Goal: Information Seeking & Learning: Learn about a topic

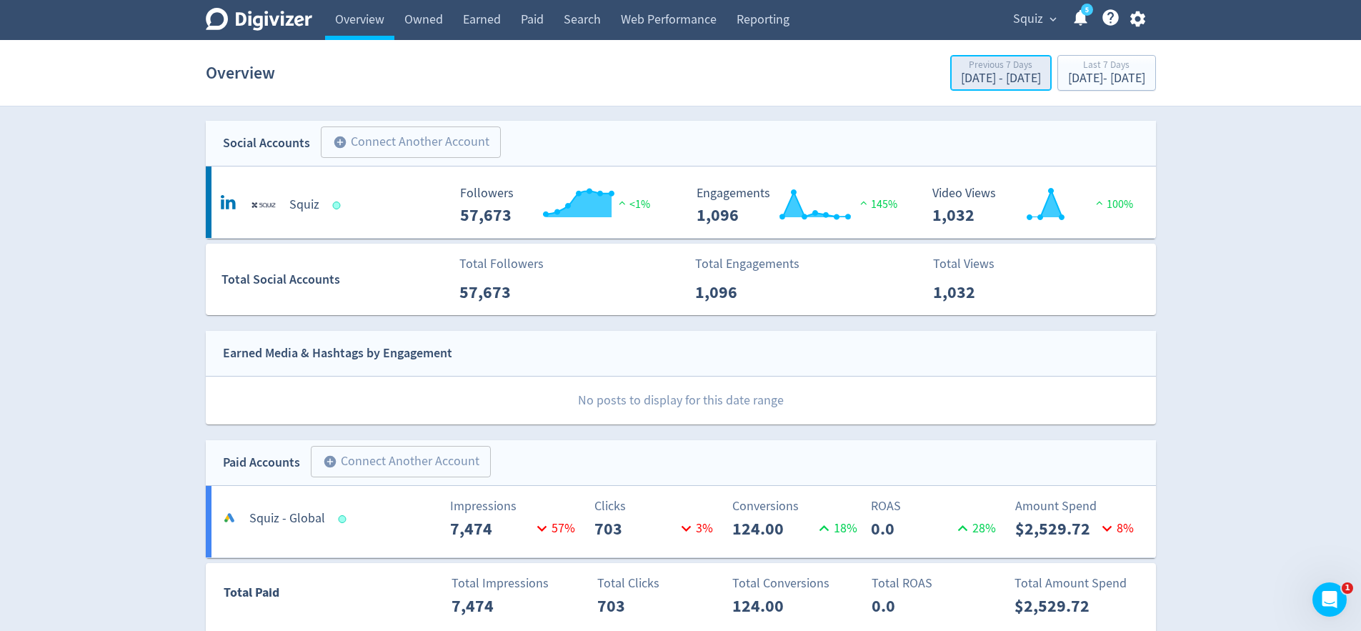
click at [961, 76] on div "[DATE] - [DATE]" at bounding box center [1001, 78] width 80 height 13
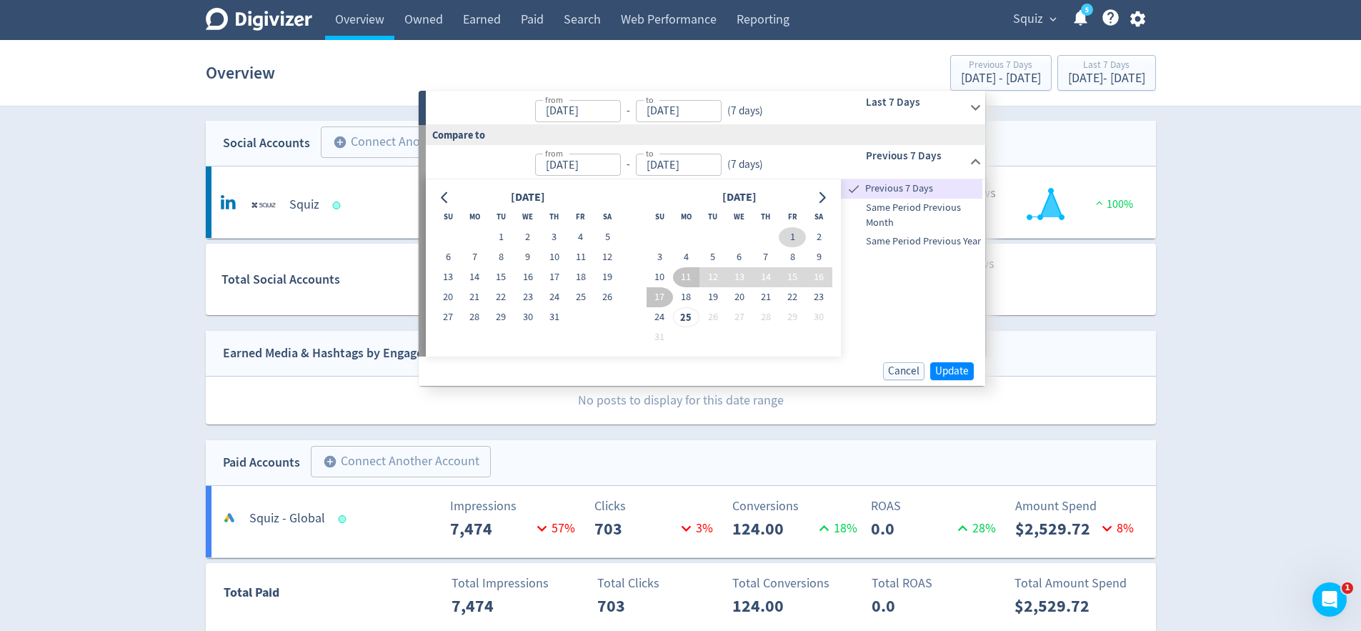
click at [794, 228] on button "1" at bounding box center [792, 237] width 26 height 20
type input "Aug 01, 2025"
click at [947, 366] on span "Update" at bounding box center [952, 371] width 34 height 11
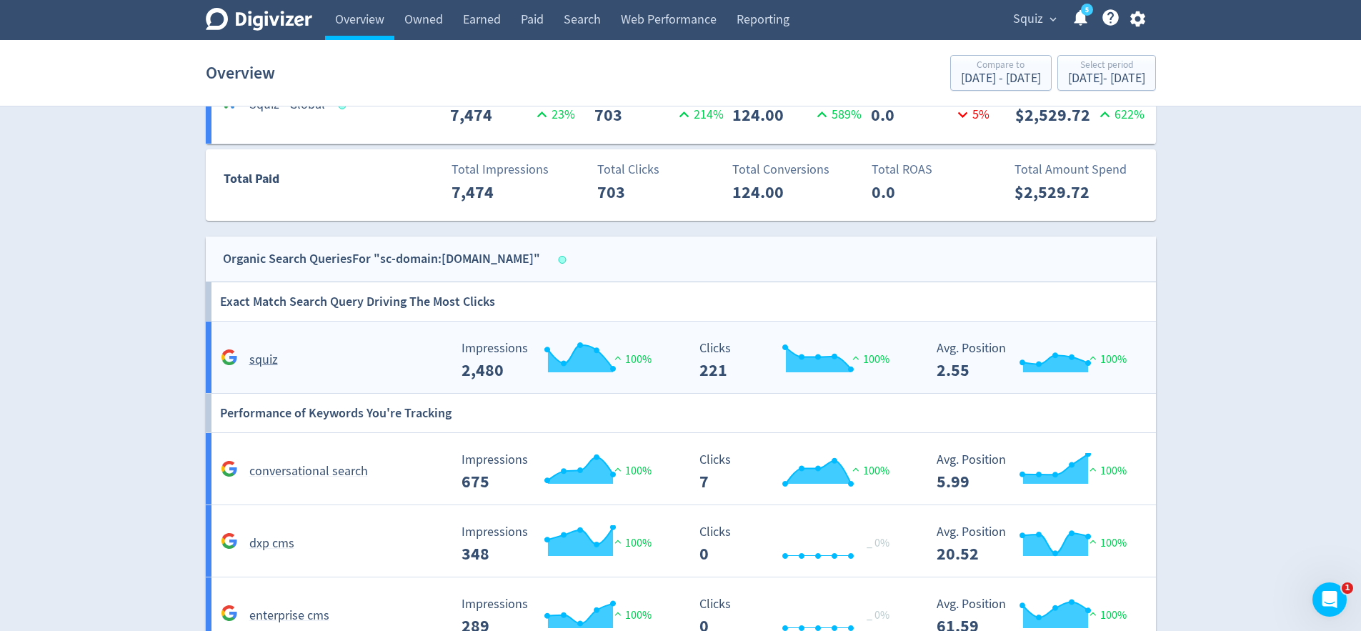
scroll to position [416, 0]
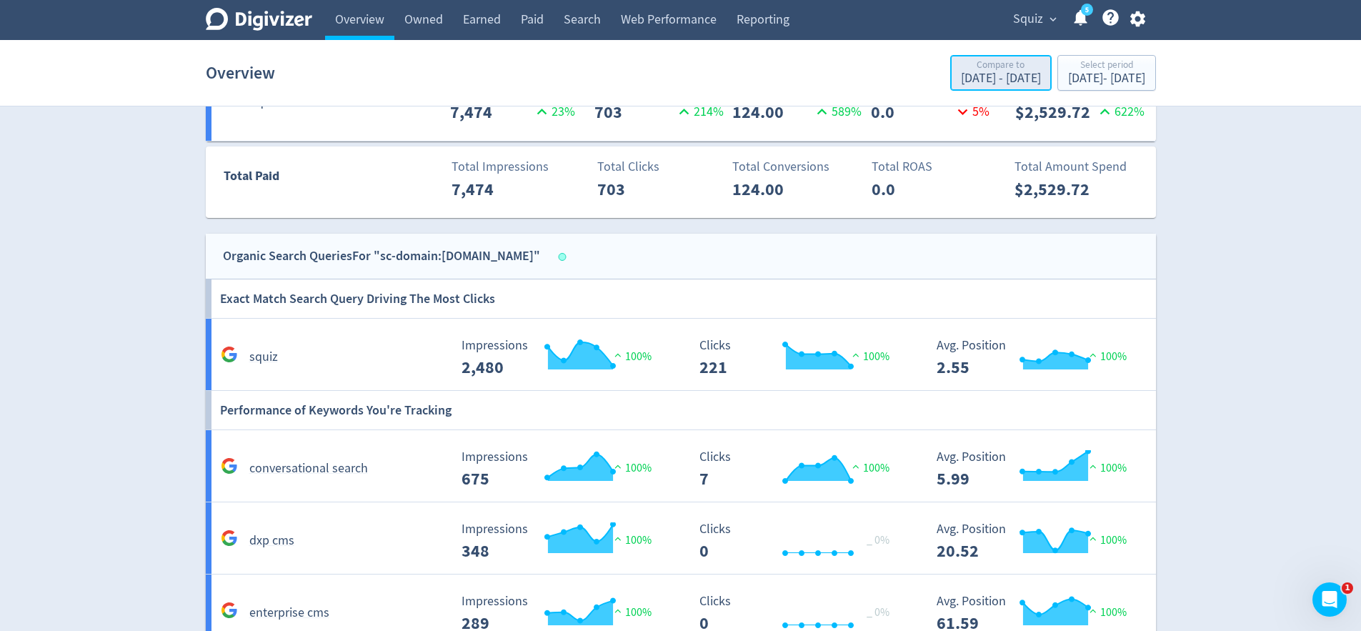
click at [961, 81] on div "Aug 1, 2025 - Aug 1, 2025" at bounding box center [1001, 78] width 80 height 13
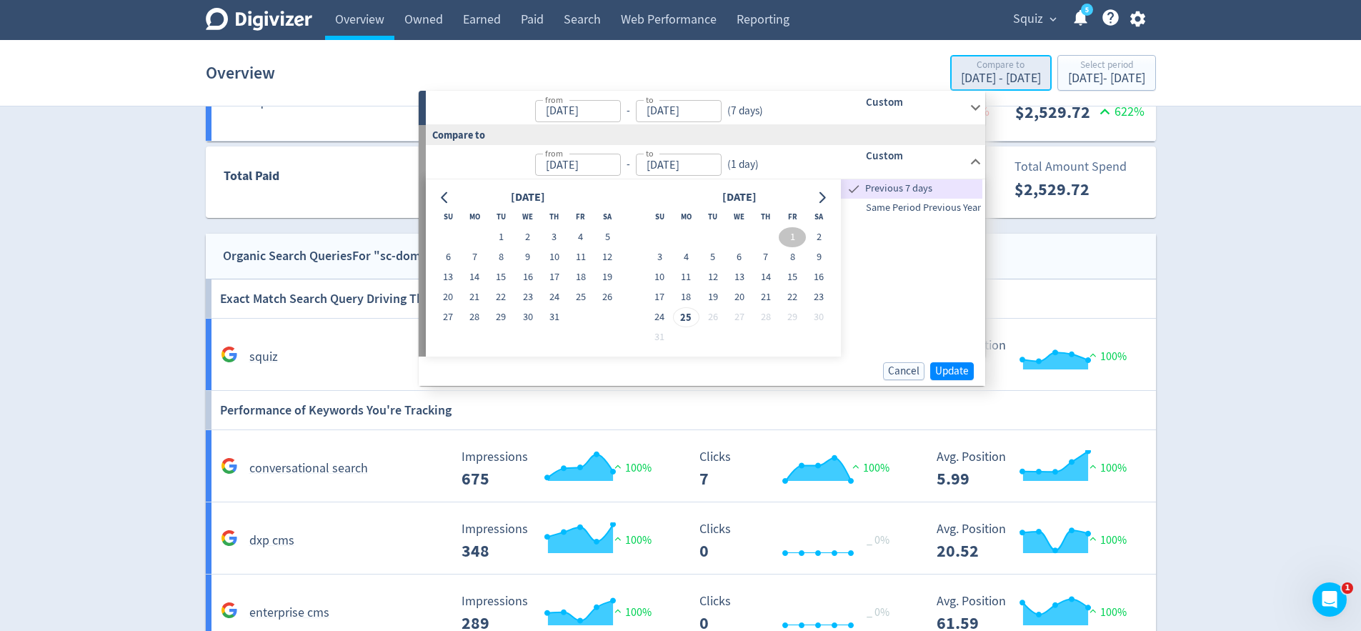
type input "[DATE]"
type input "Aug 01, 2025"
click at [496, 237] on button "1" at bounding box center [501, 237] width 26 height 20
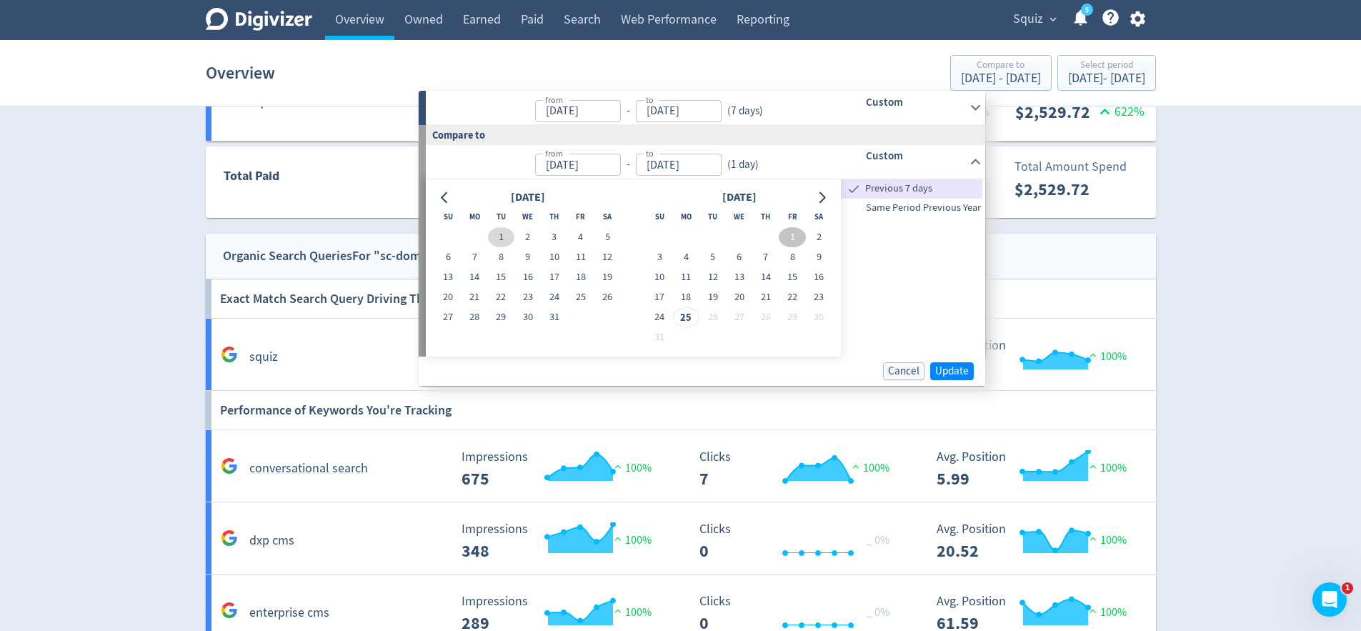
type input "Jul 01, 2025"
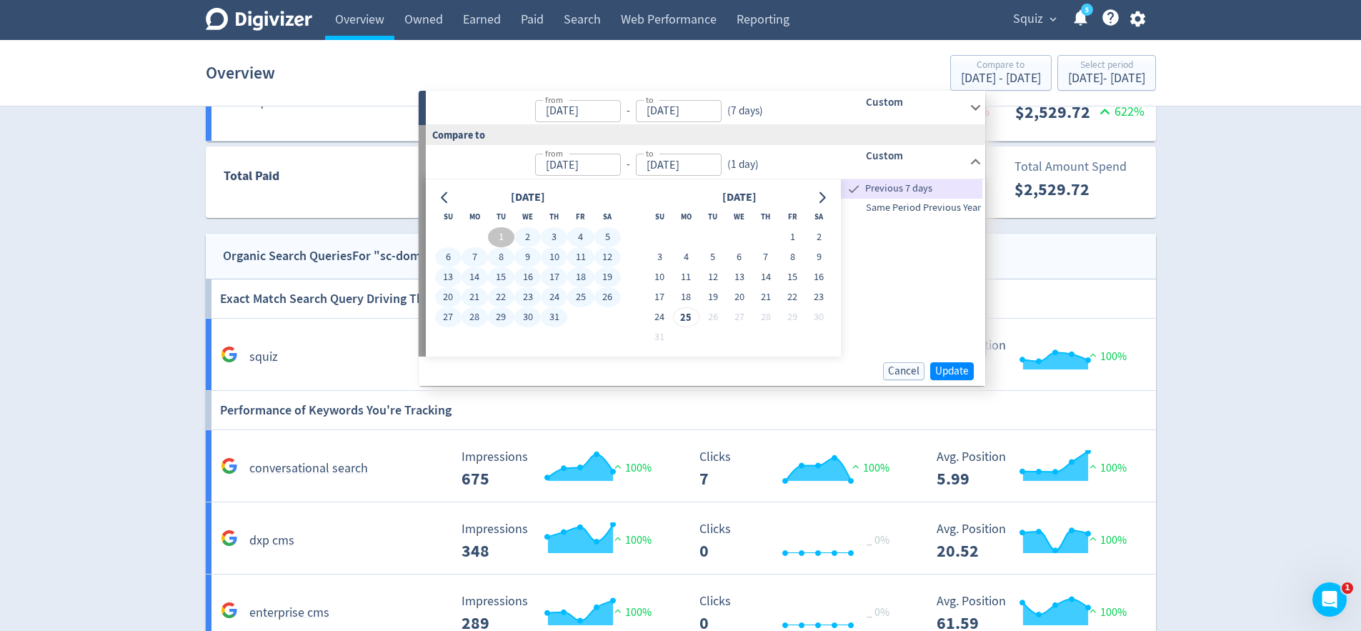
click at [551, 319] on button "31" at bounding box center [554, 317] width 26 height 20
type input "Jul 31, 2025"
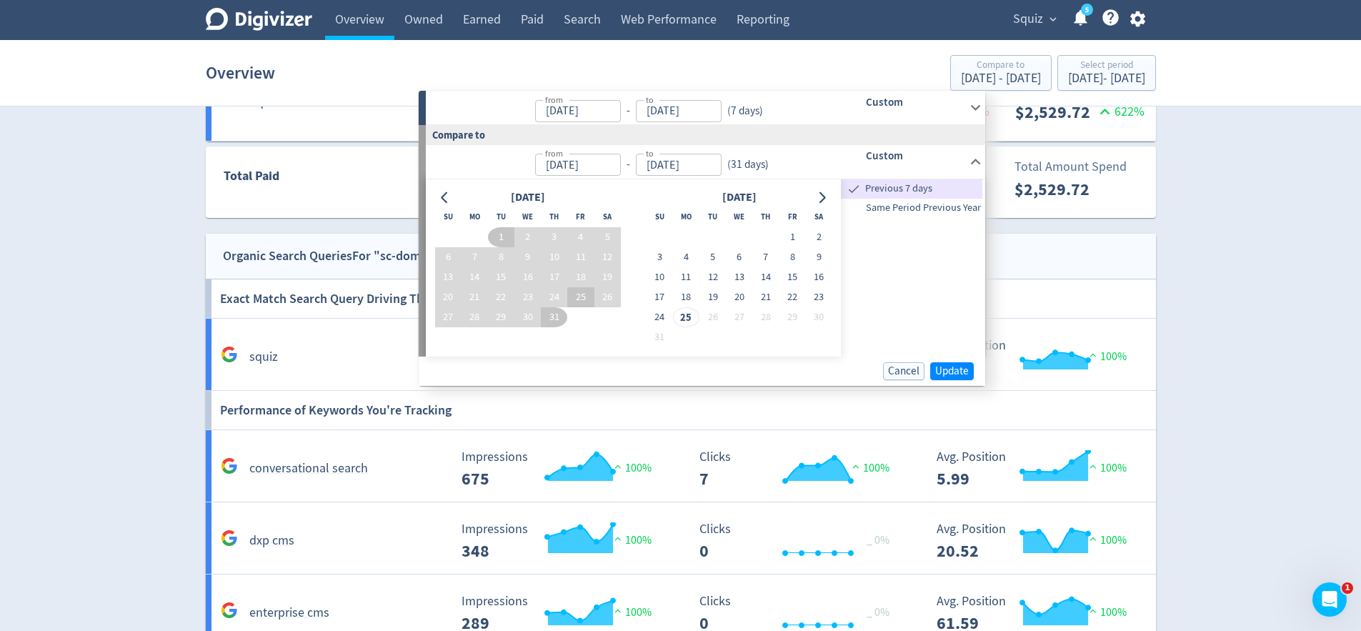
click at [576, 299] on button "25" at bounding box center [580, 297] width 26 height 20
type input "Jul 25, 2025"
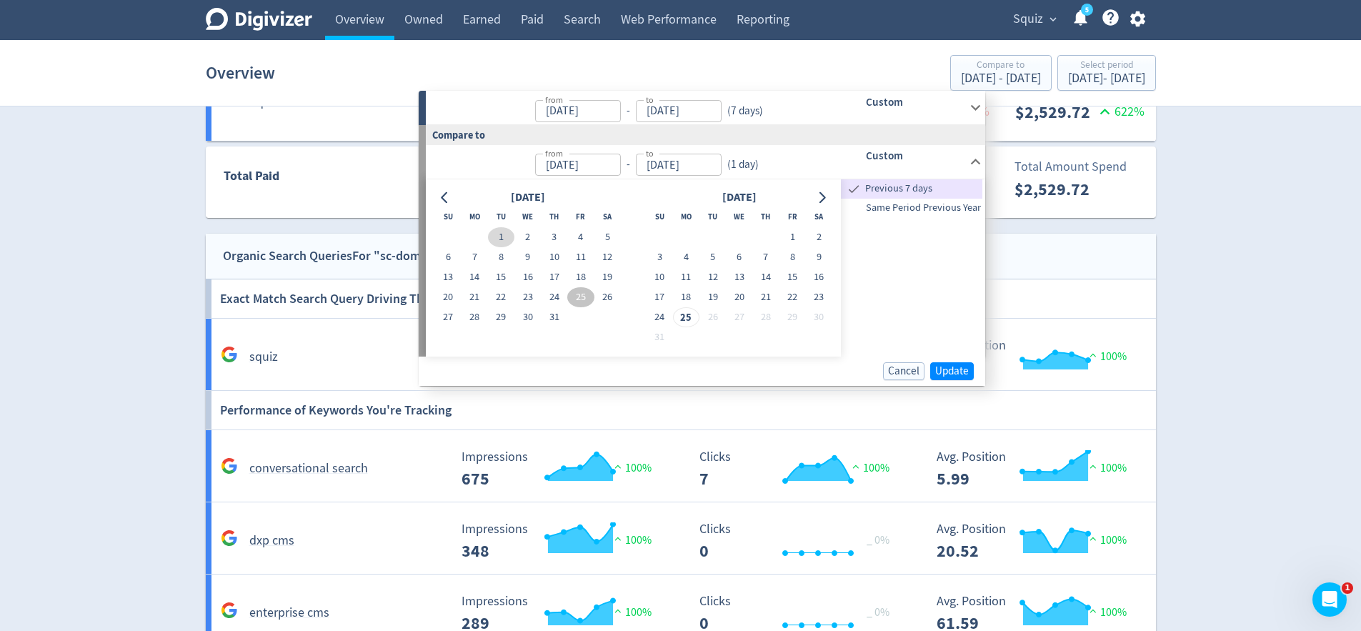
click at [501, 229] on button "1" at bounding box center [501, 237] width 26 height 20
type input "[DATE]"
click at [583, 291] on button "25" at bounding box center [580, 297] width 26 height 20
type input "Jul 25, 2025"
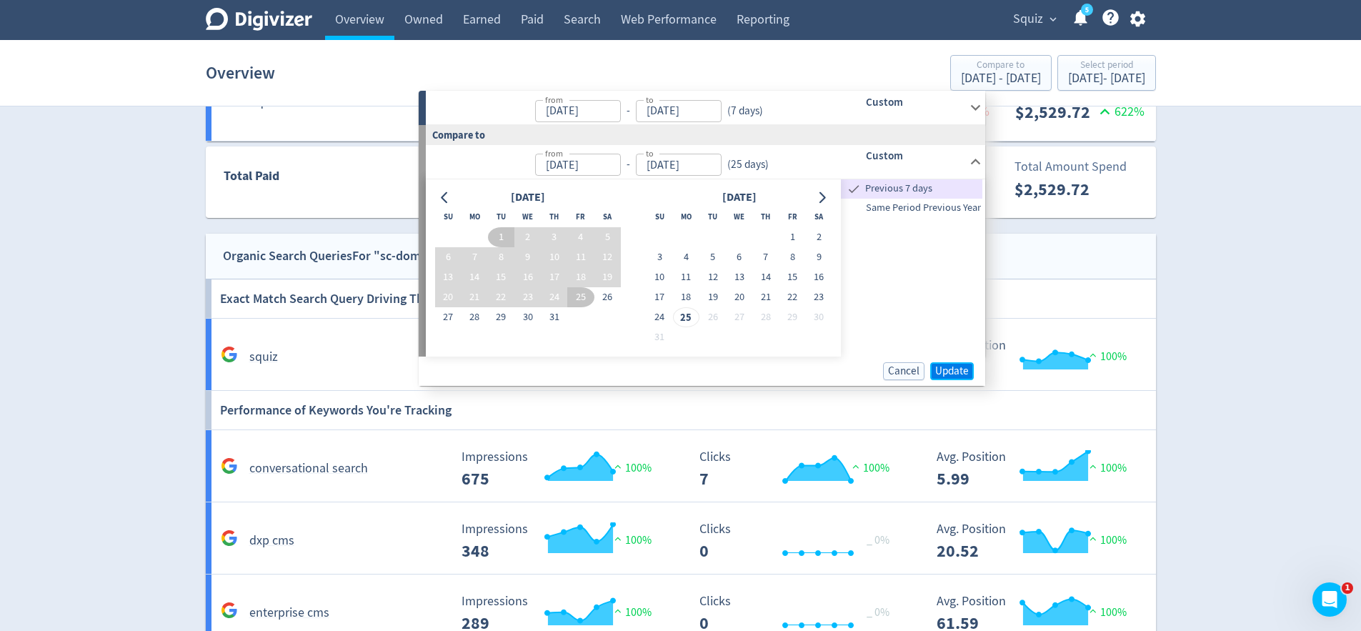
click at [964, 374] on span "Update" at bounding box center [952, 371] width 34 height 11
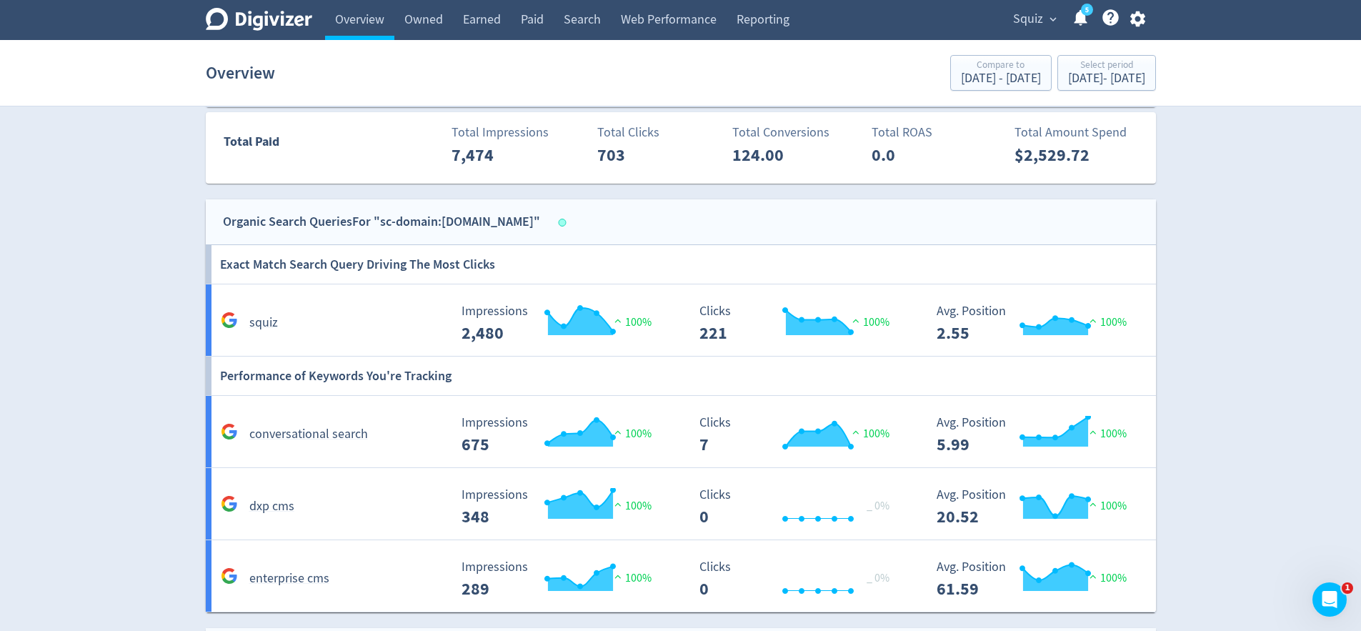
scroll to position [264, 0]
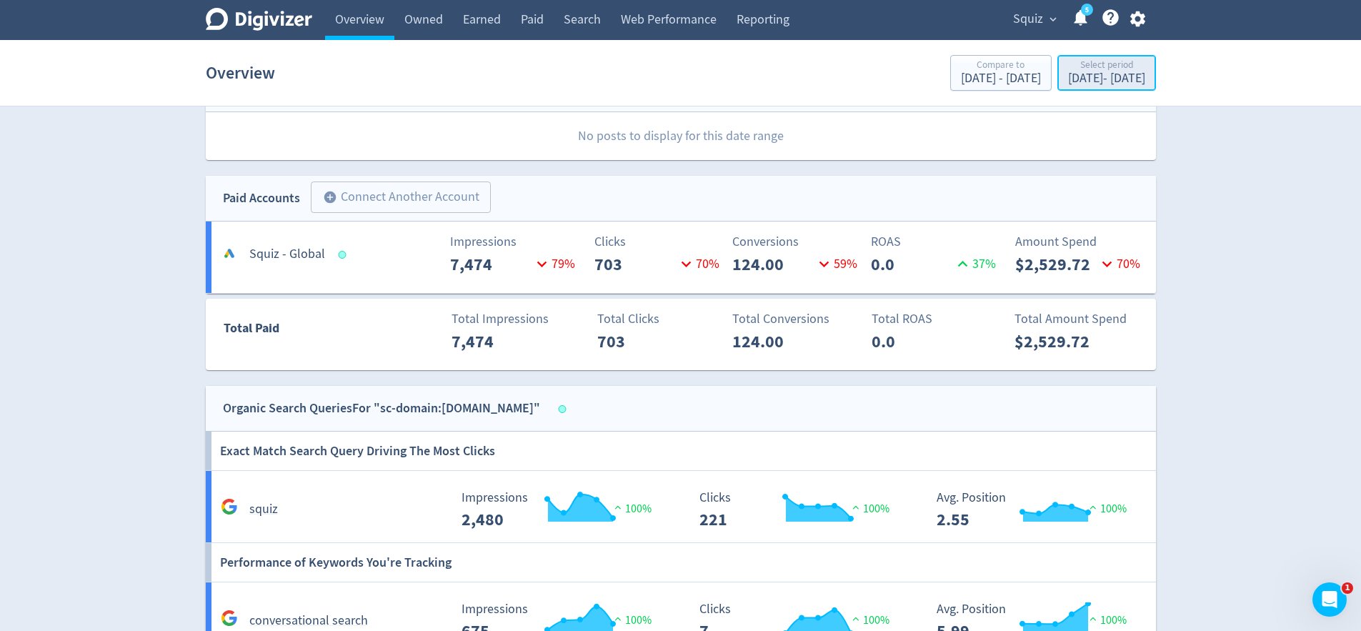
click at [1068, 75] on div "[DATE] - [DATE]" at bounding box center [1106, 78] width 77 height 13
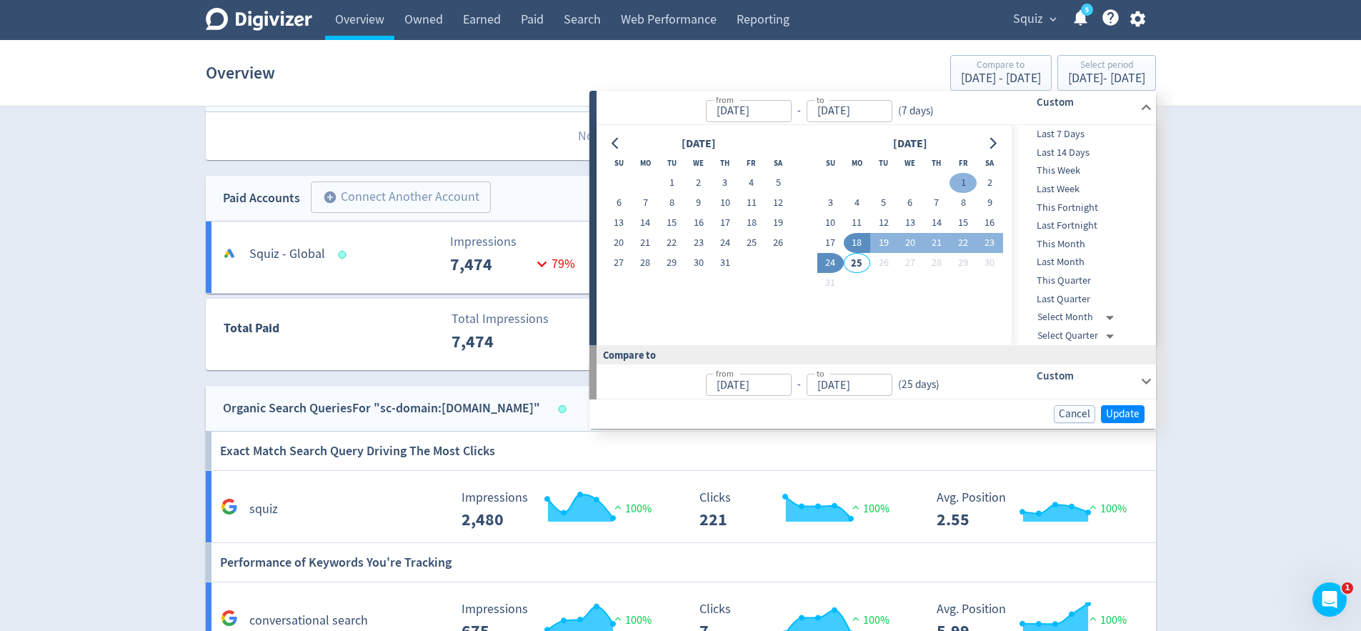
click at [959, 181] on button "1" at bounding box center [962, 183] width 26 height 20
type input "[DATE]"
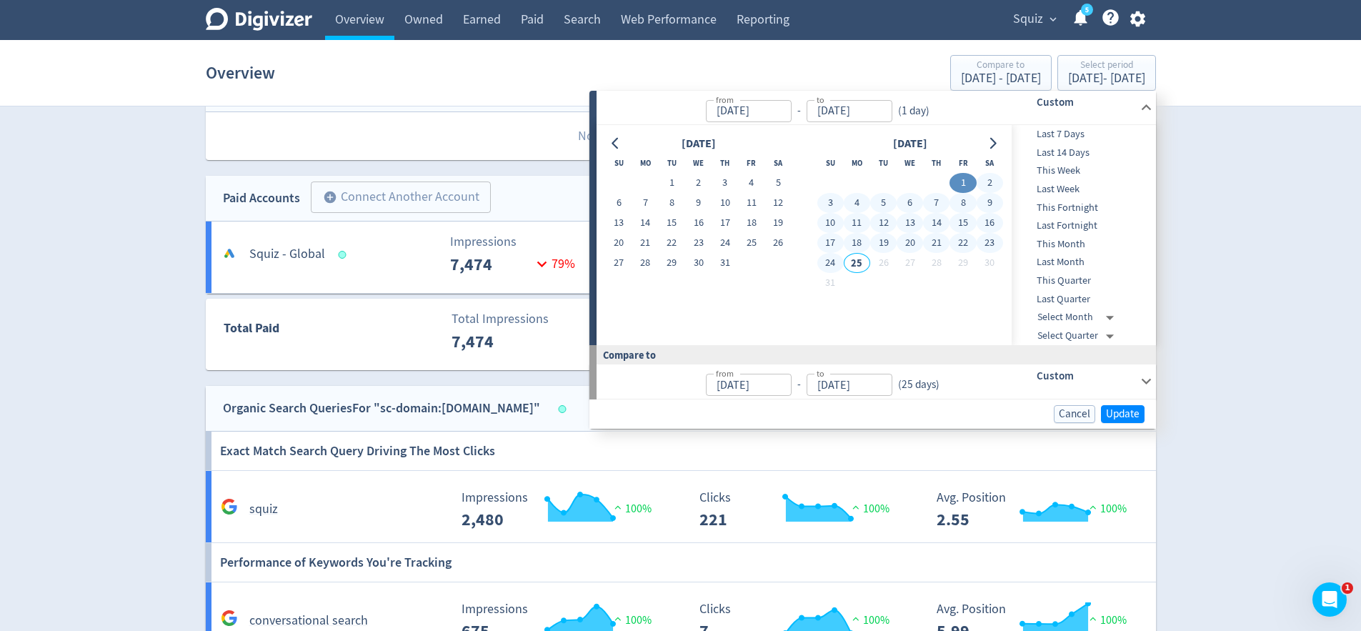
click at [822, 263] on button "24" at bounding box center [830, 263] width 26 height 20
type input "[DATE]"
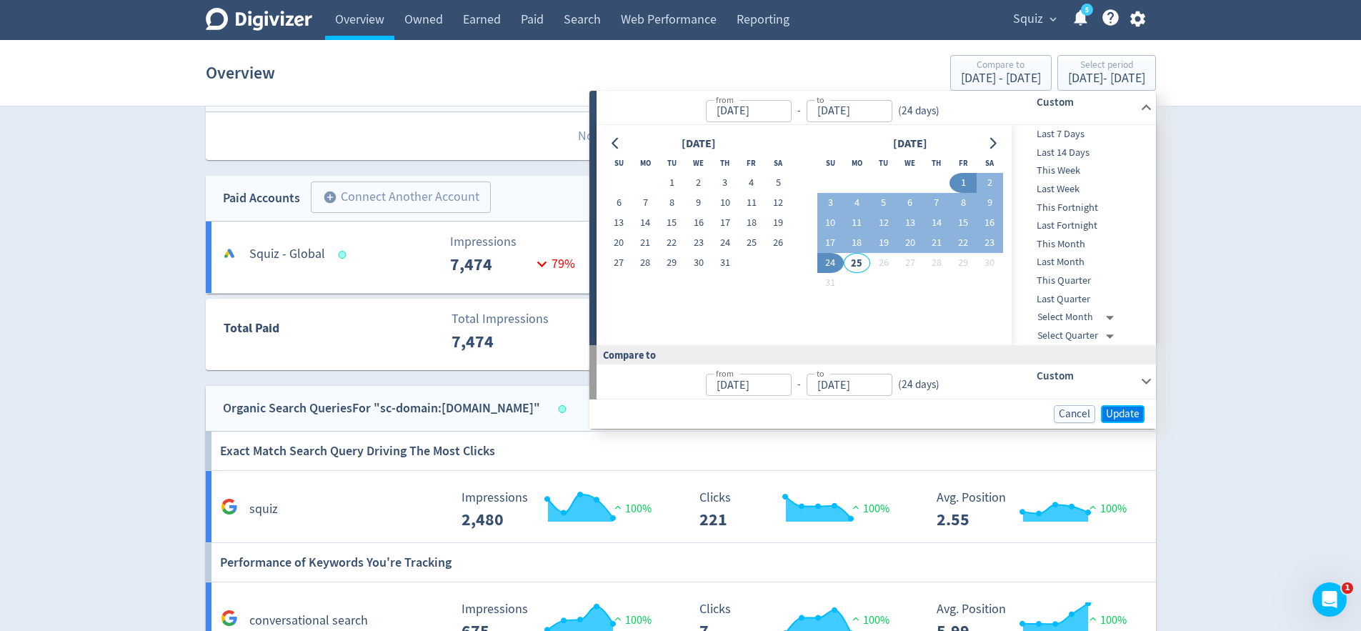
click at [1123, 414] on span "Update" at bounding box center [1123, 414] width 34 height 11
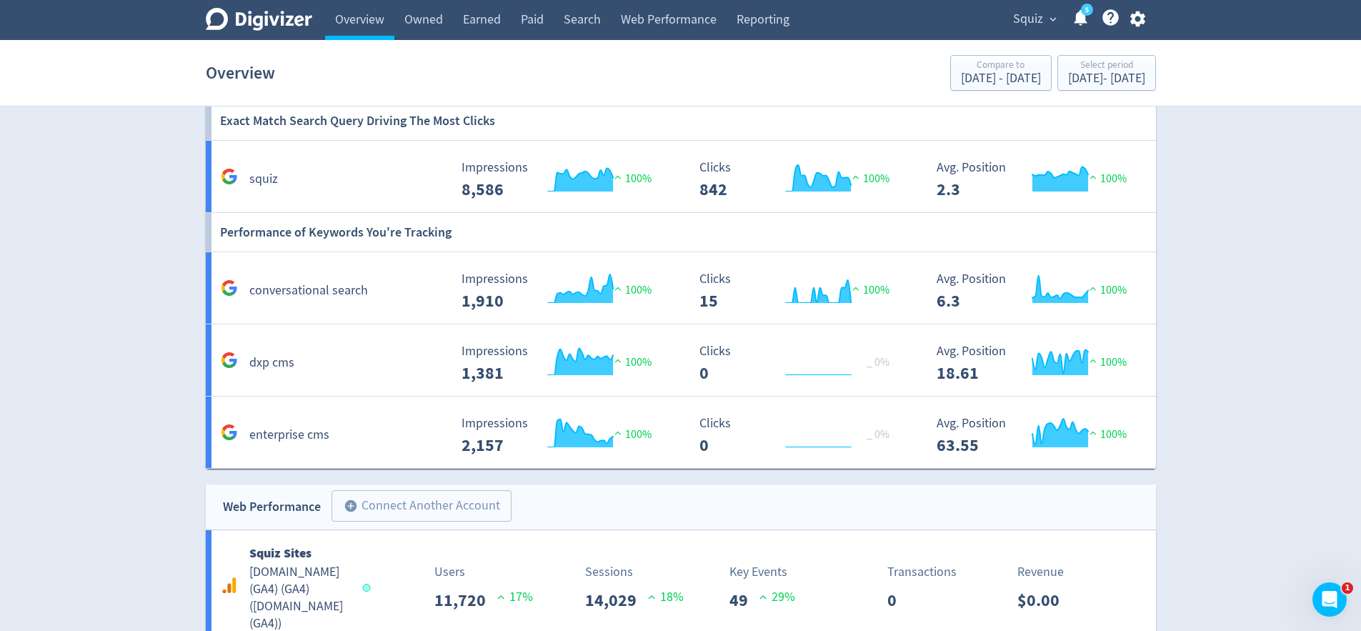
scroll to position [597, 0]
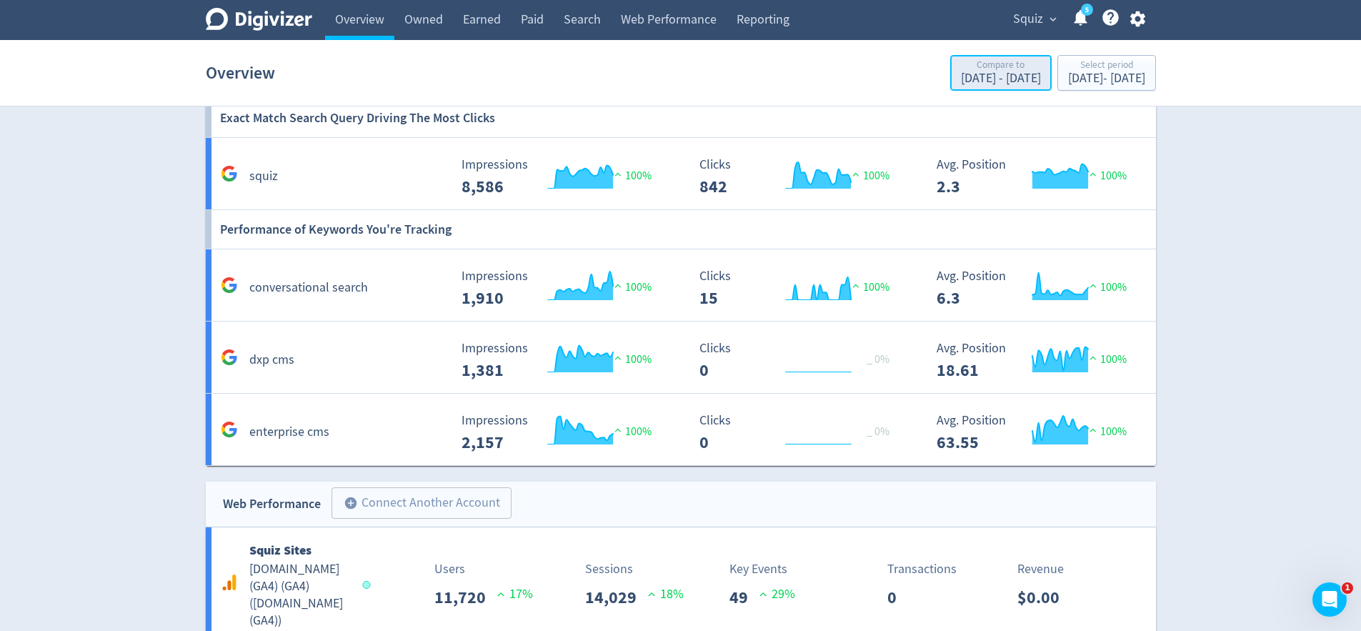
click at [961, 82] on div "Jul 8, 2025 - Jul 31, 2025" at bounding box center [1001, 78] width 80 height 13
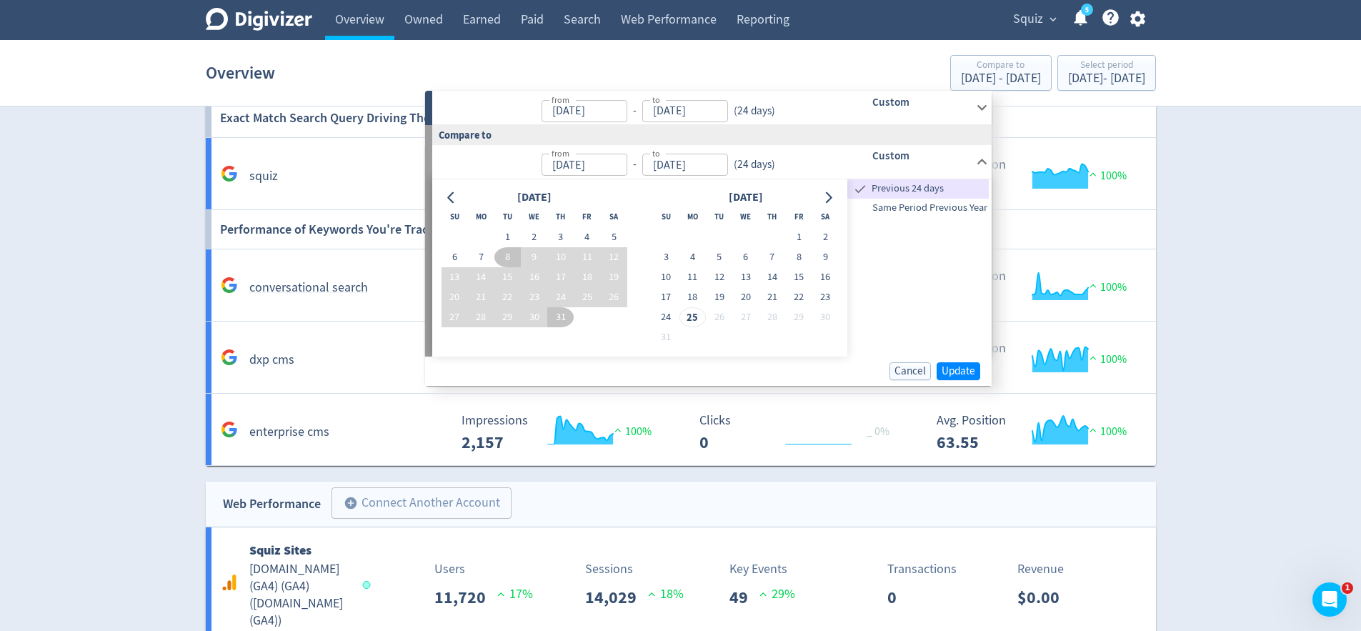
click at [1267, 260] on div "Digivizer Logo Mark Digivizer Logo Overview Owned Earned Paid Search Web Perfor…" at bounding box center [680, 84] width 1361 height 1362
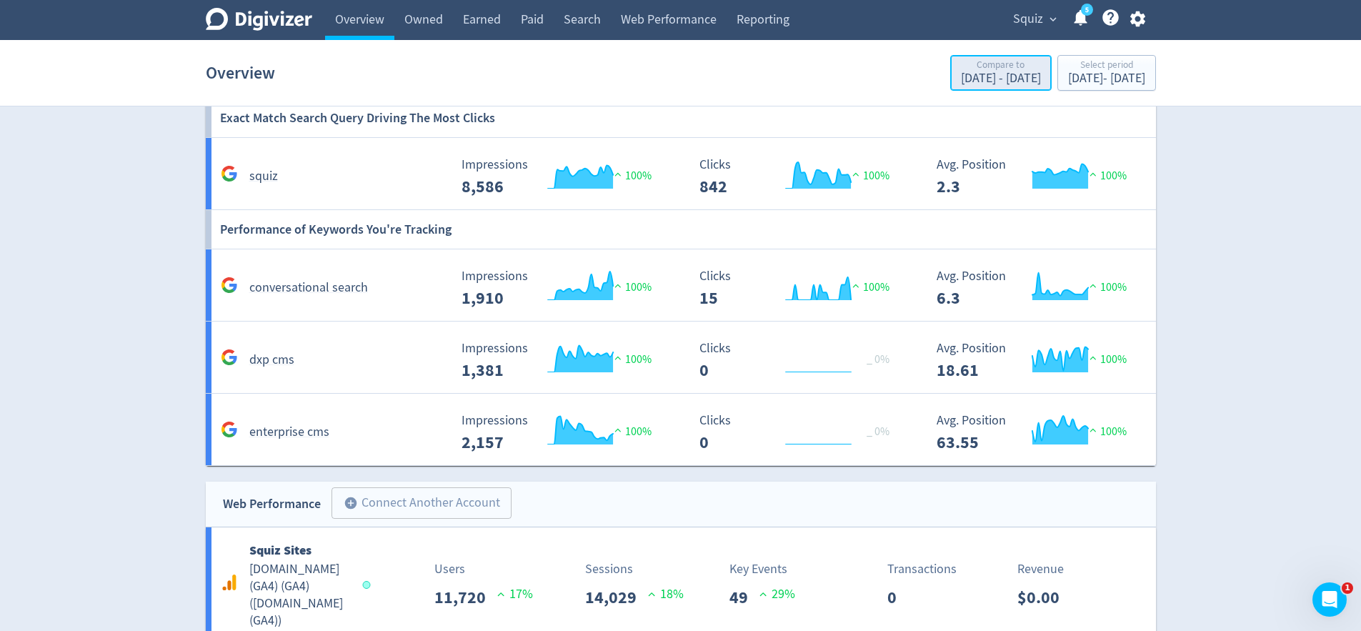
click at [954, 88] on div "Compare to Jul 8, 2025 - Jul 31, 2025" at bounding box center [1000, 73] width 93 height 29
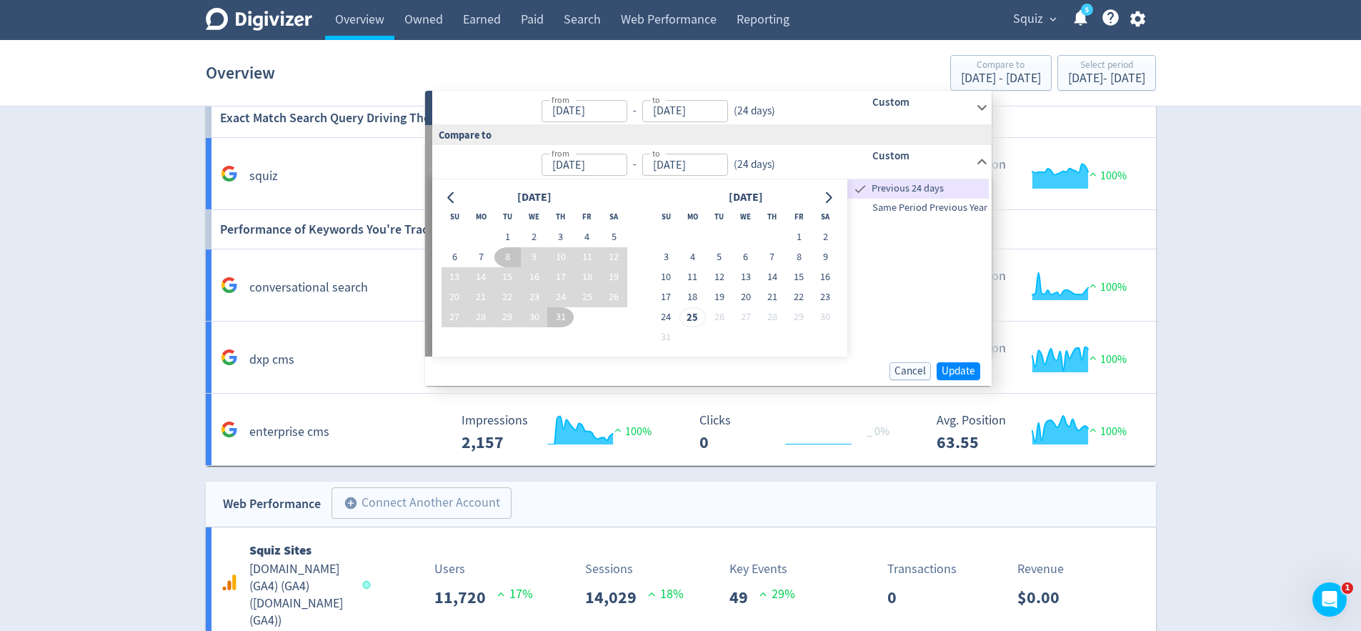
click at [1237, 186] on div "Digivizer Logo Mark Digivizer Logo Overview Owned Earned Paid Search Web Perfor…" at bounding box center [680, 84] width 1361 height 1362
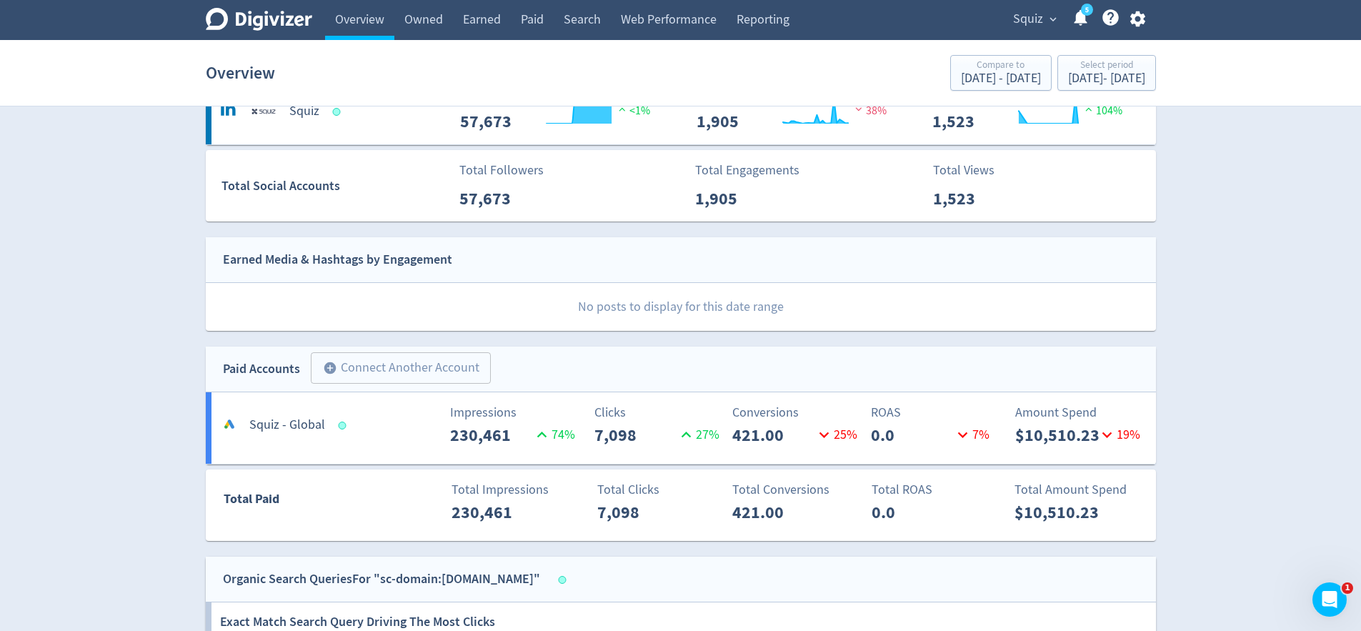
scroll to position [0, 0]
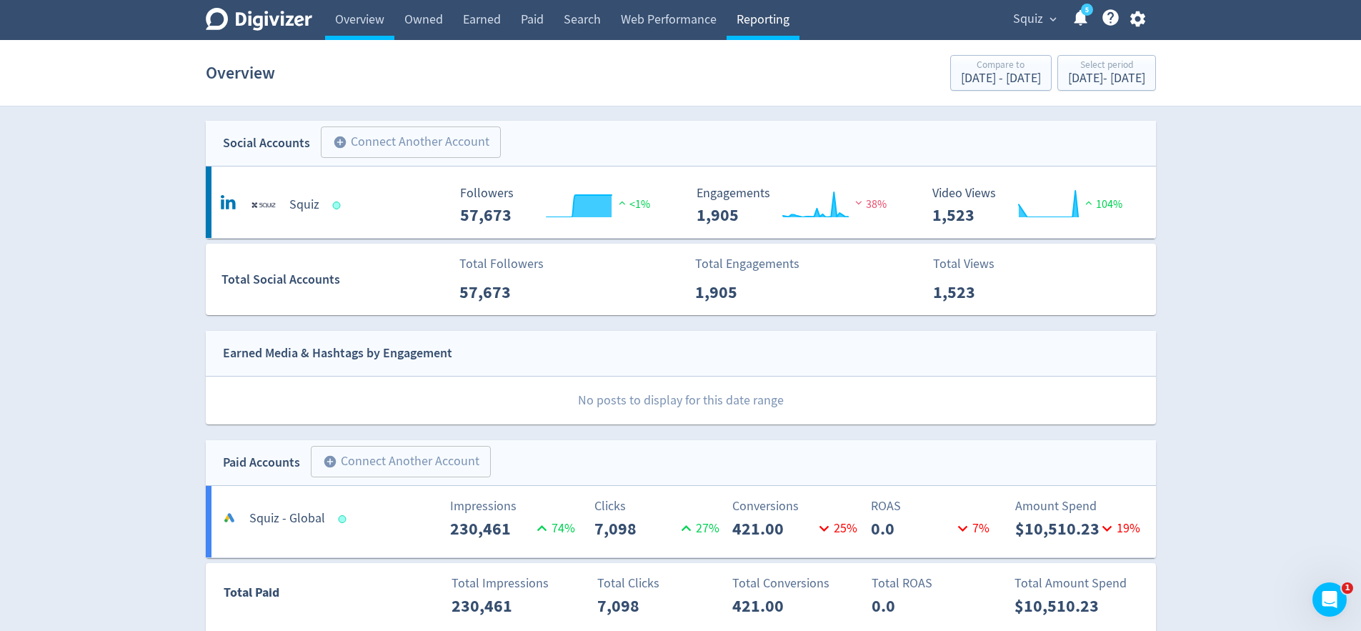
click at [759, 26] on link "Reporting" at bounding box center [763, 20] width 73 height 40
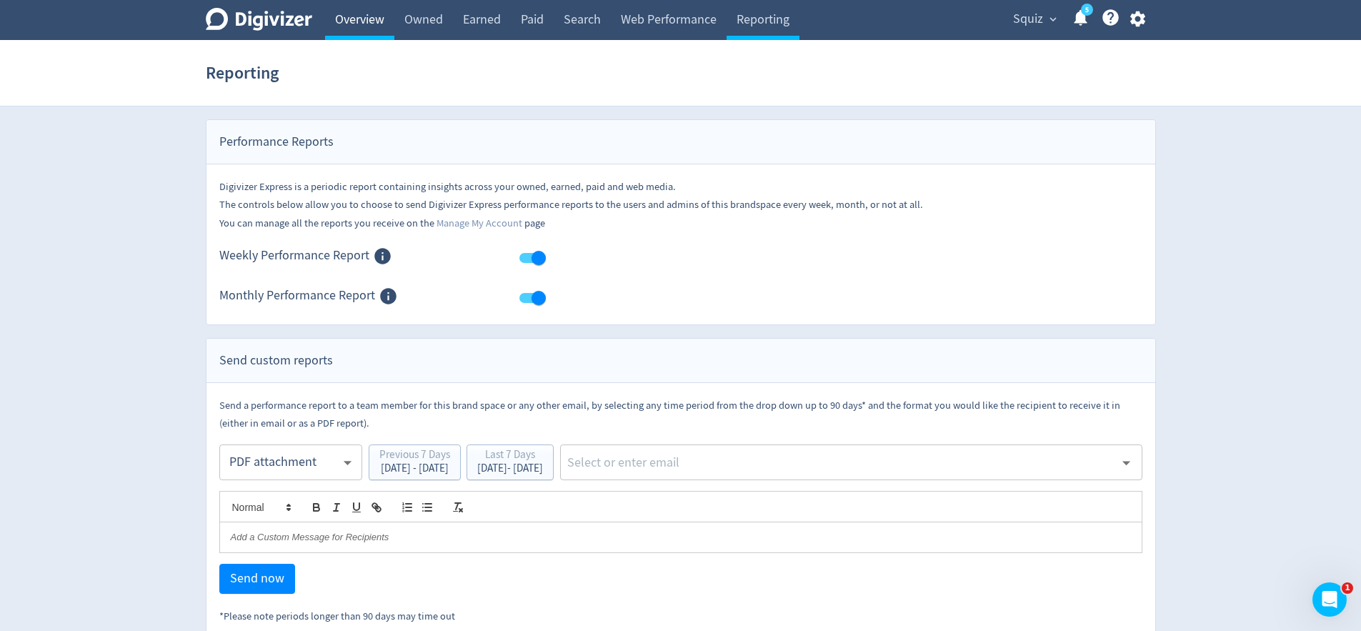
click at [366, 17] on link "Overview" at bounding box center [359, 20] width 69 height 40
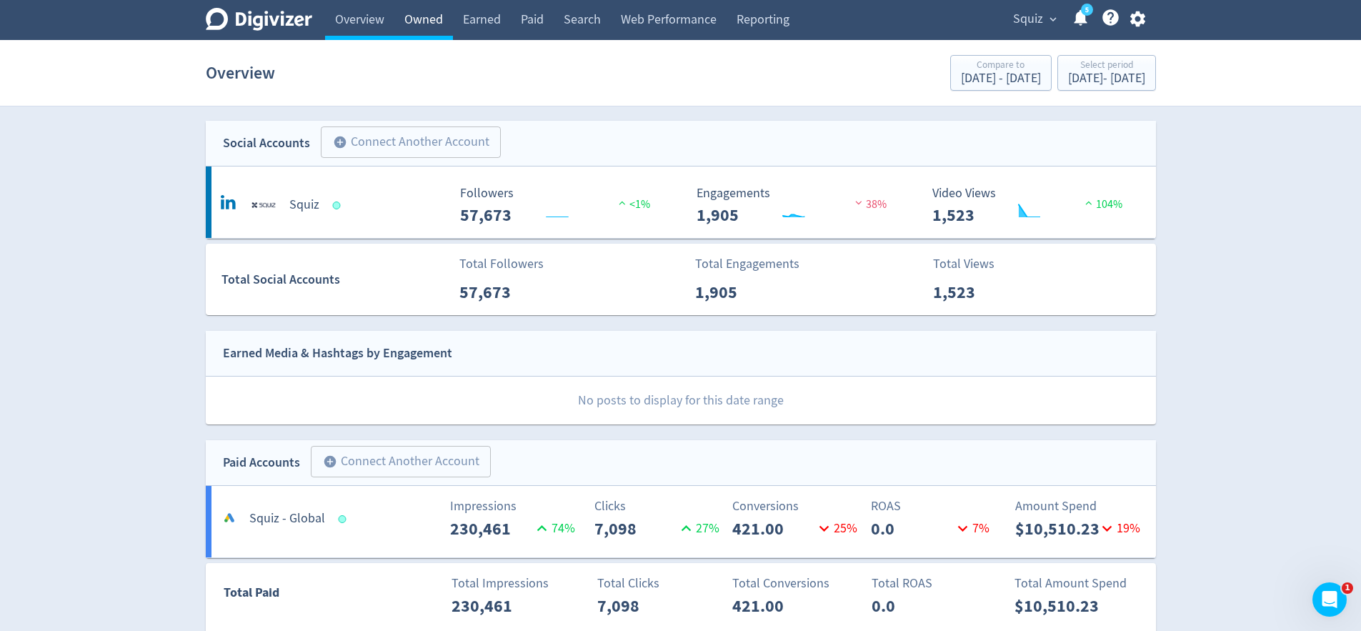
click at [411, 23] on link "Owned" at bounding box center [423, 20] width 59 height 40
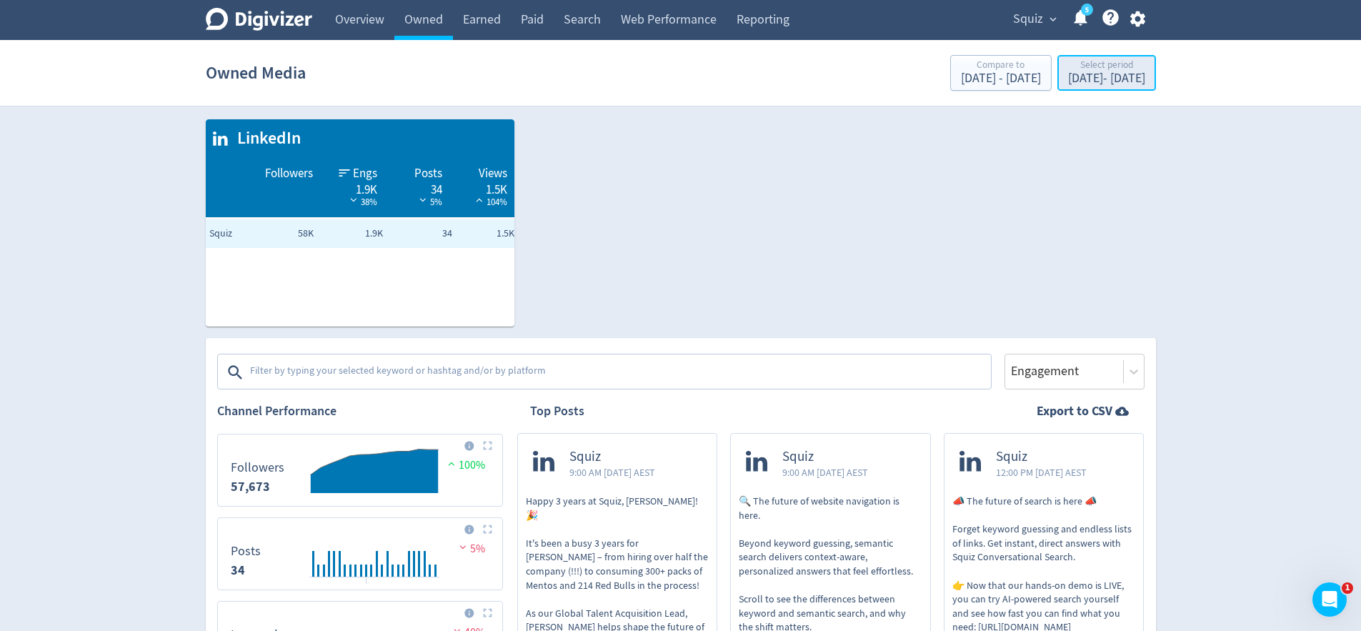
click at [1068, 73] on div "Aug 1, 2025 - Aug 24, 2025" at bounding box center [1106, 78] width 77 height 13
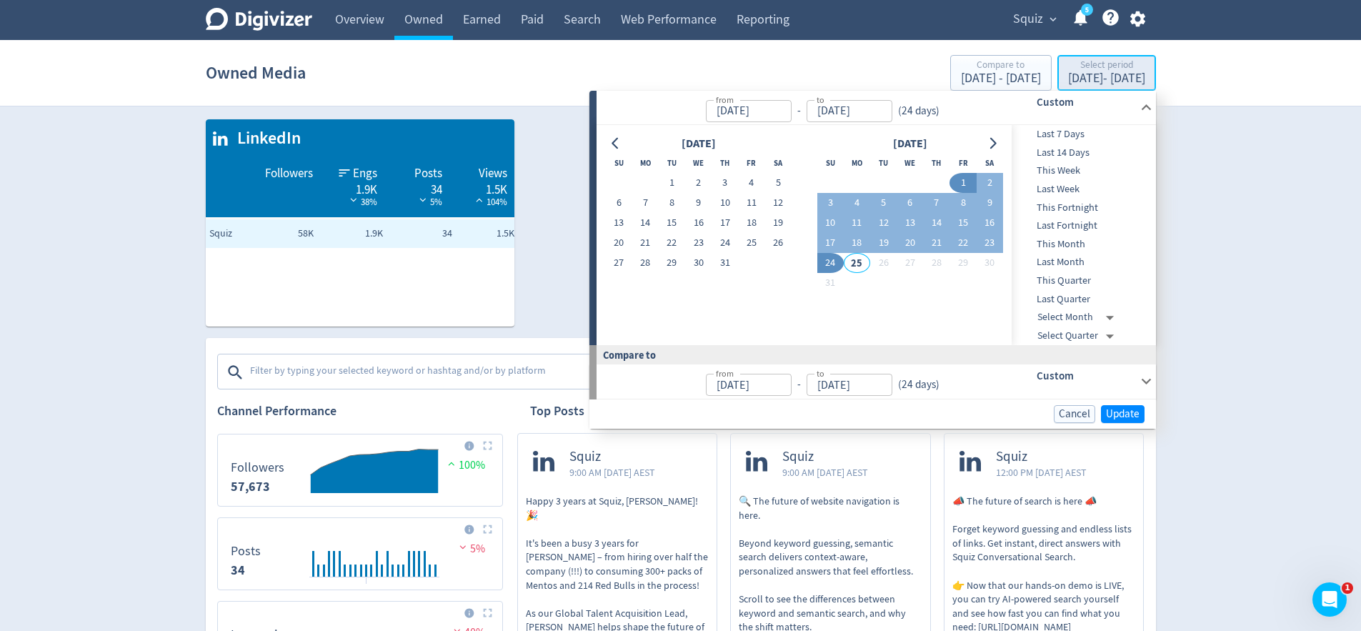
type input "[DATE]"
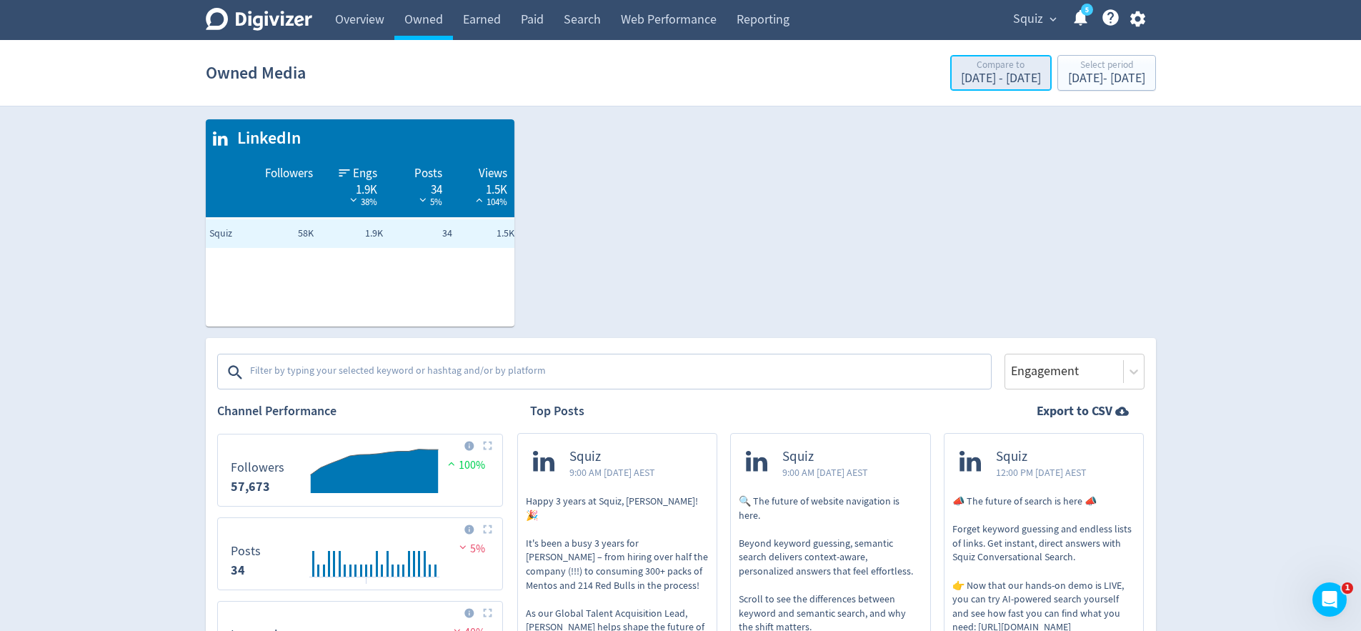
click at [961, 68] on div "Compare to" at bounding box center [1001, 66] width 80 height 12
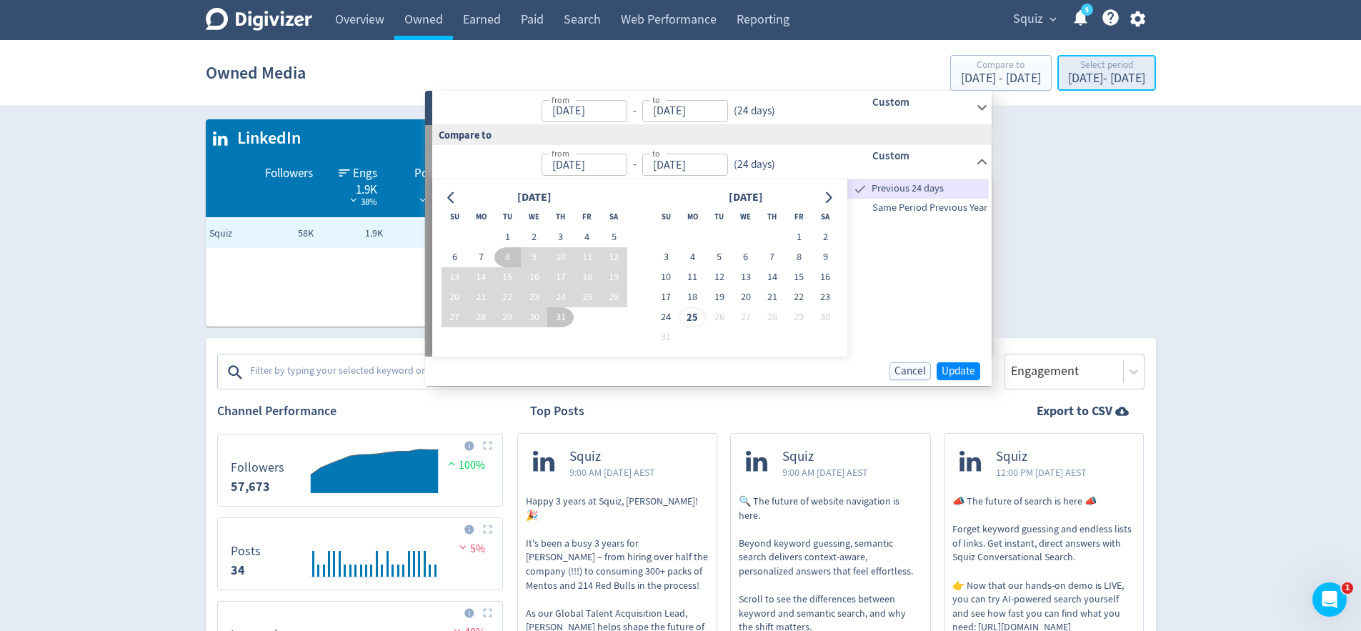
click at [1068, 70] on div "Select period" at bounding box center [1106, 66] width 77 height 12
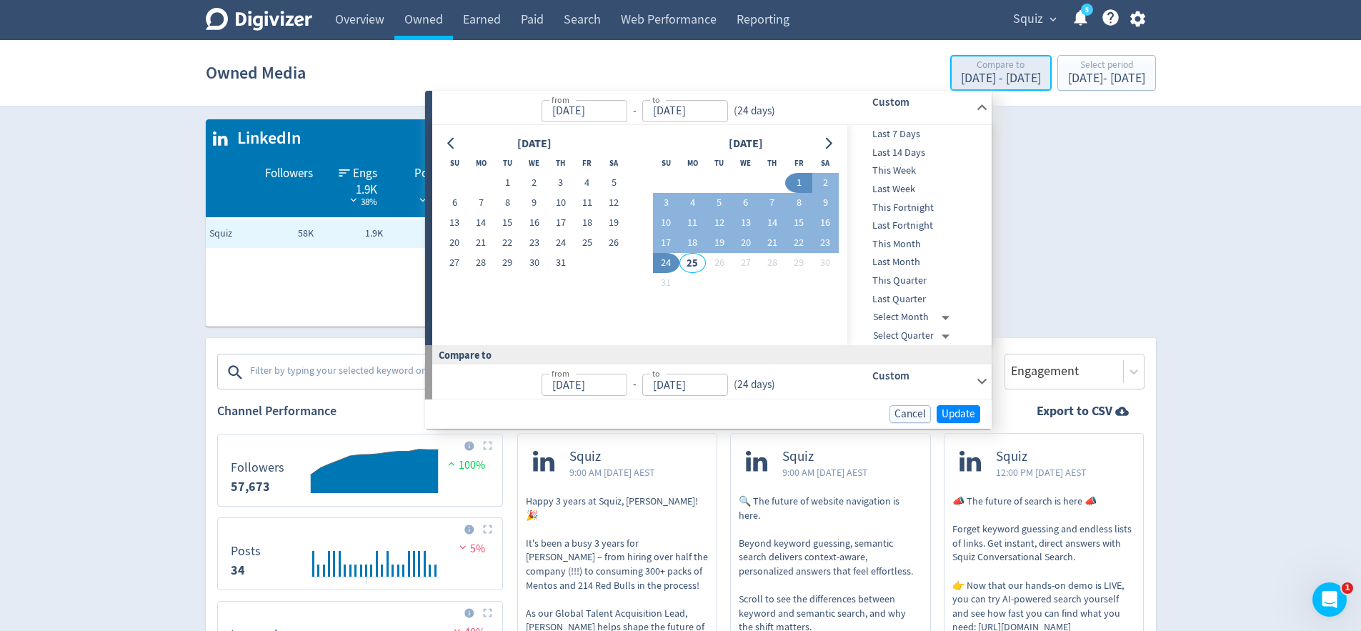
click at [961, 72] on div "Jul 8, 2025 - Jul 31, 2025" at bounding box center [1001, 78] width 80 height 13
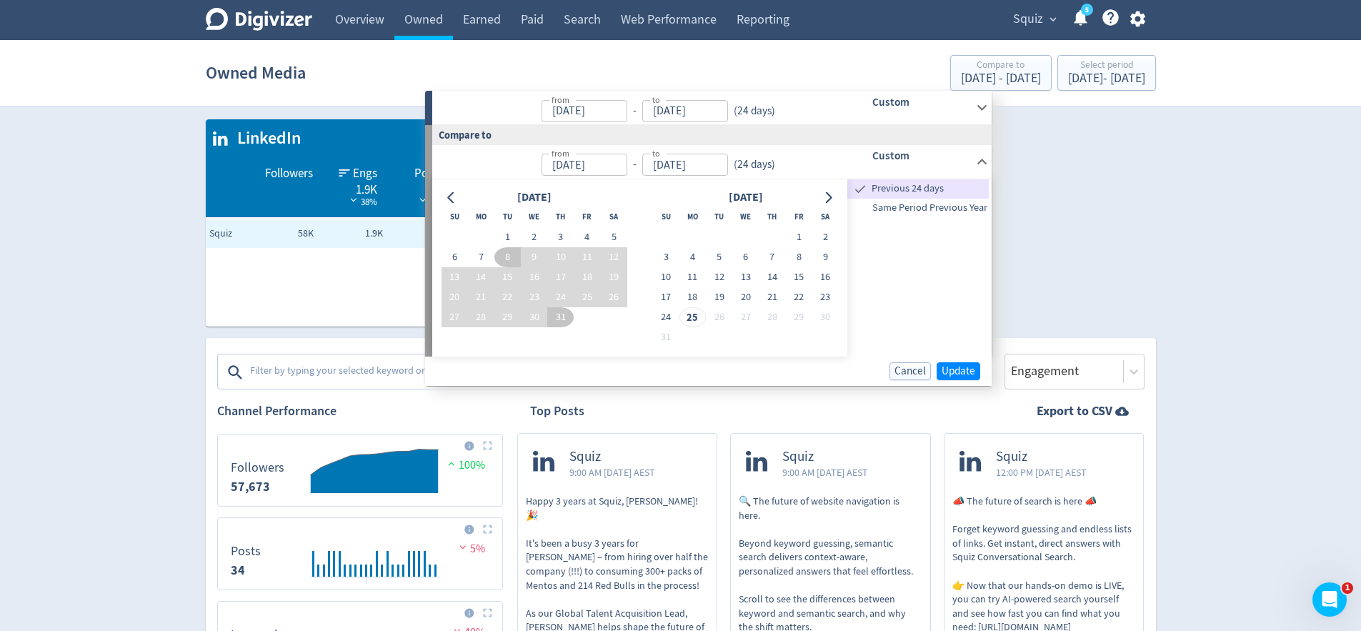
click at [887, 189] on span "Previous 24 days" at bounding box center [929, 189] width 120 height 16
click at [962, 370] on span "Update" at bounding box center [959, 371] width 34 height 11
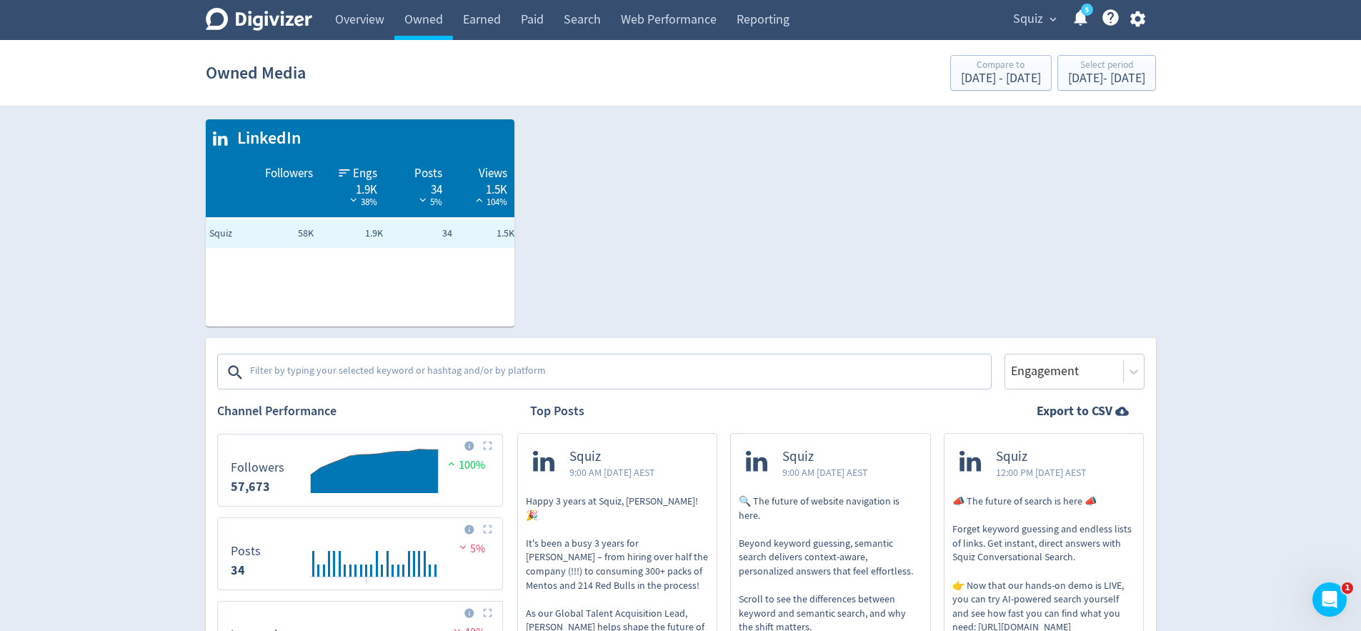
click at [898, 279] on div "LinkedIn Followers Engs 1.9K 38% Posts 34 5% Views 1.5K 104% Squiz 58K 1.9K 34 …" at bounding box center [675, 217] width 962 height 219
click at [282, 200] on td "Followers" at bounding box center [263, 188] width 114 height 60
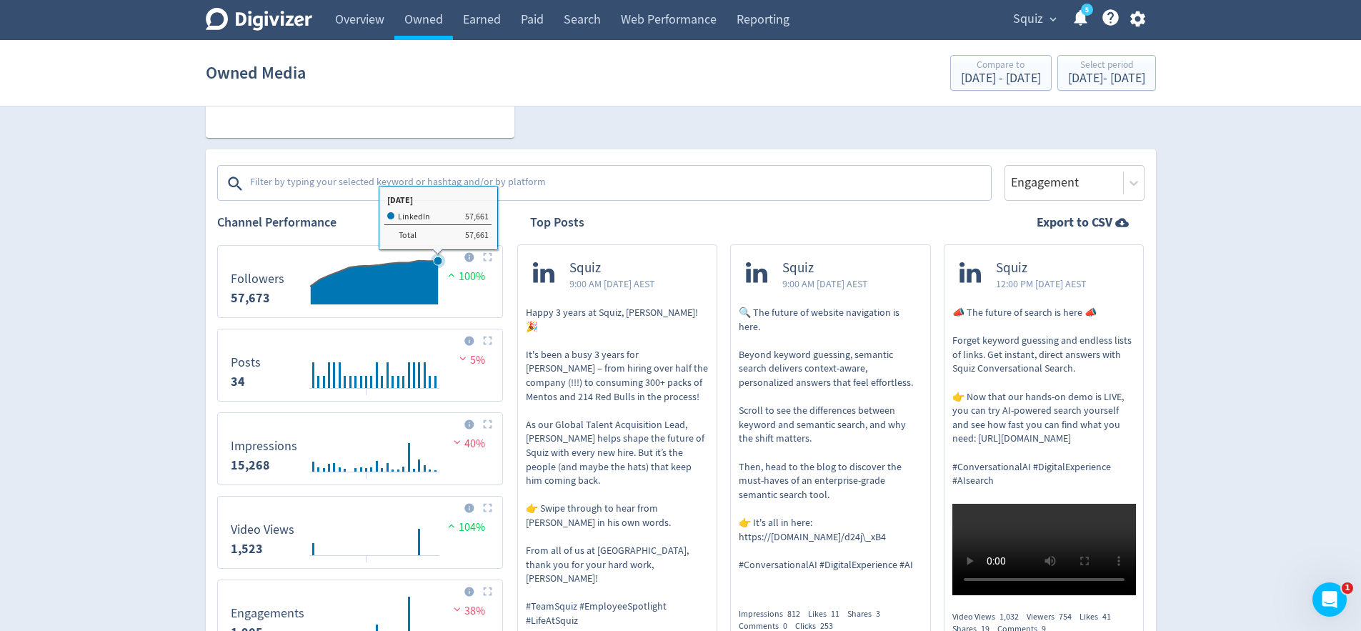
scroll to position [186, 0]
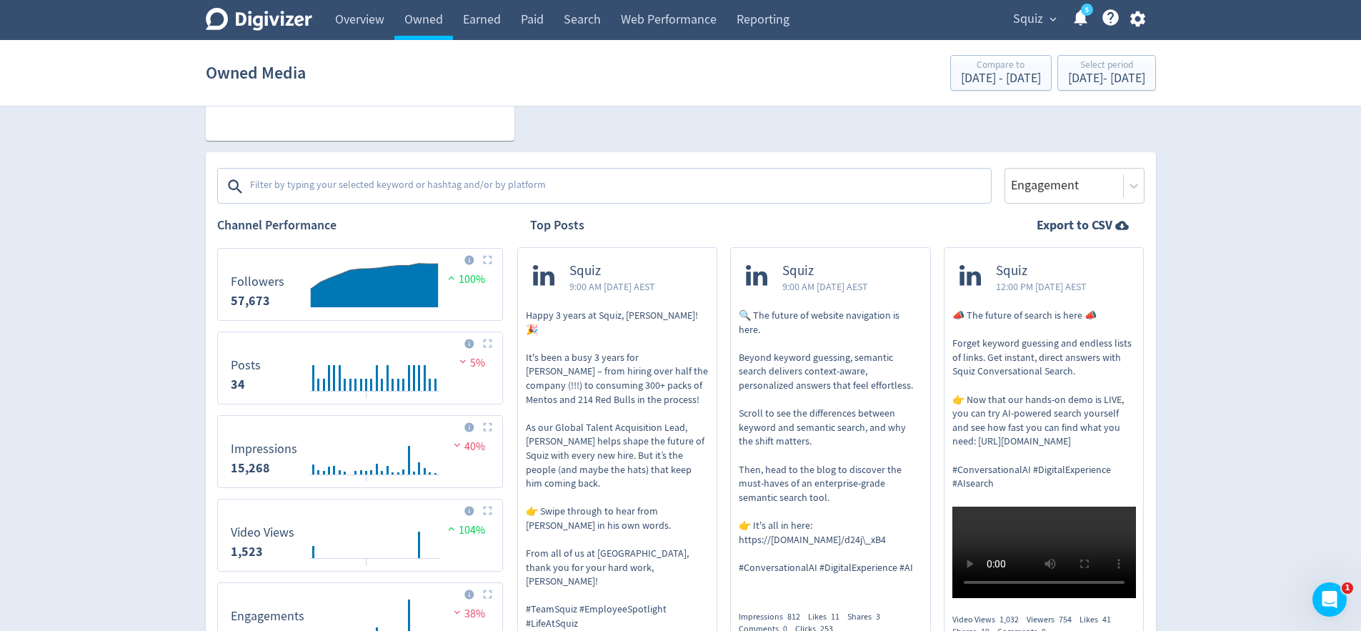
click at [485, 261] on img at bounding box center [487, 259] width 9 height 9
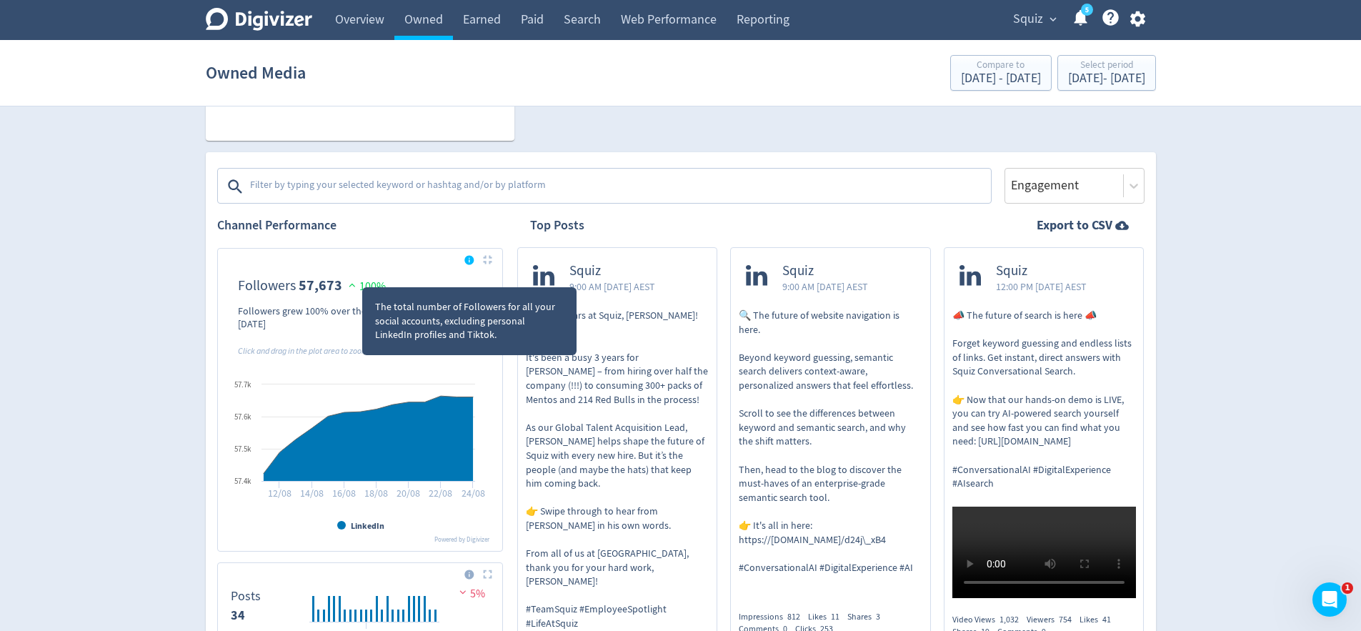
click at [471, 261] on icon at bounding box center [468, 260] width 9 height 9
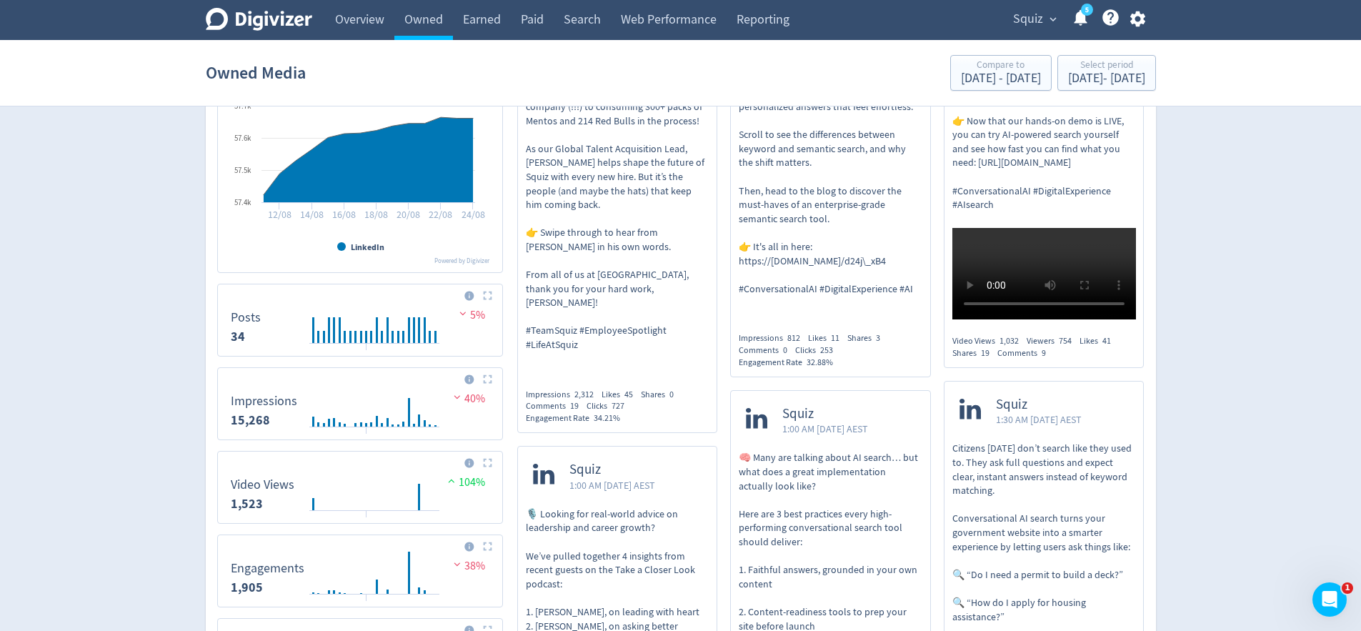
scroll to position [465, 0]
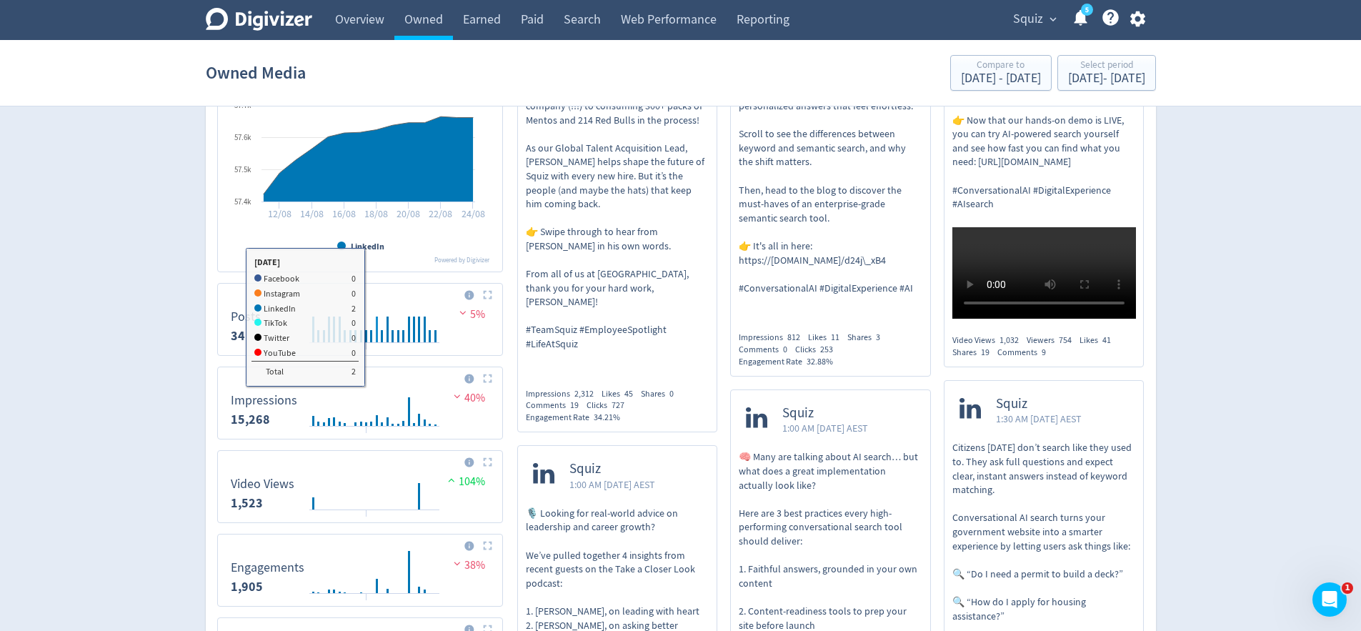
click at [374, 321] on rect "\a Posts\a 34\a" at bounding box center [360, 319] width 273 height 60
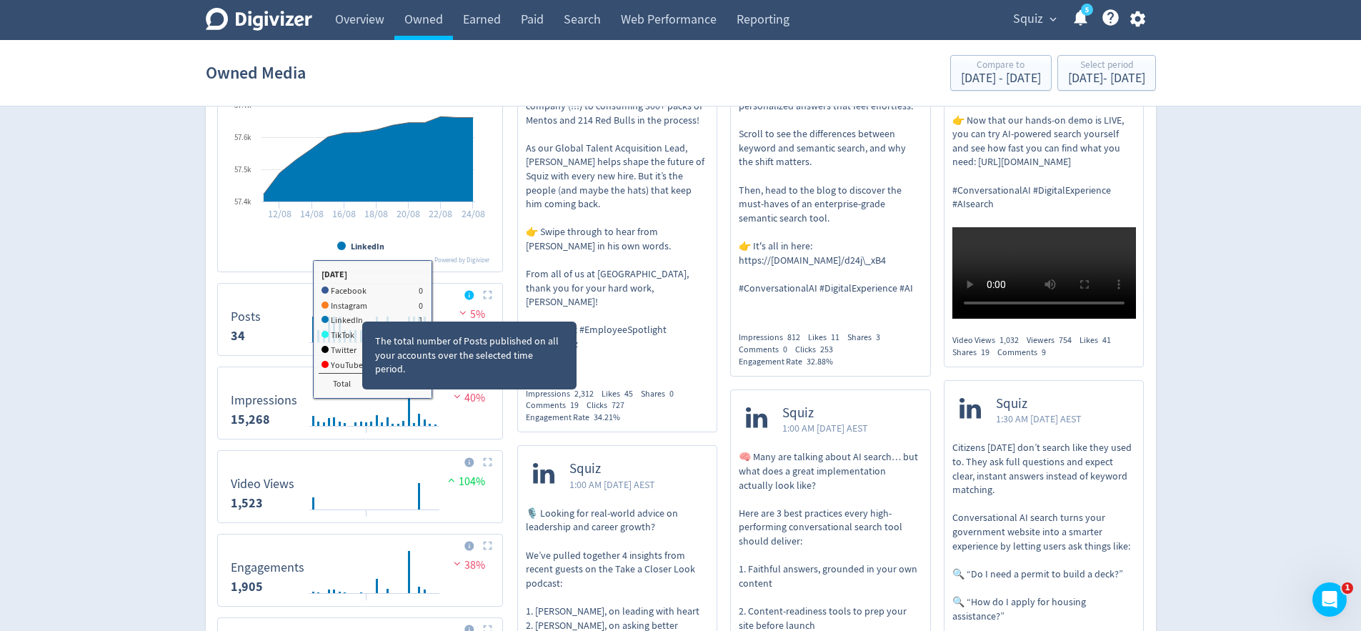
click at [467, 297] on icon at bounding box center [468, 294] width 9 height 9
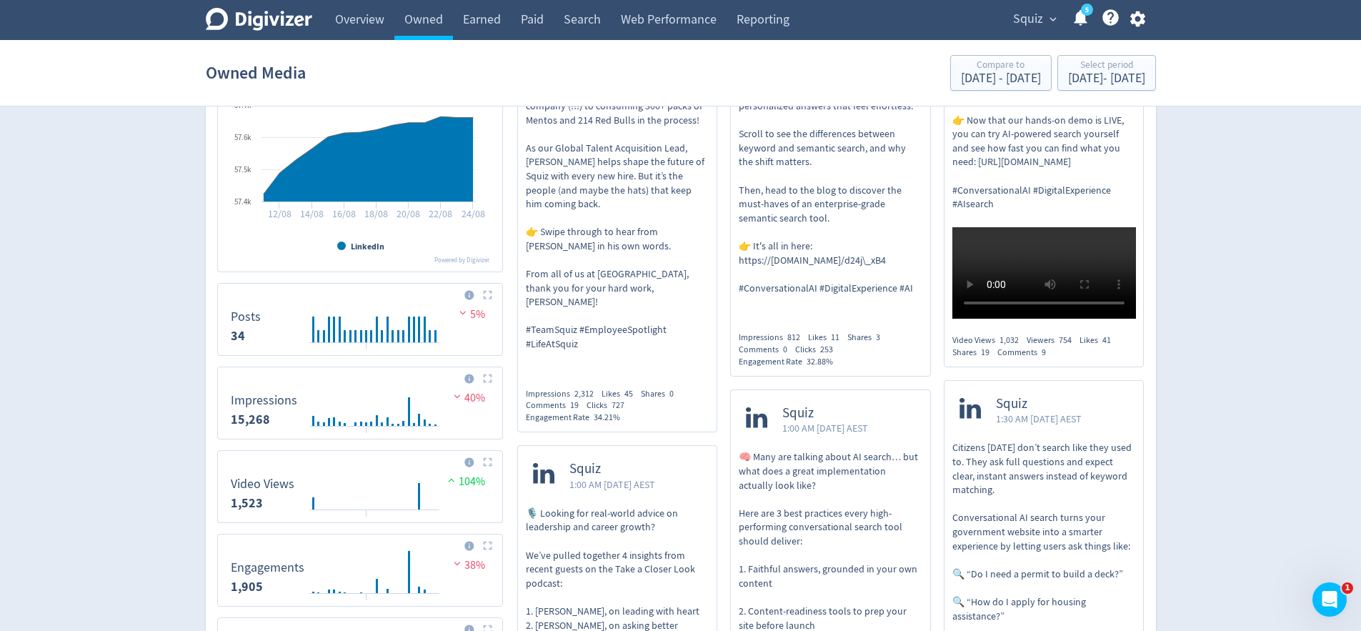
click at [481, 295] on button at bounding box center [488, 294] width 18 height 11
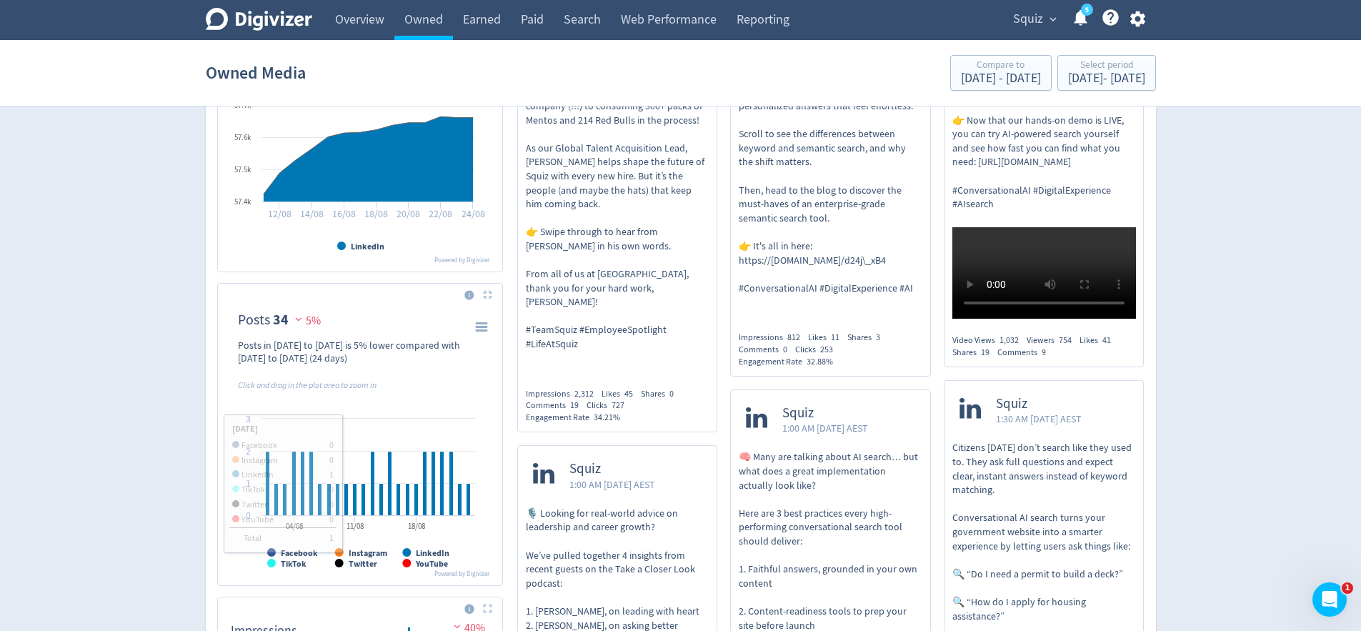
click at [488, 294] on img at bounding box center [487, 294] width 9 height 9
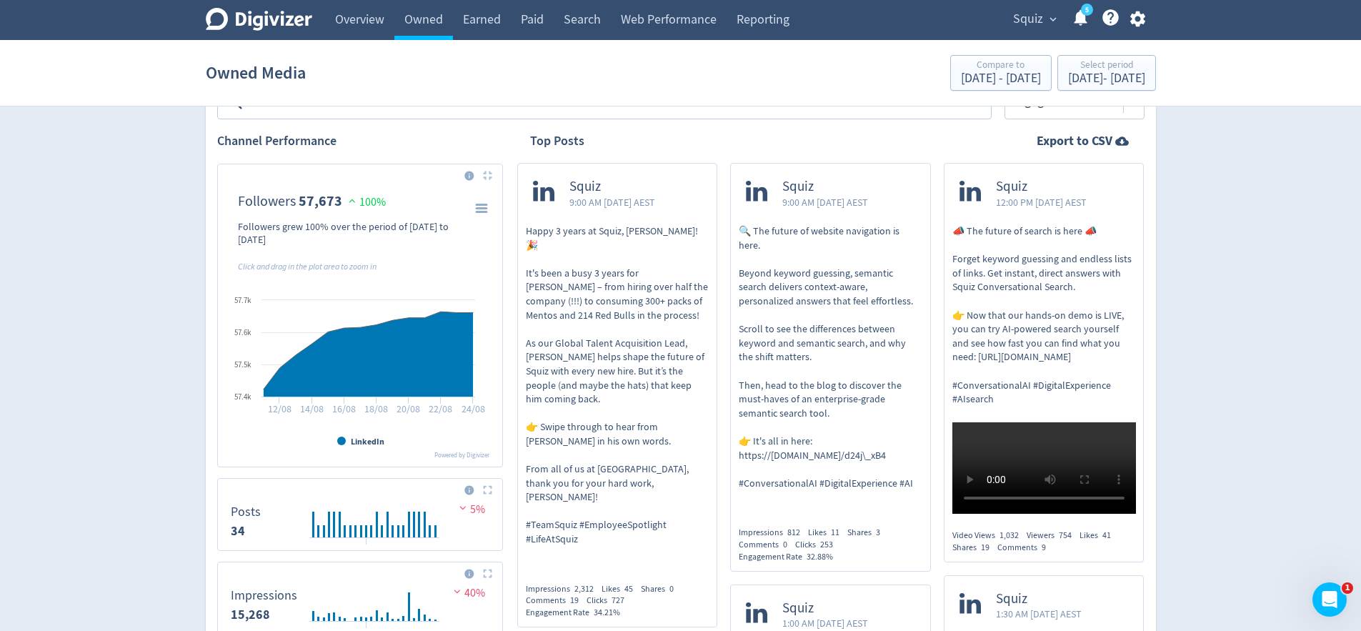
scroll to position [219, 0]
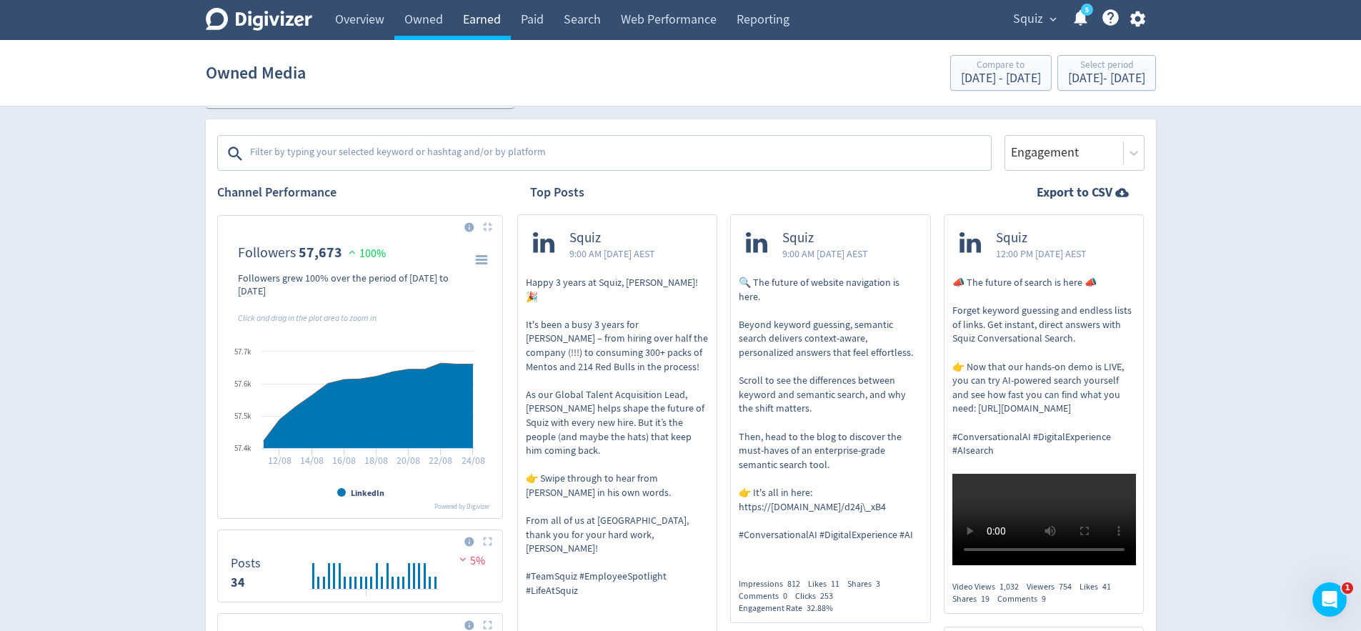
click at [491, 18] on link "Earned" at bounding box center [482, 20] width 58 height 40
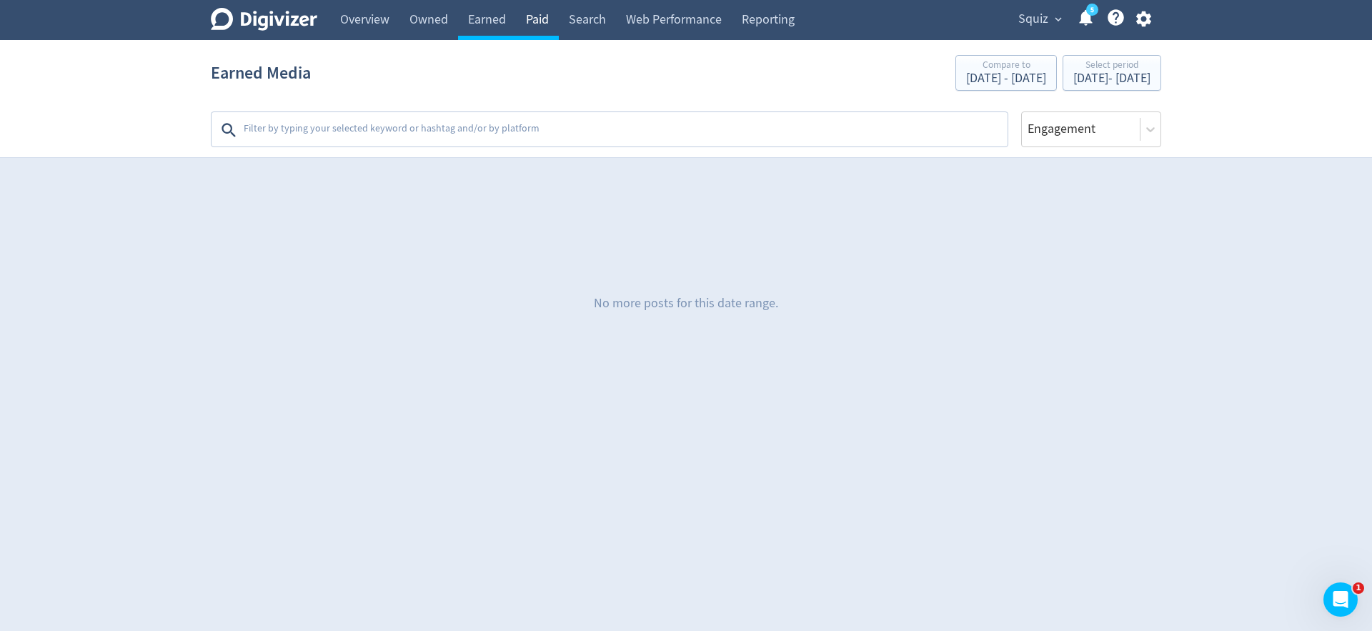
click at [533, 19] on link "Paid" at bounding box center [537, 20] width 43 height 40
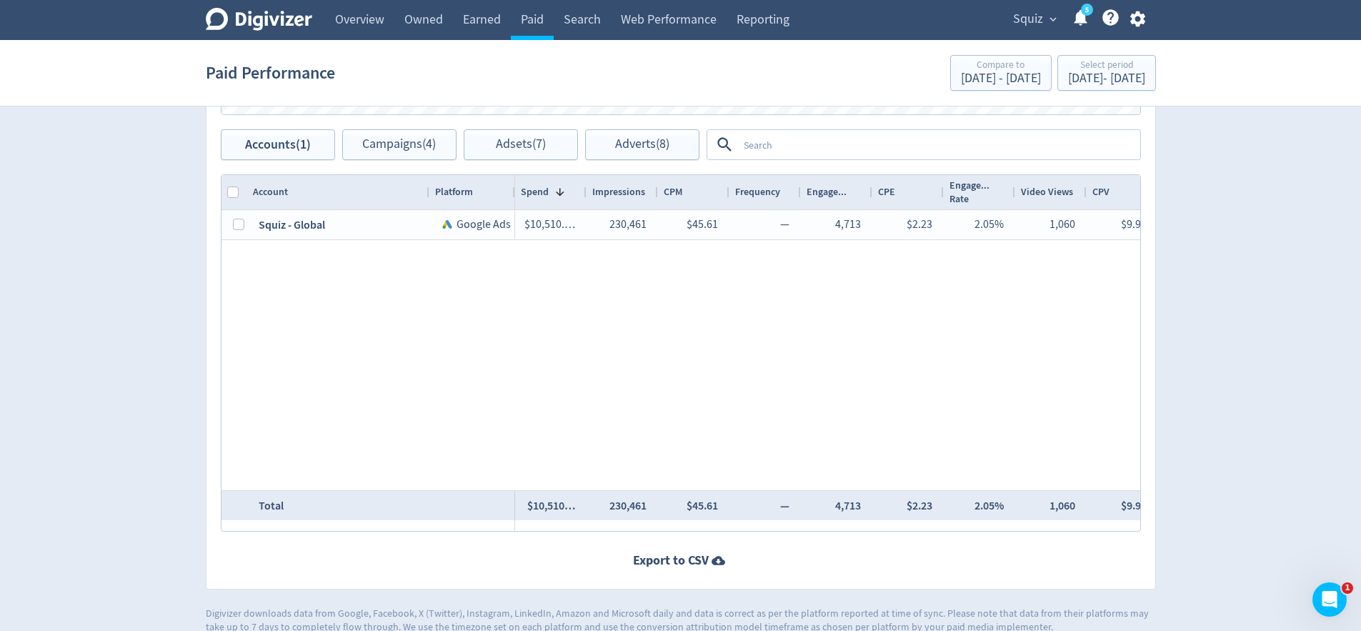
scroll to position [615, 0]
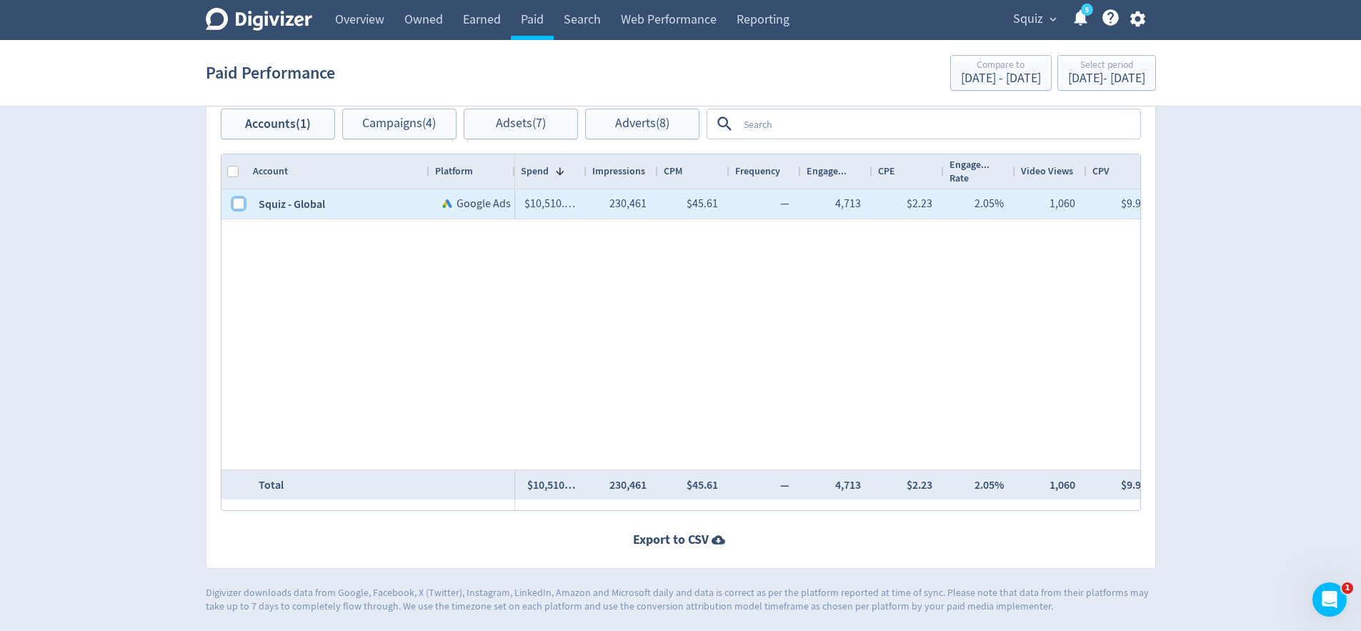
click at [241, 206] on input "Press Space to toggle row selection (unchecked)" at bounding box center [238, 203] width 11 height 11
checkbox input "true"
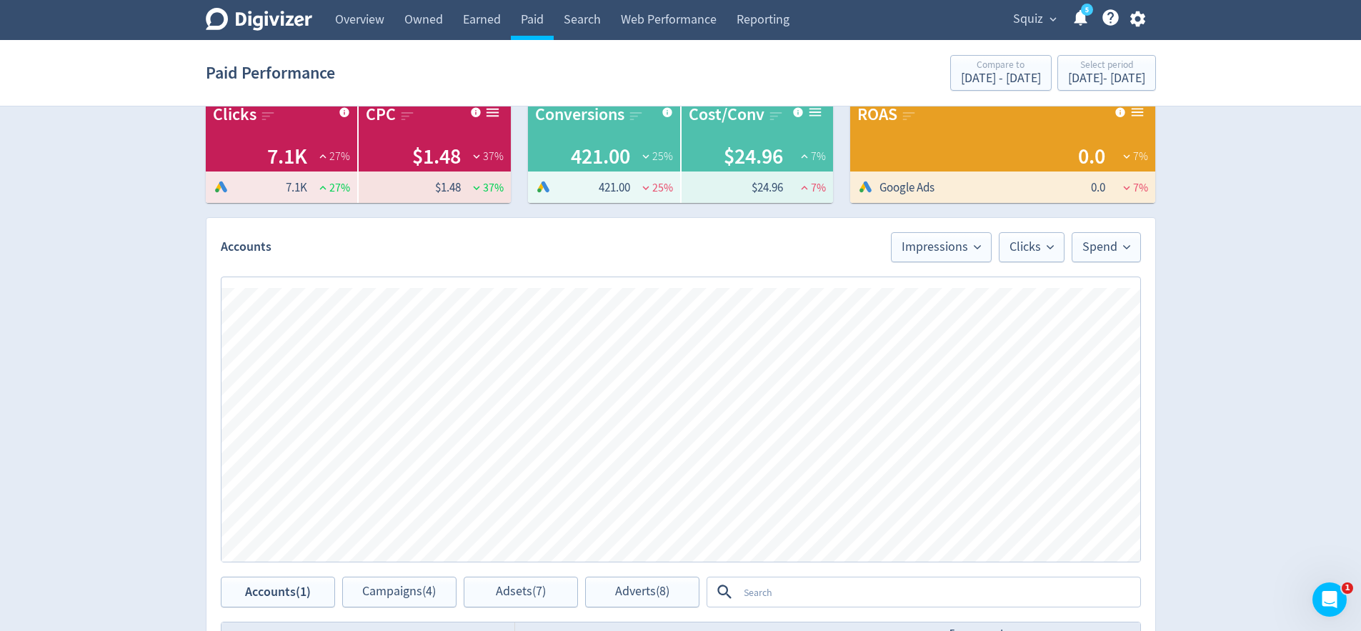
scroll to position [0, 0]
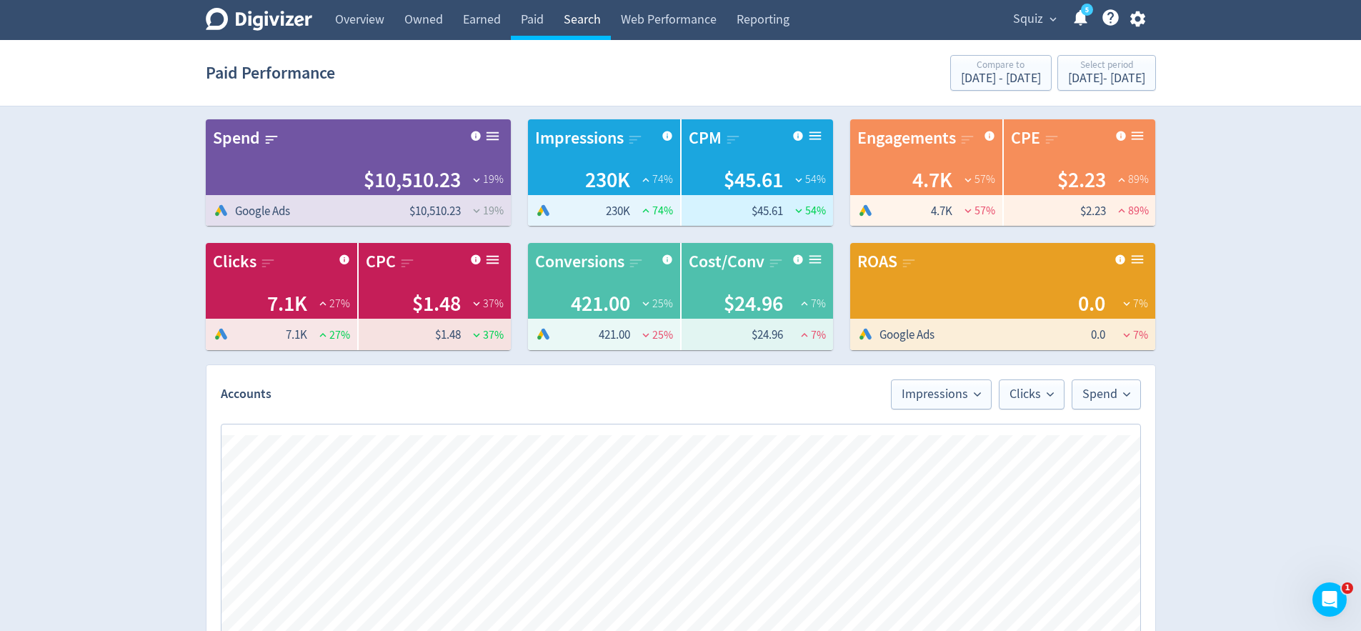
click at [599, 27] on link "Search" at bounding box center [582, 20] width 57 height 40
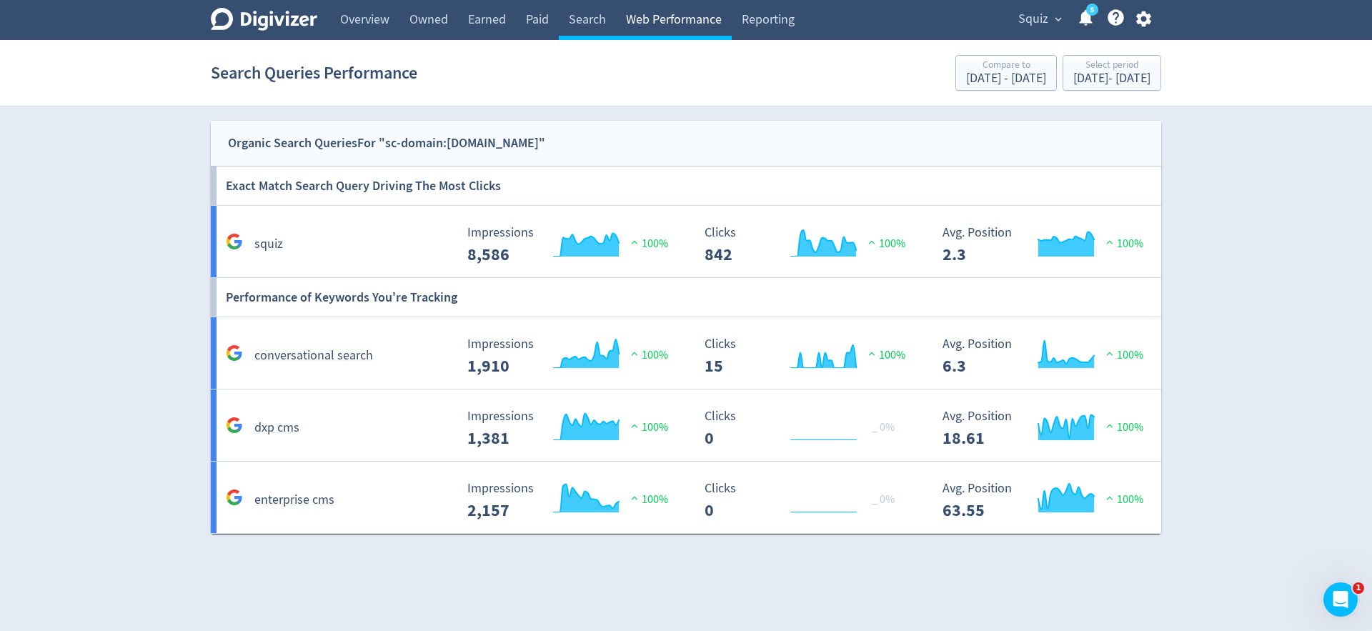
click at [676, 23] on link "Web Performance" at bounding box center [674, 20] width 116 height 40
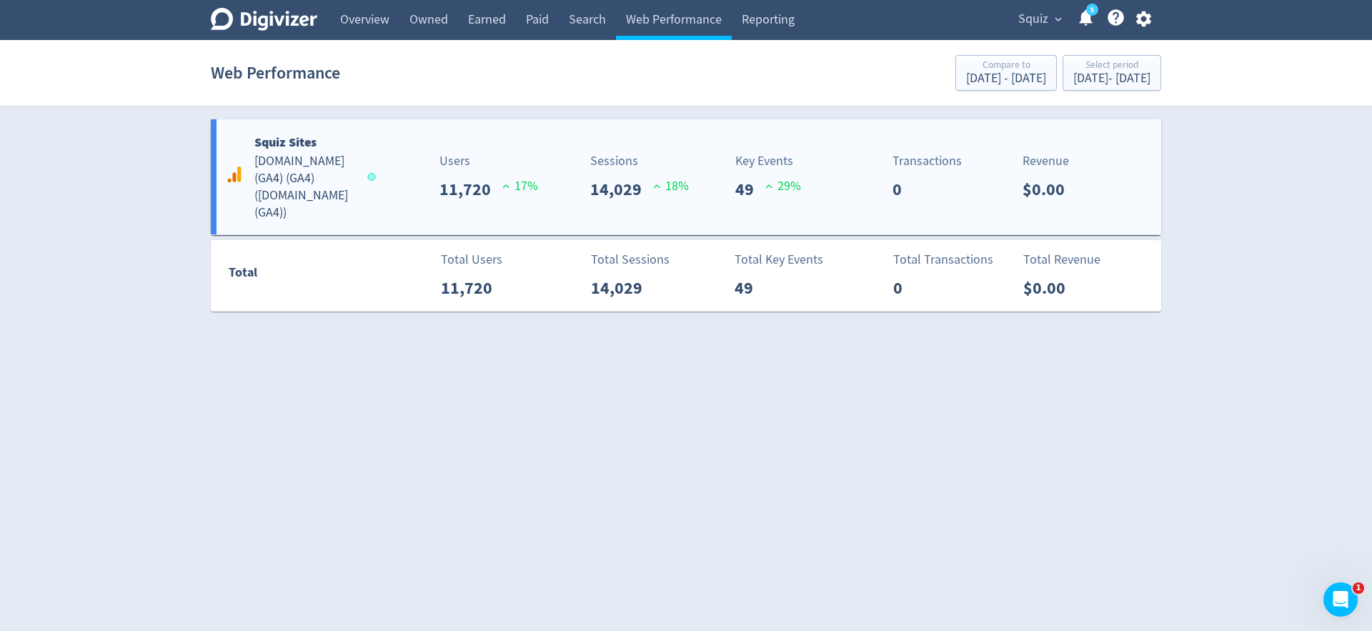
click at [416, 175] on div "Users 11,720 17 %" at bounding box center [452, 176] width 157 height 51
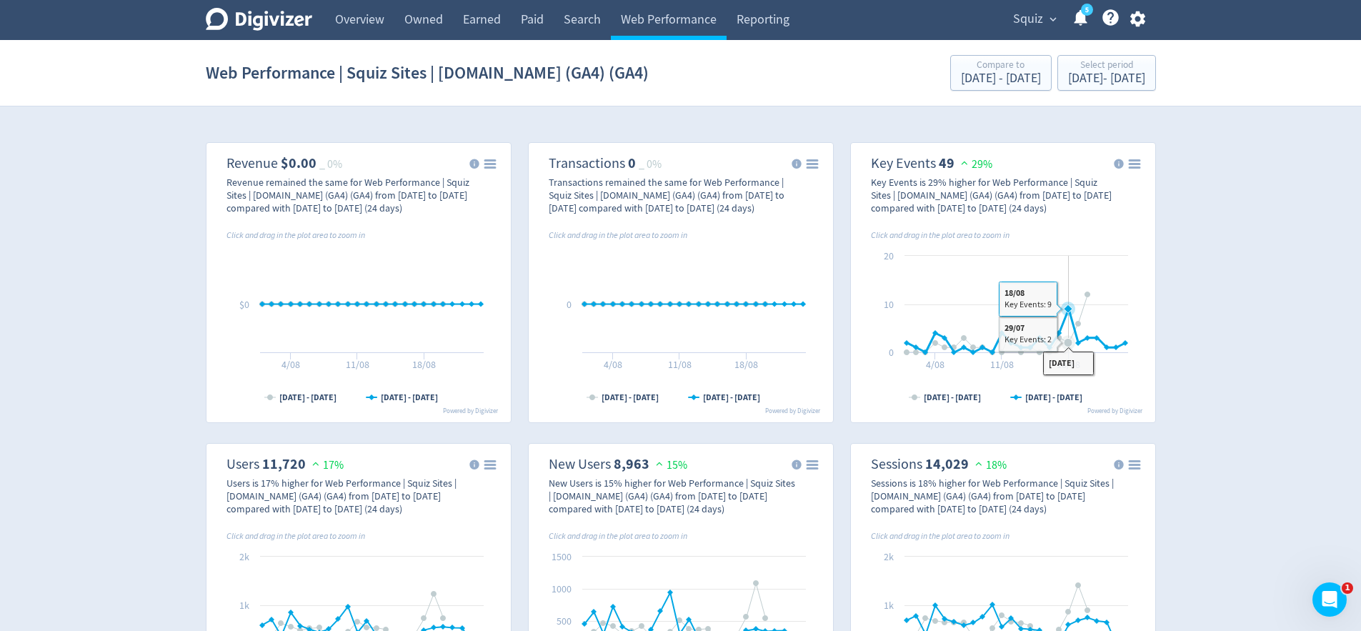
click at [1069, 309] on icon "\a Key Events\a 49\a 29%\a" at bounding box center [1068, 308] width 9 height 9
click at [356, 24] on link "Overview" at bounding box center [359, 20] width 69 height 40
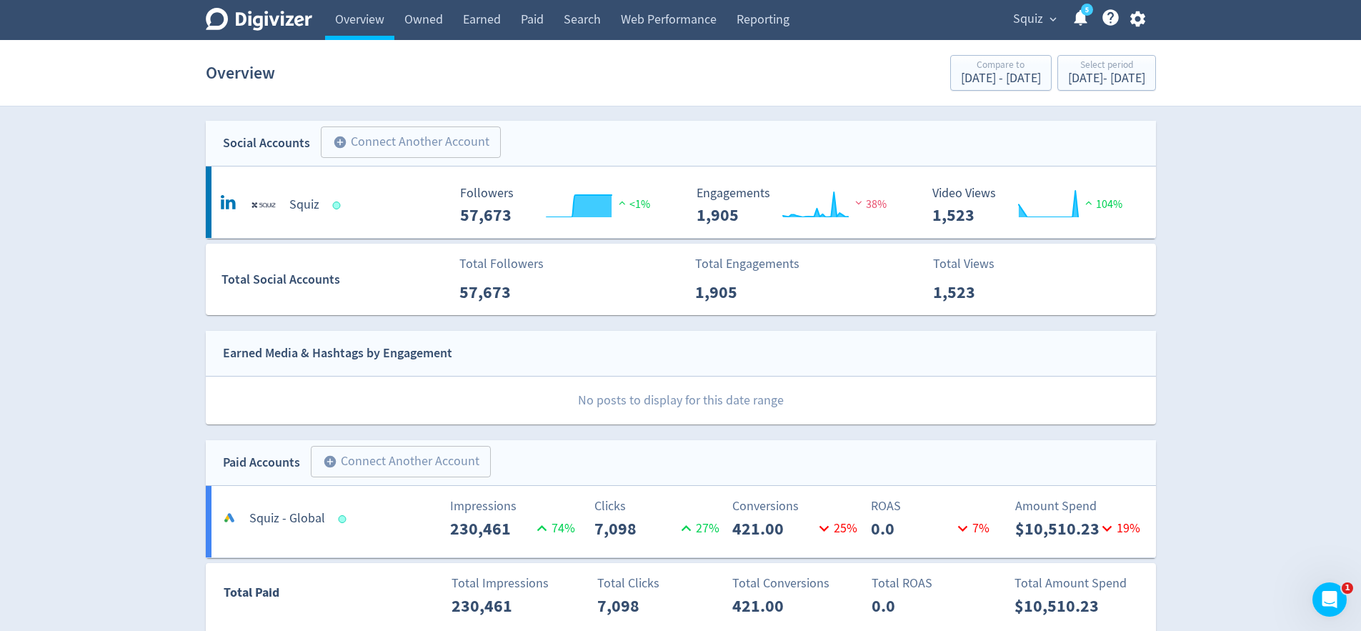
click at [1081, 11] on link "5" at bounding box center [1087, 10] width 12 height 12
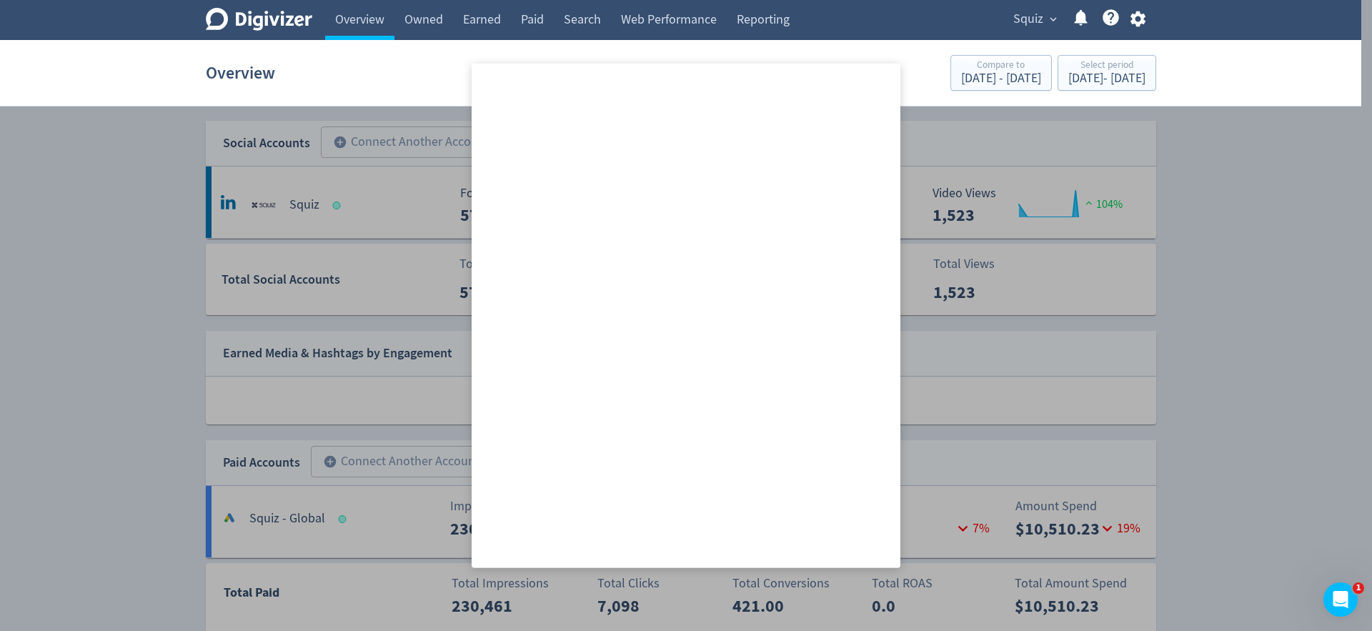
click at [1268, 466] on div at bounding box center [686, 315] width 1372 height 631
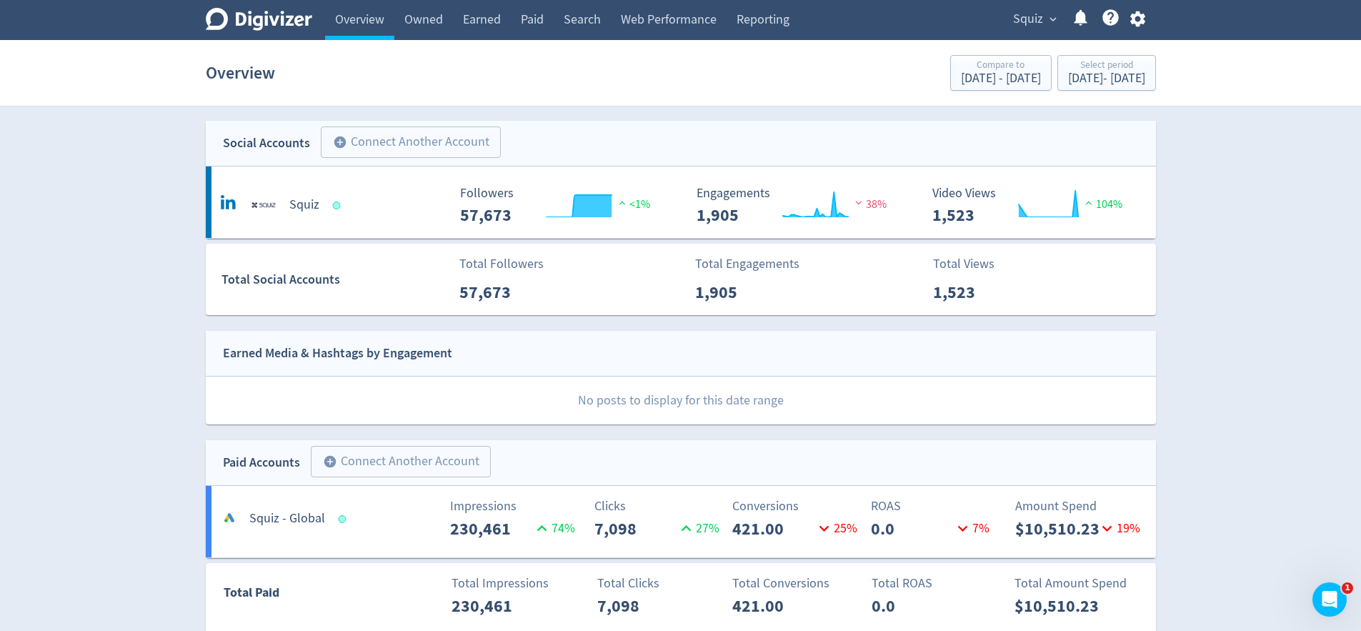
click at [1047, 16] on span "expand_more" at bounding box center [1053, 19] width 13 height 13
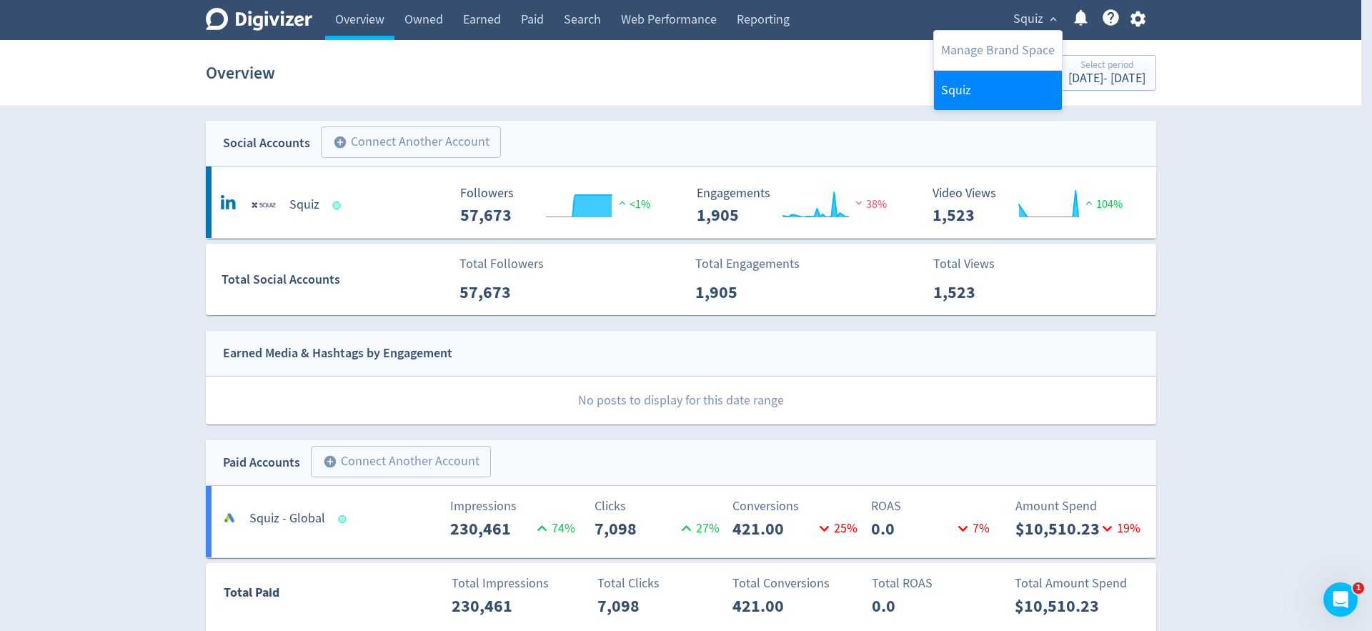
click at [972, 93] on link "Squiz" at bounding box center [998, 90] width 128 height 39
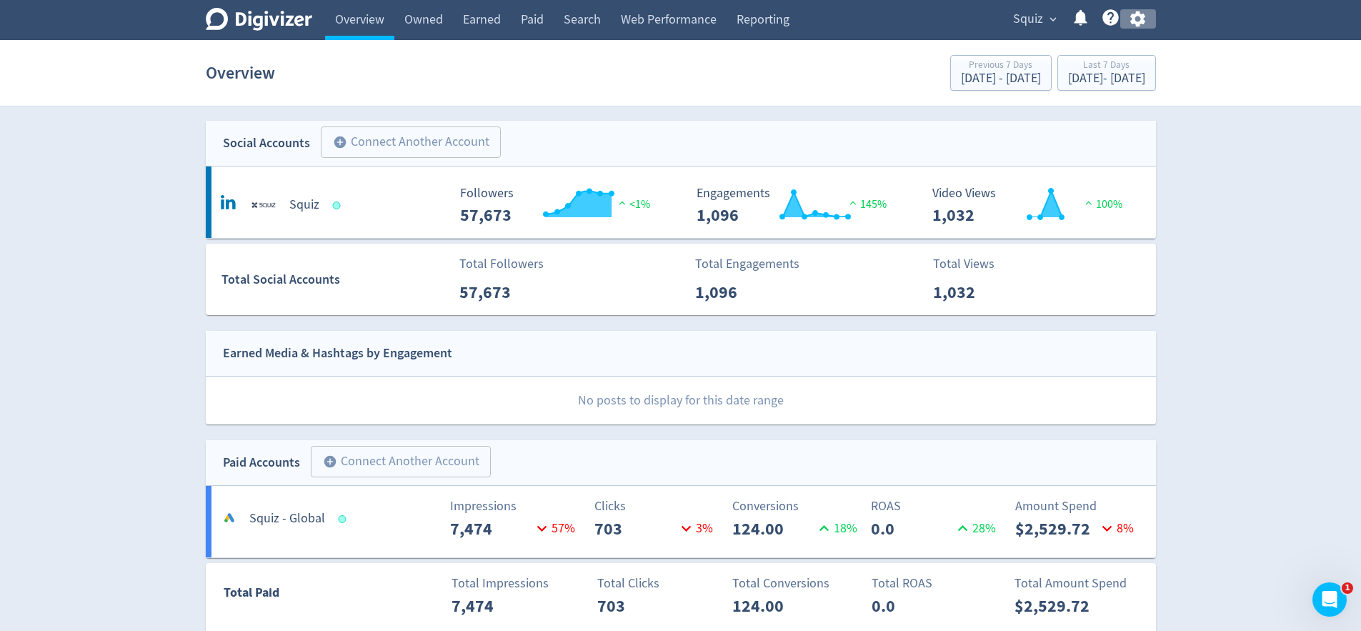
click at [1140, 19] on icon "button" at bounding box center [1137, 19] width 15 height 16
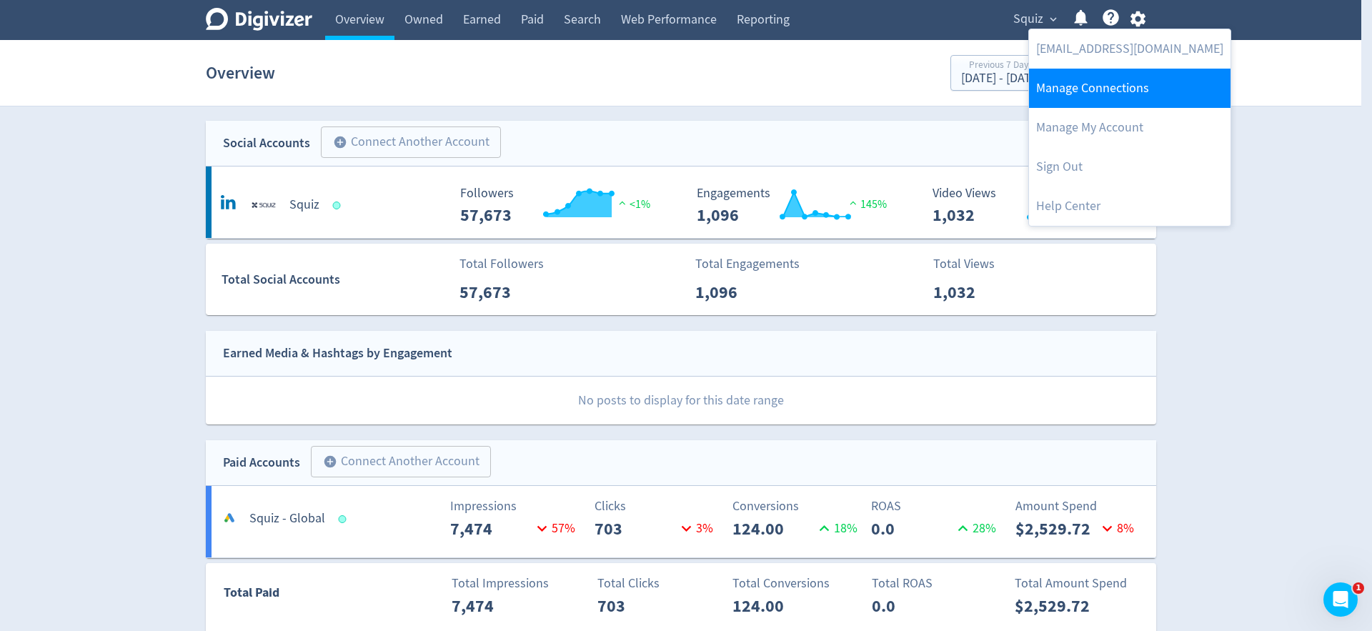
click at [1118, 86] on link "Manage Connections" at bounding box center [1129, 88] width 201 height 39
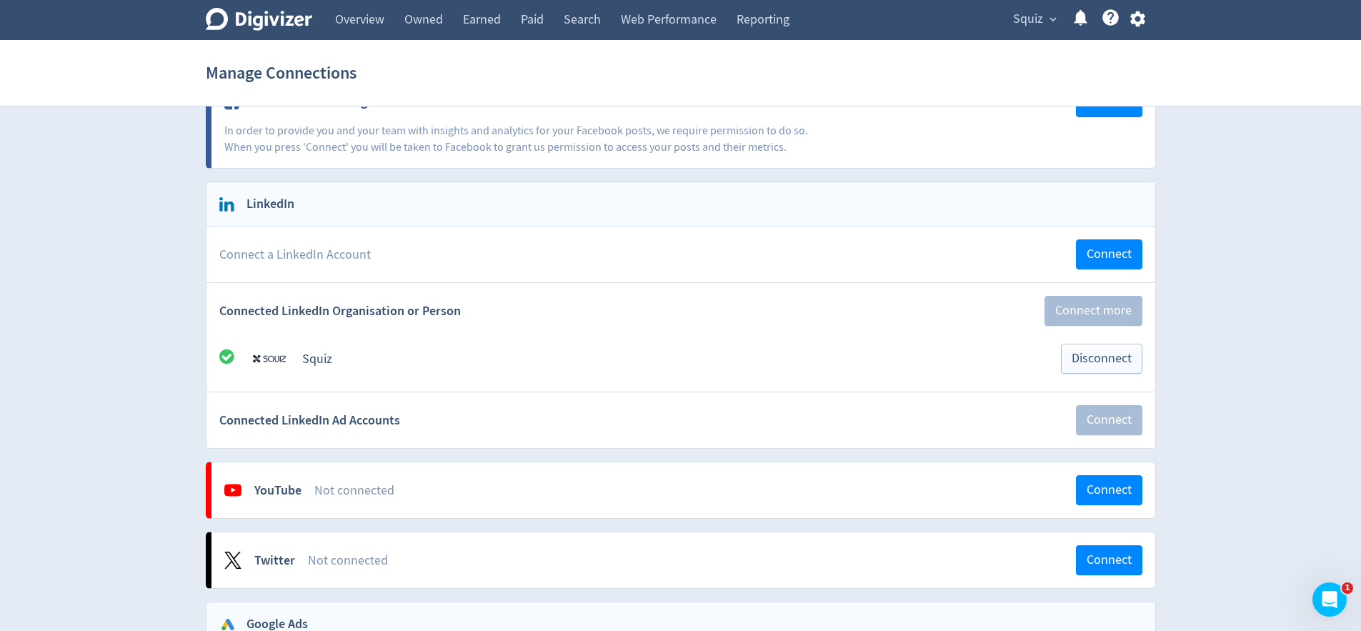
scroll to position [177, 0]
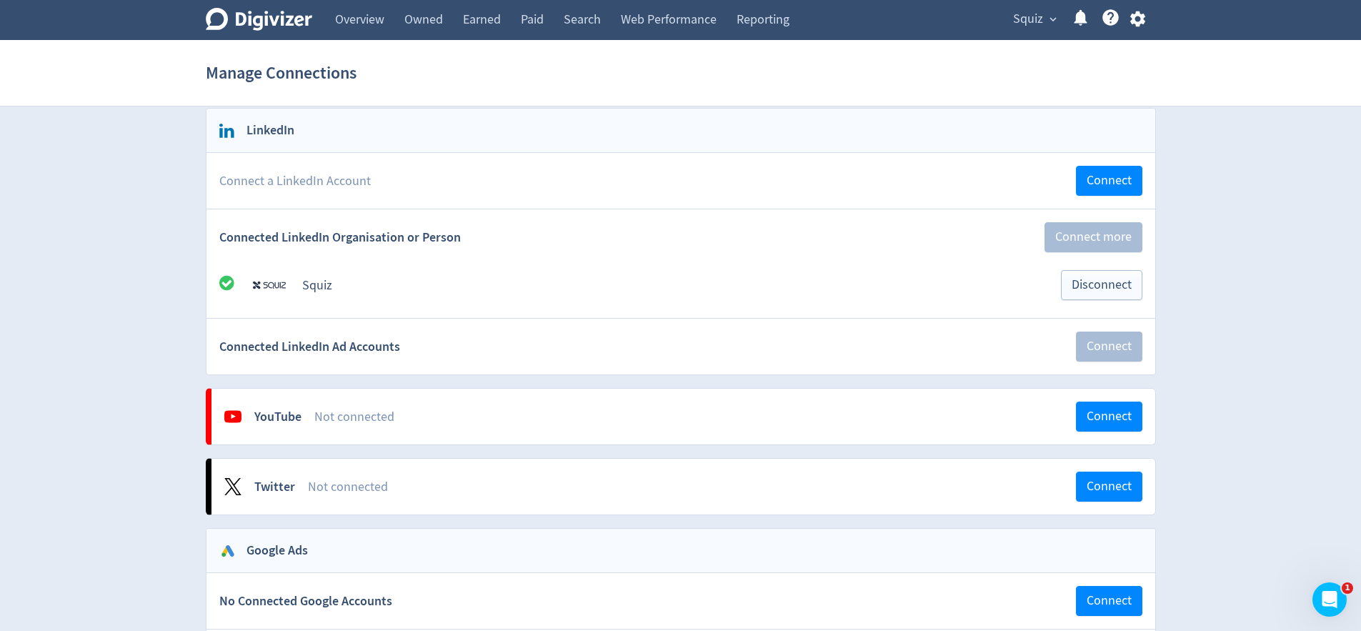
click at [603, 194] on div "Connect a LinkedIn Account Connect" at bounding box center [680, 181] width 949 height 56
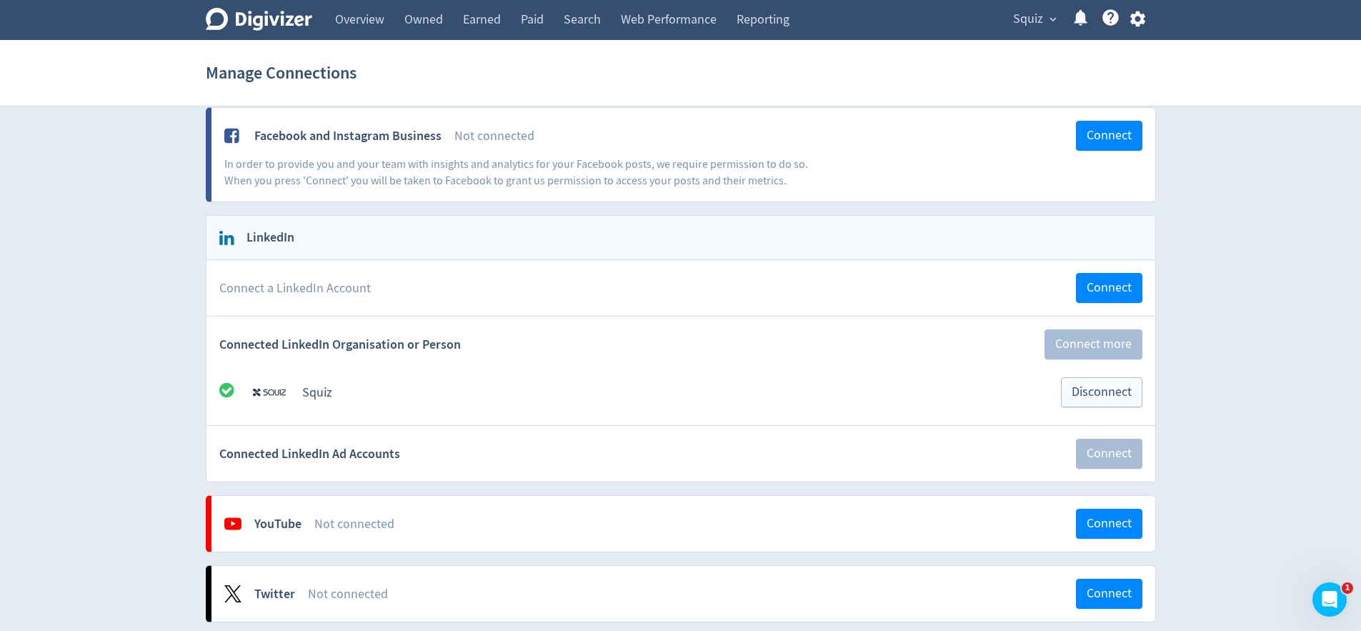
scroll to position [0, 0]
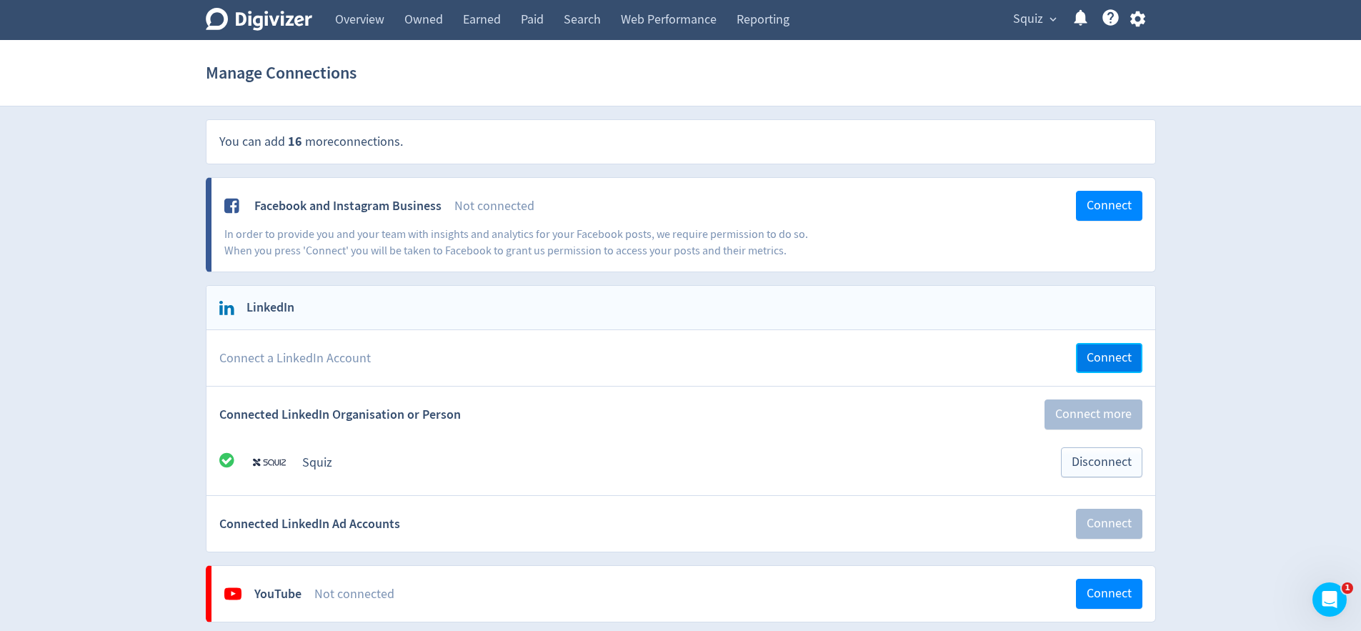
click at [1114, 361] on span "Connect" at bounding box center [1109, 357] width 45 height 13
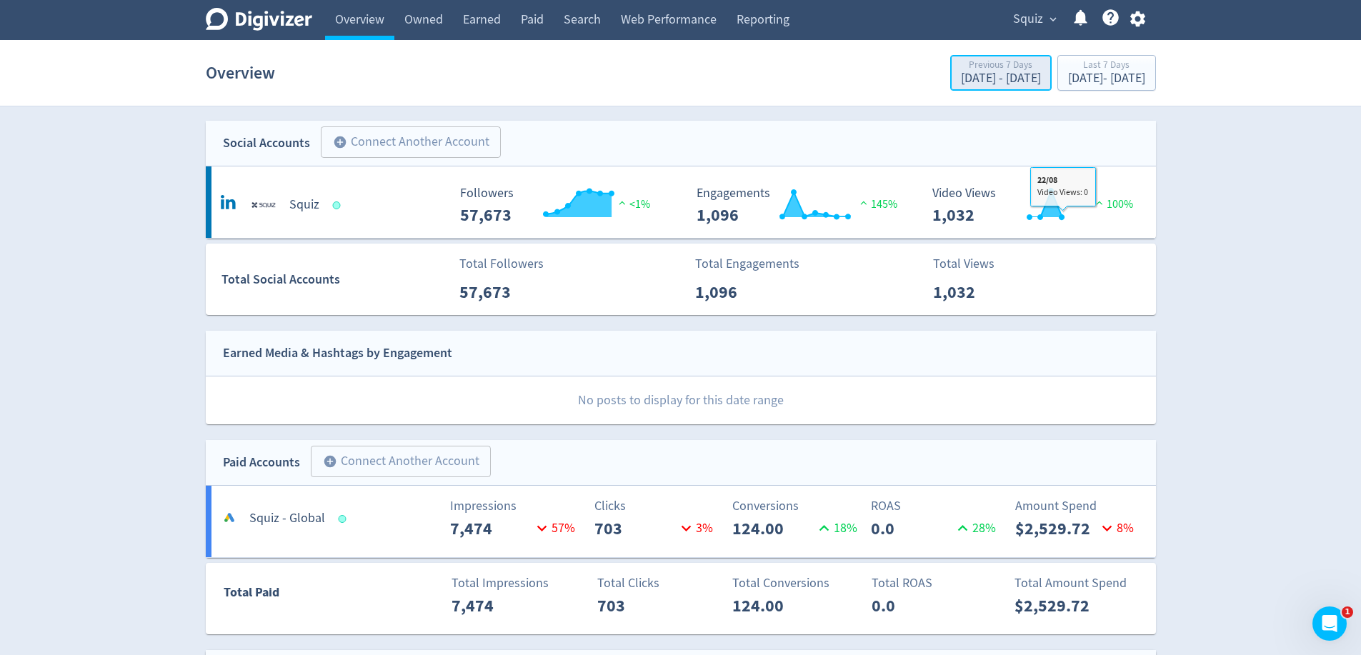
click at [961, 72] on div "[DATE] - [DATE]" at bounding box center [1001, 78] width 80 height 13
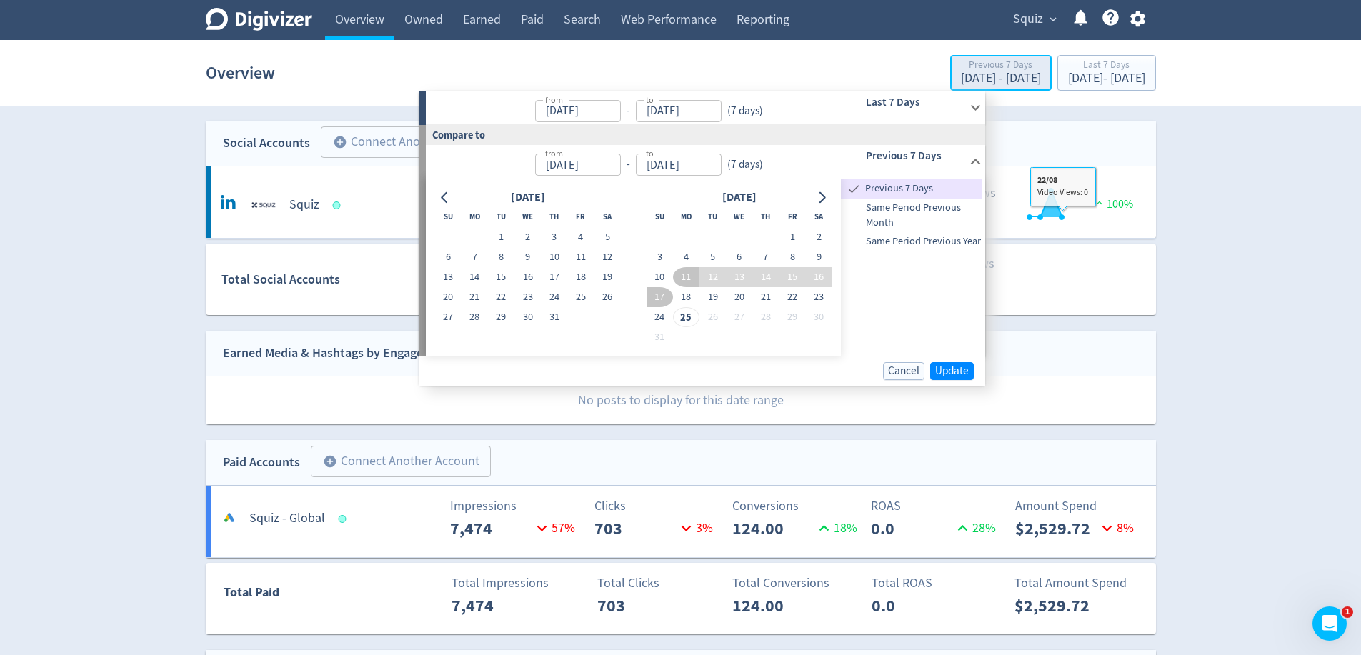
type input "[DATE]"
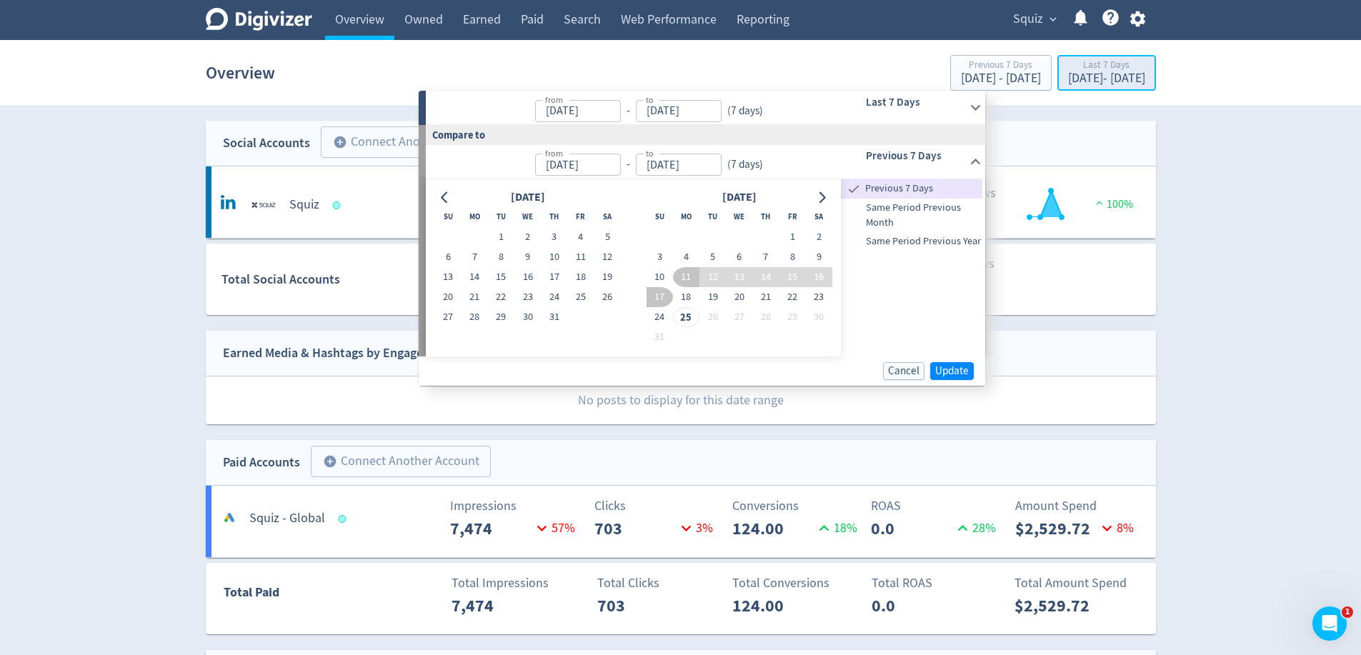
click at [1068, 74] on div "Aug 18, 2025 - Aug 24, 2025" at bounding box center [1106, 78] width 77 height 13
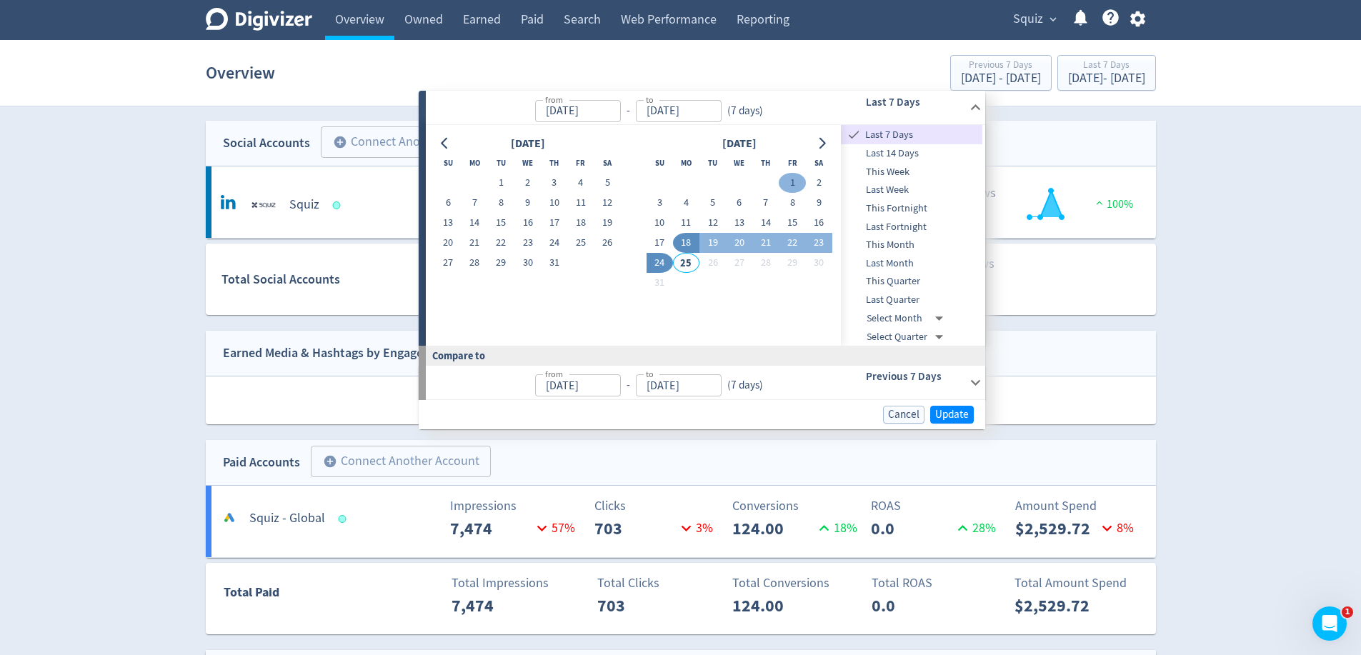
click at [793, 181] on button "1" at bounding box center [792, 183] width 26 height 20
type input "Aug 01, 2025"
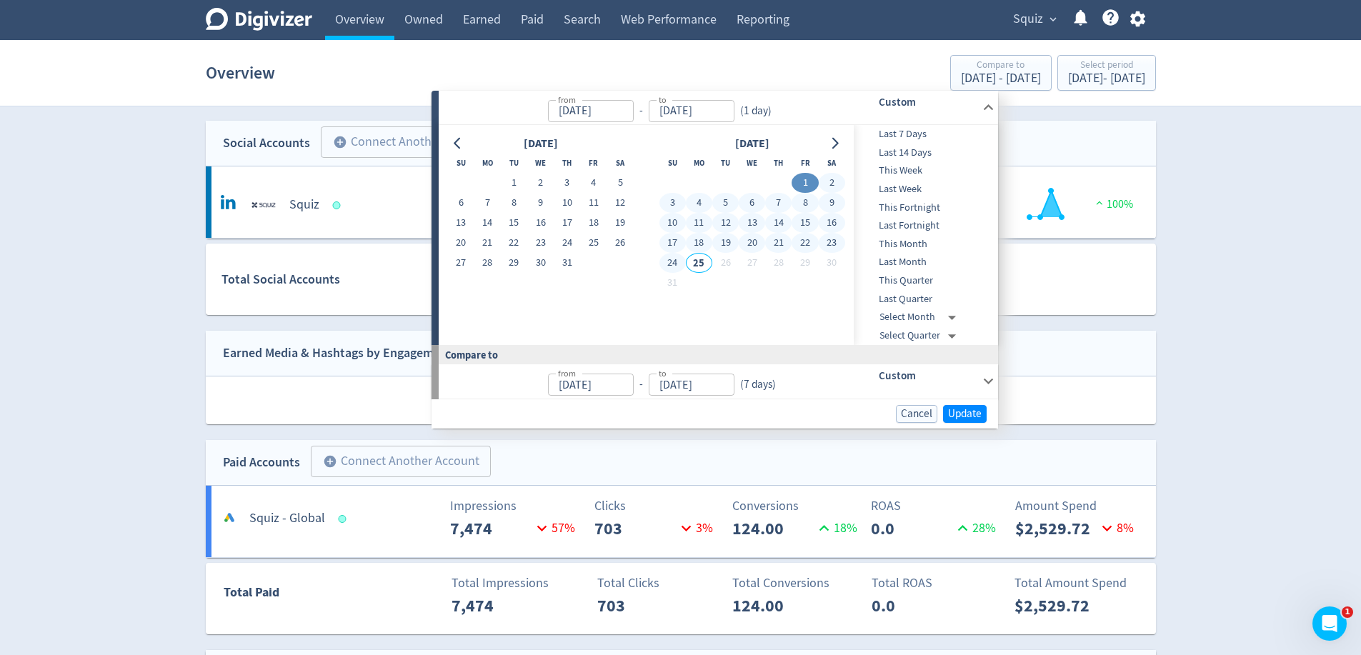
click at [676, 266] on button "24" at bounding box center [672, 263] width 26 height 20
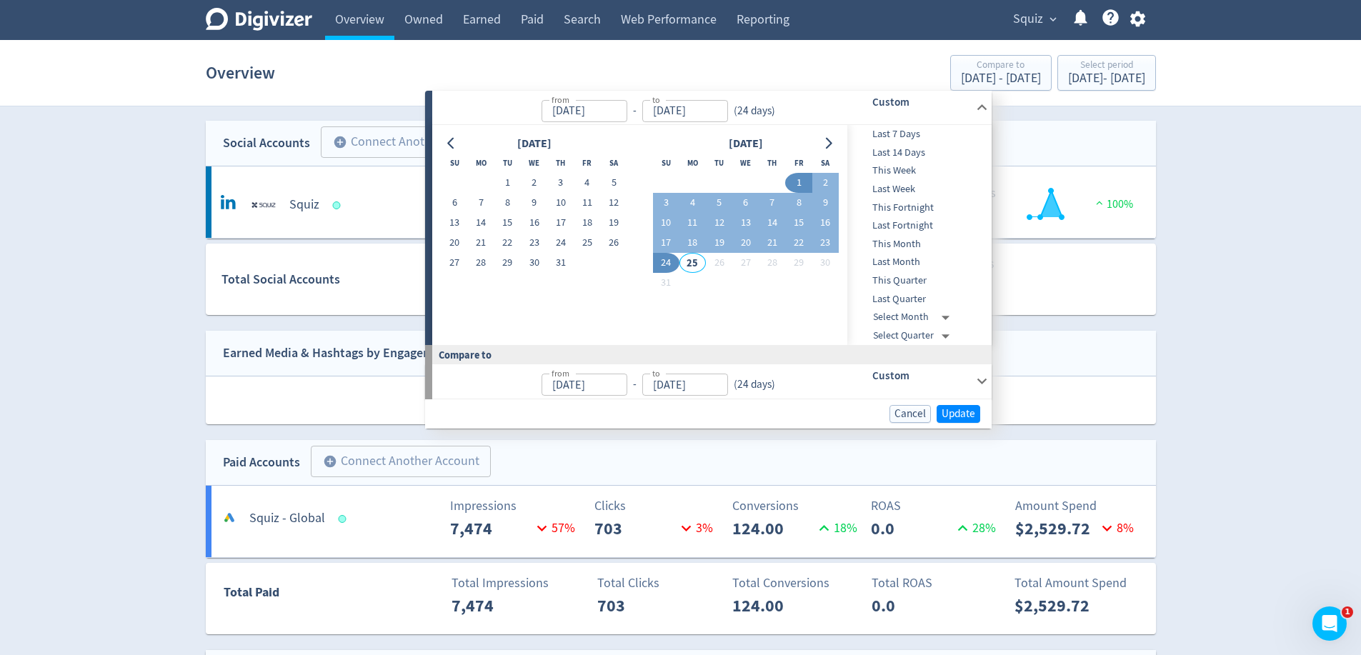
type input "[DATE]"
type input "Jul 08, 2025"
type input "Jul 31, 2025"
click at [899, 247] on span "This Month" at bounding box center [917, 244] width 141 height 16
type input "Jul 01, 2025"
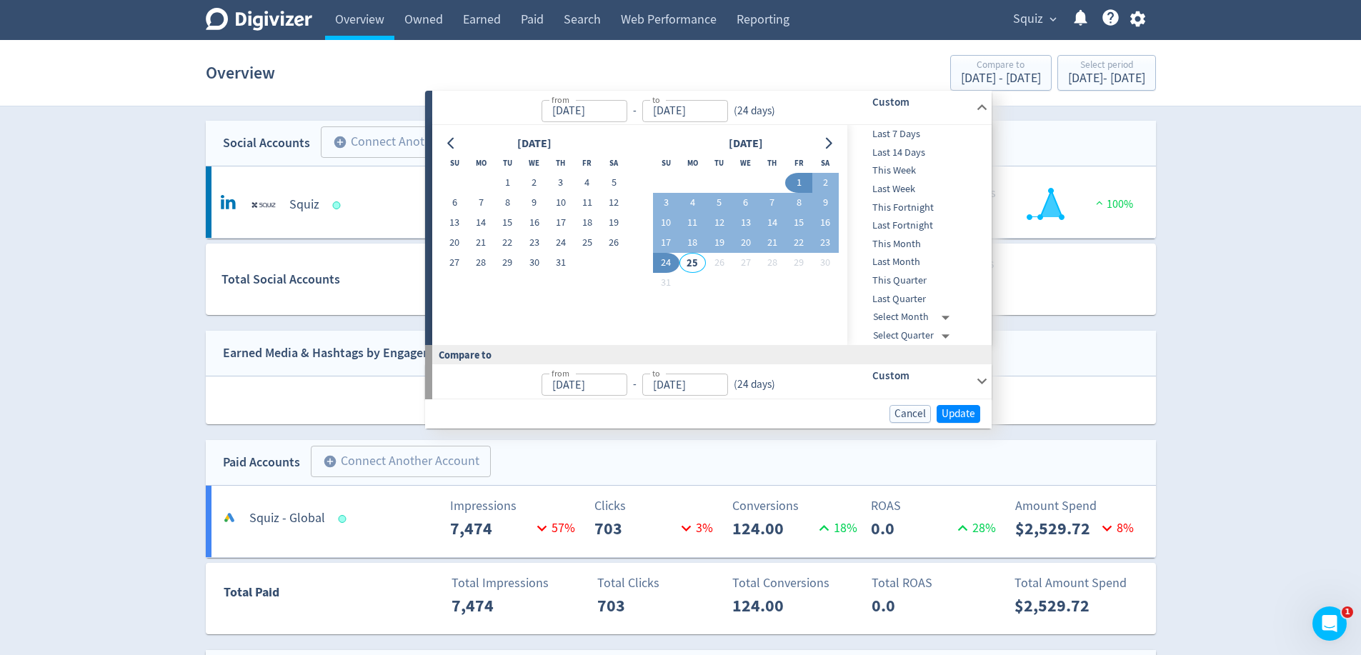
type input "Jul 24, 2025"
click at [961, 79] on div "Jul 1, 2025 - Jul 24, 2025" at bounding box center [1001, 78] width 80 height 13
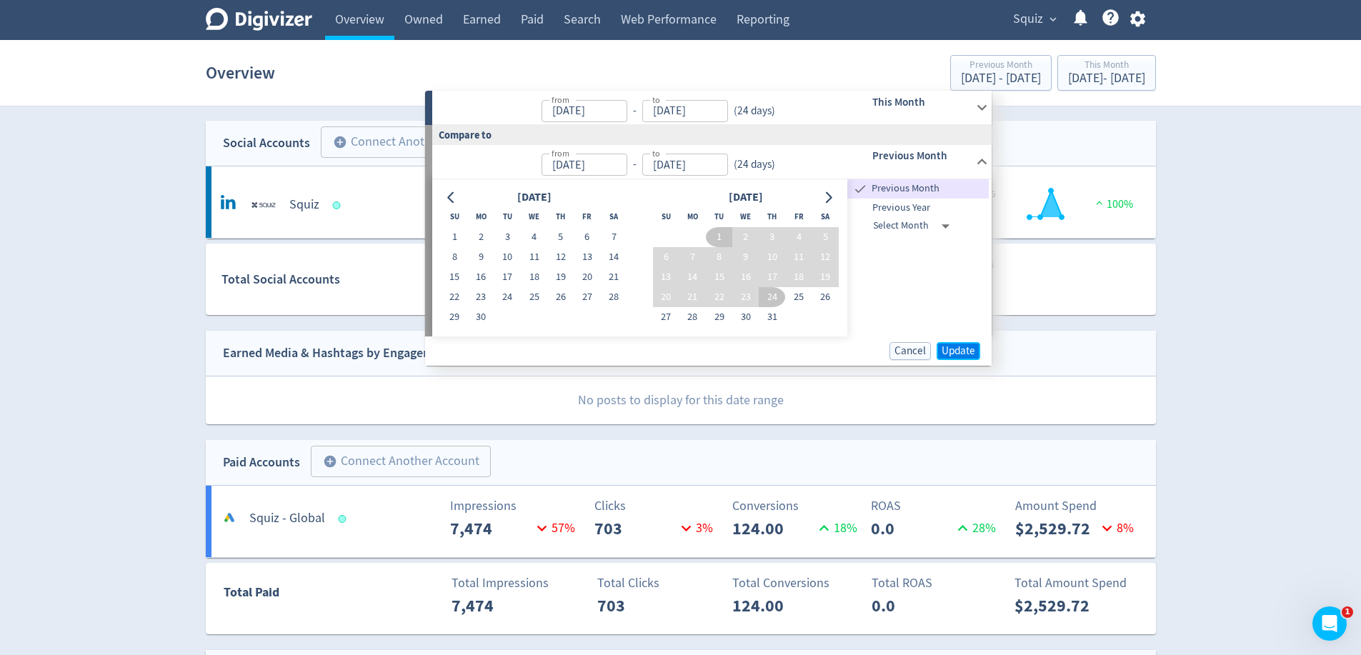
click at [957, 349] on span "Update" at bounding box center [959, 351] width 34 height 11
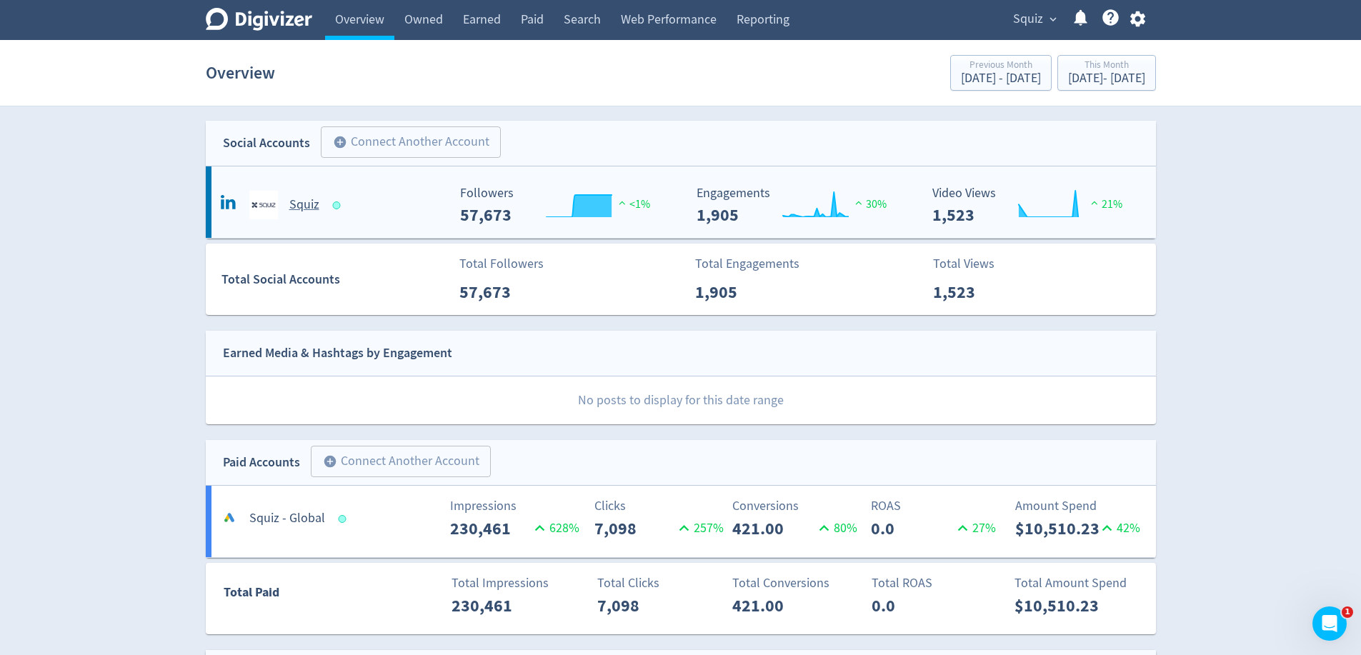
click at [372, 199] on div "Squiz" at bounding box center [332, 205] width 231 height 29
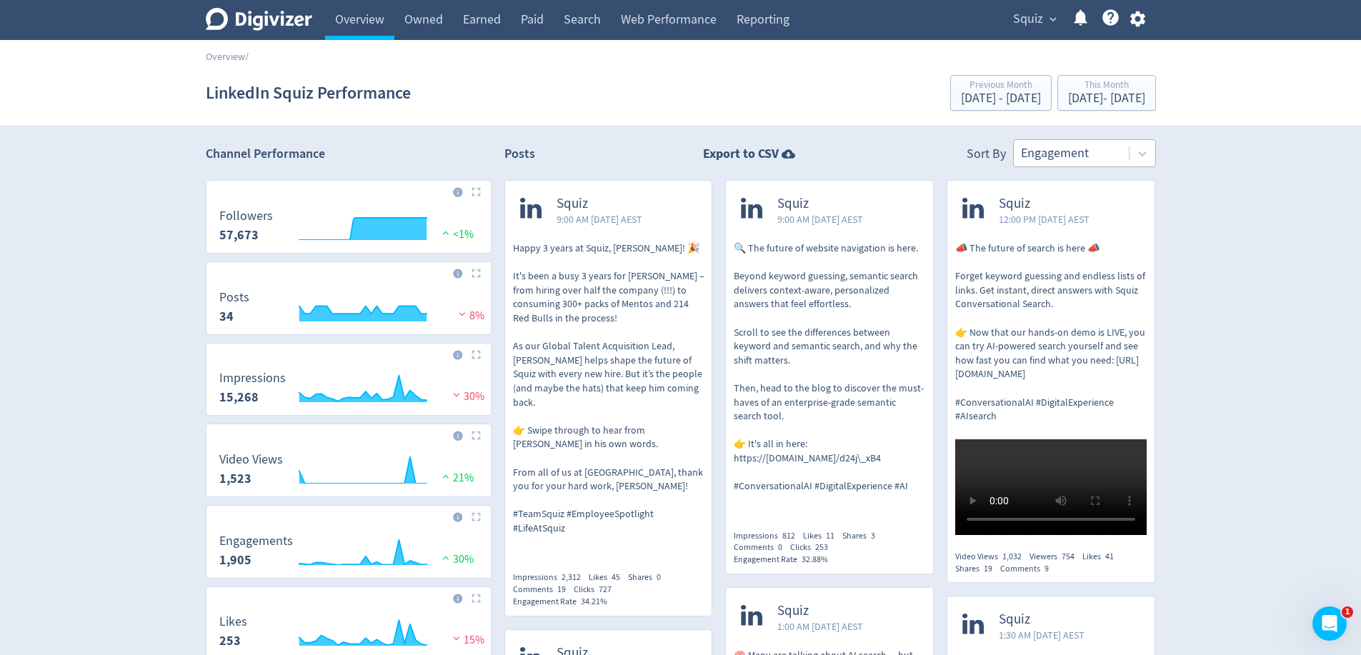
click at [1064, 159] on div at bounding box center [1071, 153] width 101 height 21
click at [845, 370] on p "🔍 The future of website navigation is here. Beyond keyword guessing, semantic s…" at bounding box center [829, 367] width 191 height 252
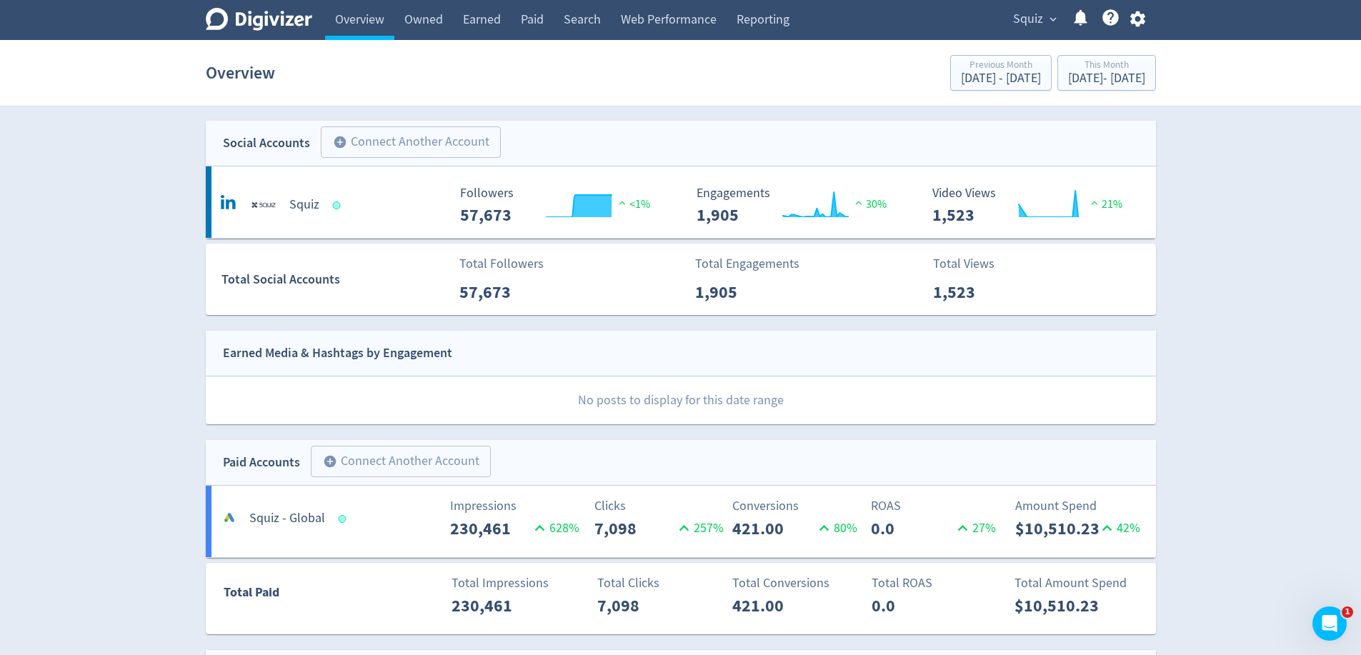
click at [531, 20] on link "Paid" at bounding box center [532, 20] width 43 height 40
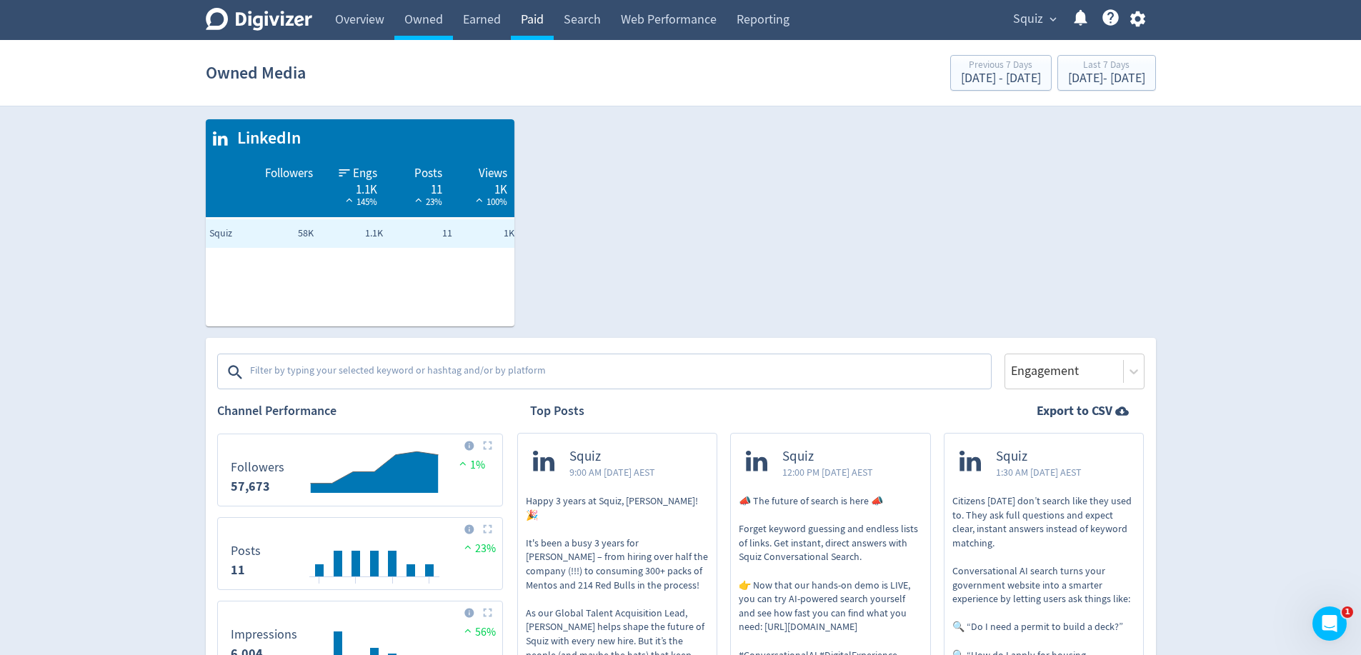
click at [534, 26] on link "Paid" at bounding box center [532, 20] width 43 height 40
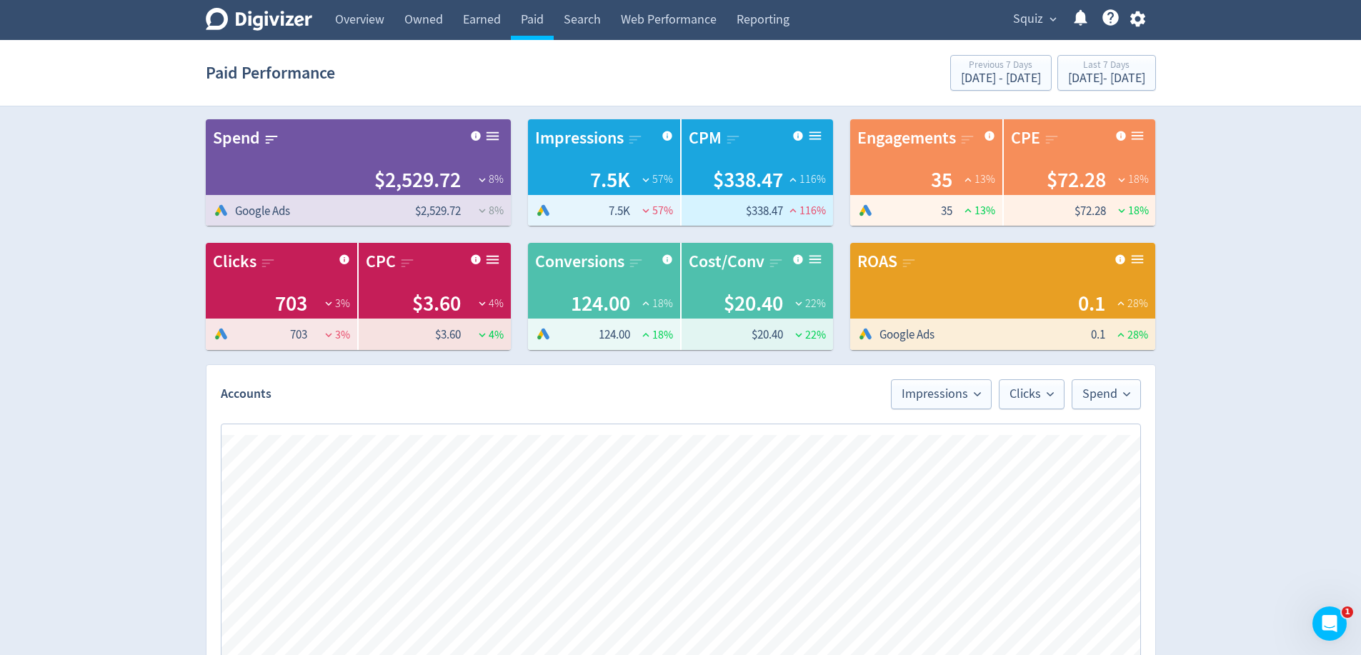
click at [496, 136] on icon at bounding box center [492, 136] width 12 height 8
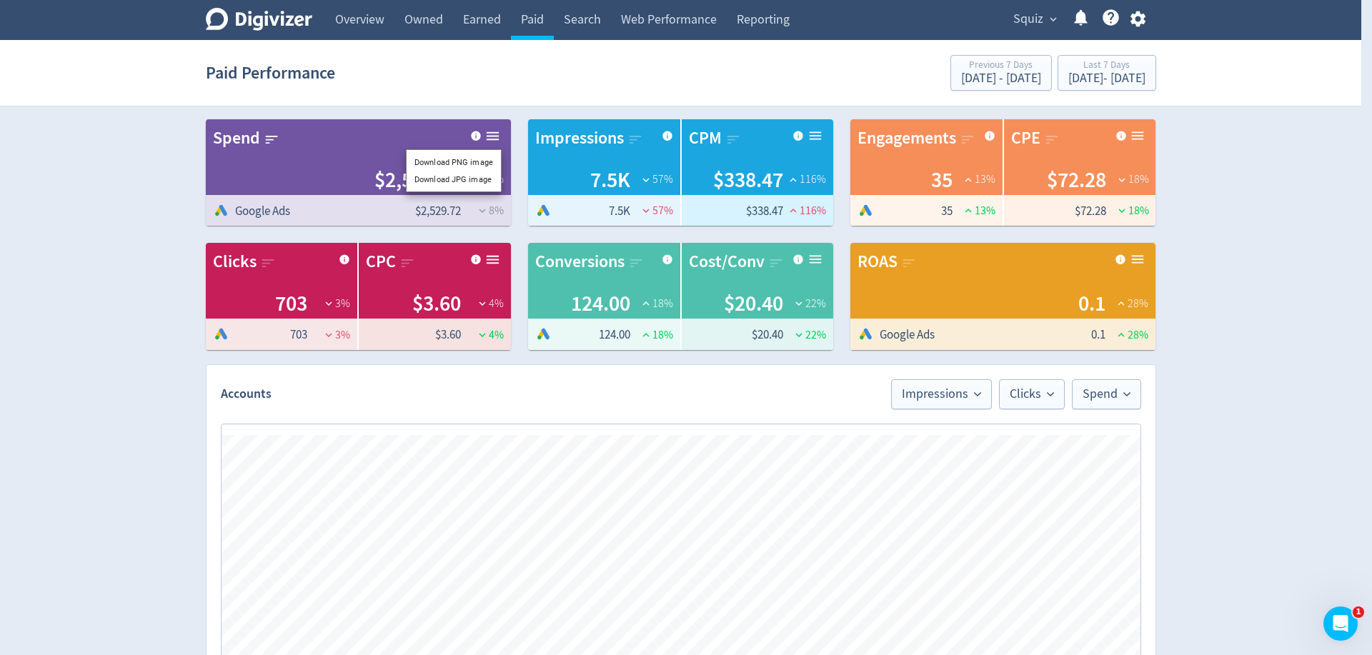
click at [1260, 207] on div at bounding box center [686, 327] width 1372 height 655
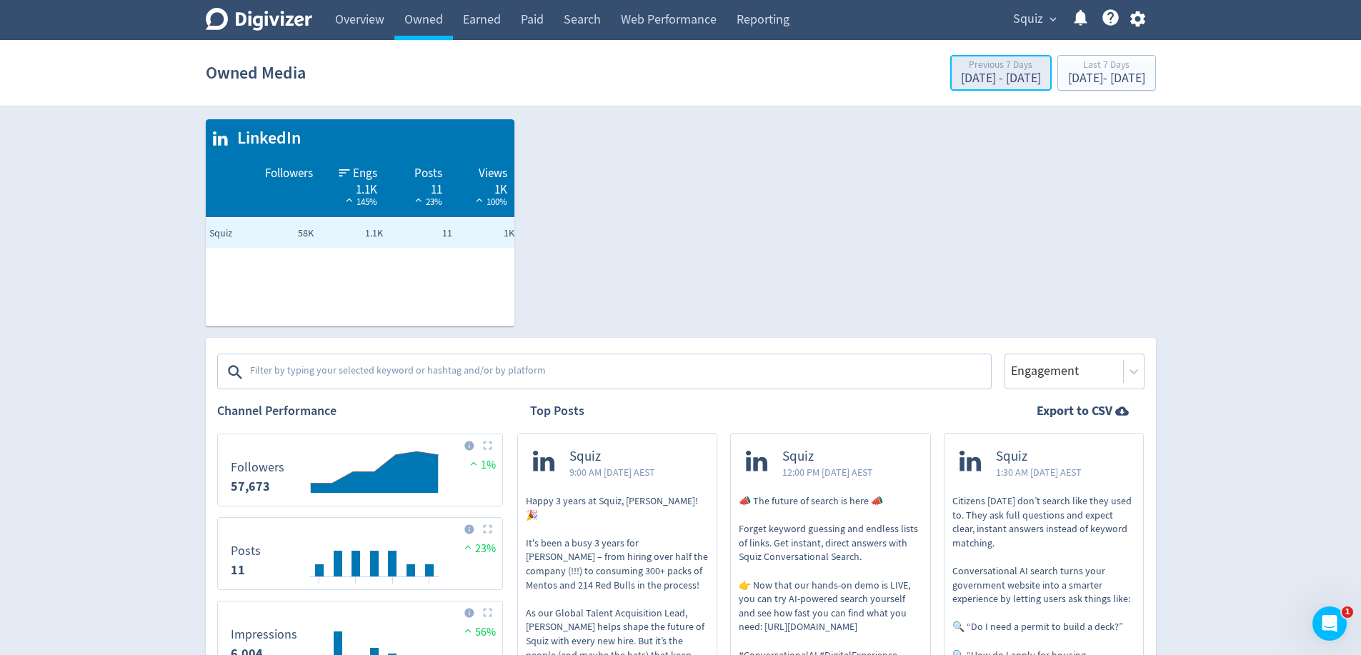
click at [961, 83] on div "Aug 11, 2025 - Aug 17, 2025" at bounding box center [1001, 78] width 80 height 13
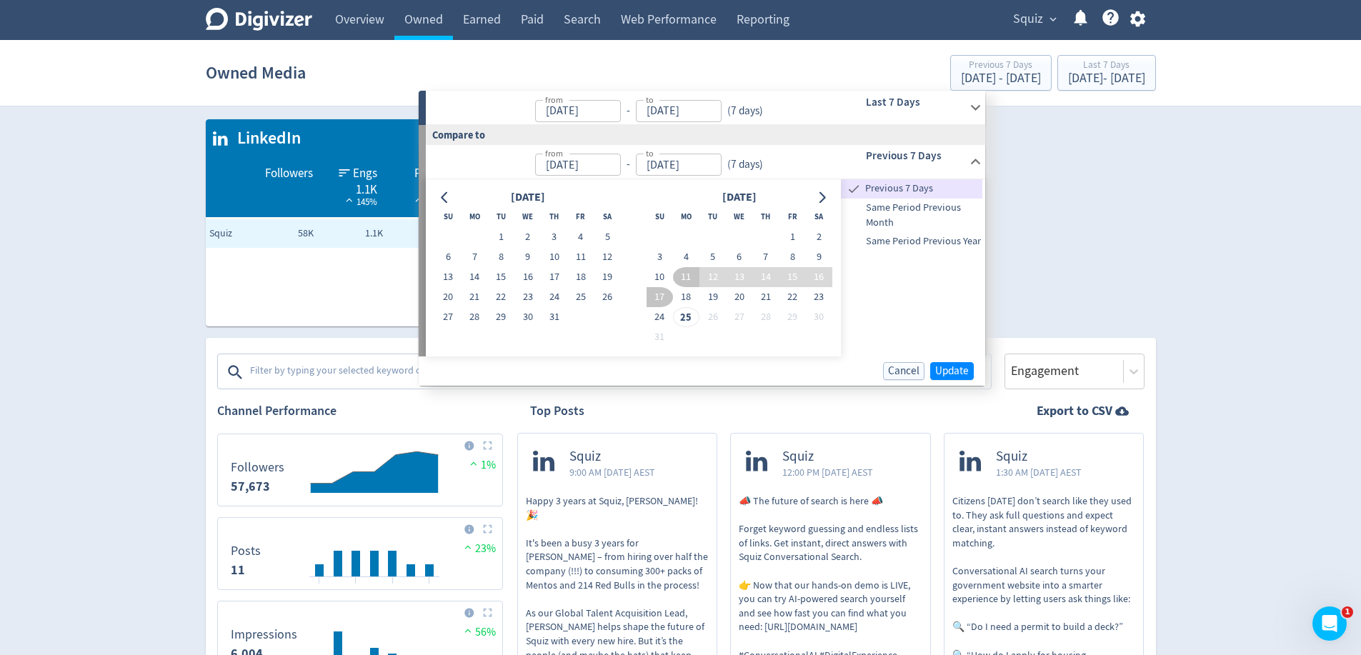
click at [966, 160] on icon at bounding box center [975, 161] width 19 height 19
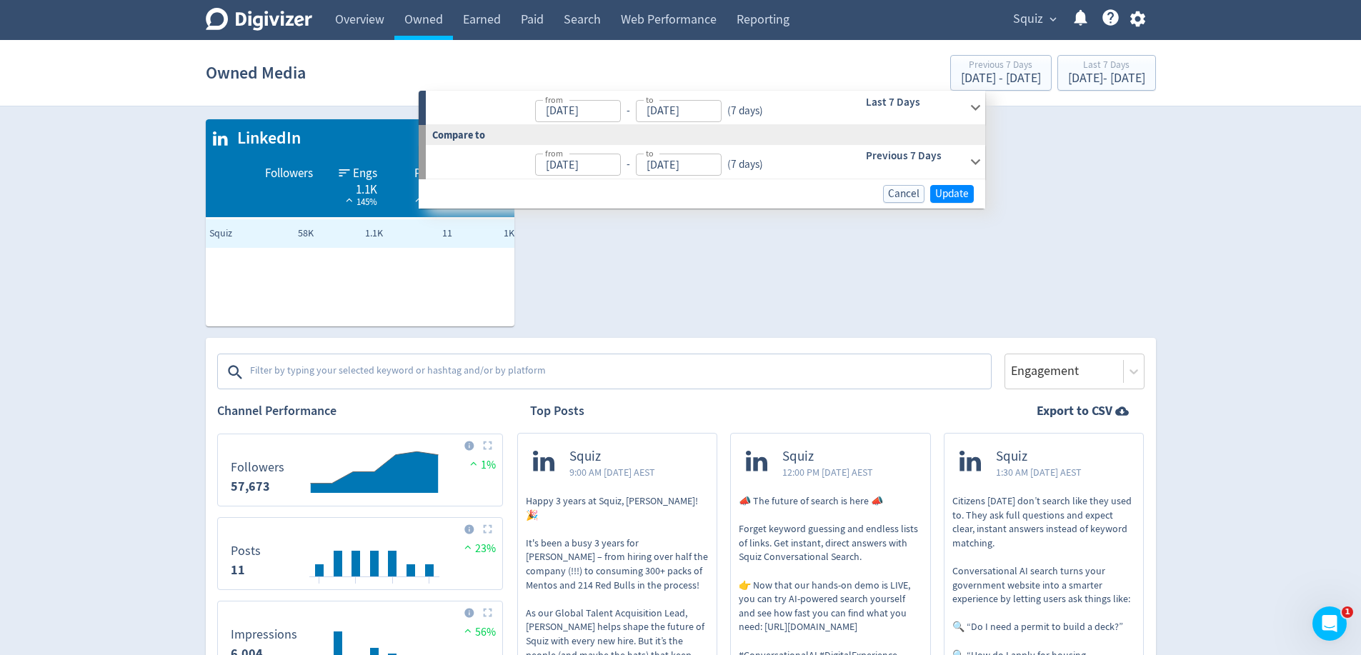
click at [969, 159] on icon at bounding box center [975, 161] width 19 height 19
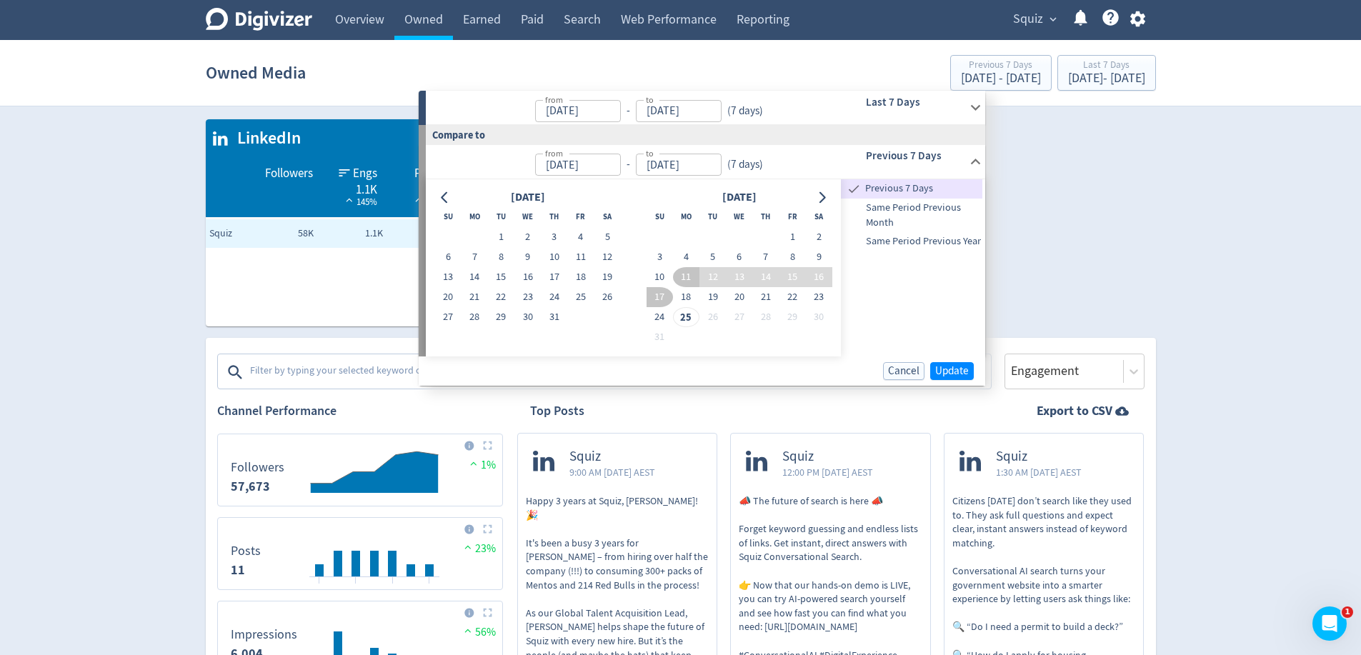
click at [927, 104] on h6 "Last 7 Days" at bounding box center [915, 102] width 98 height 17
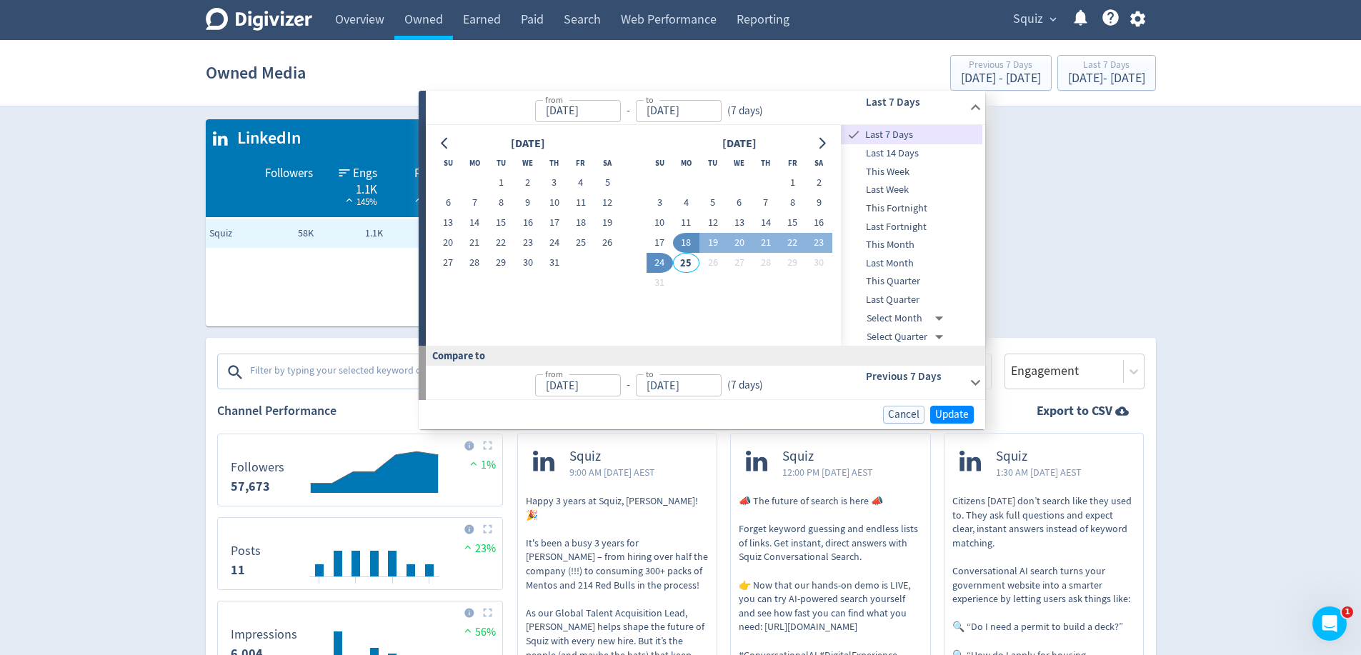
click at [914, 260] on span "Last Month" at bounding box center [911, 264] width 141 height 16
type input "[DATE]"
type input "Jun 01, 2025"
type input "Jun 30, 2025"
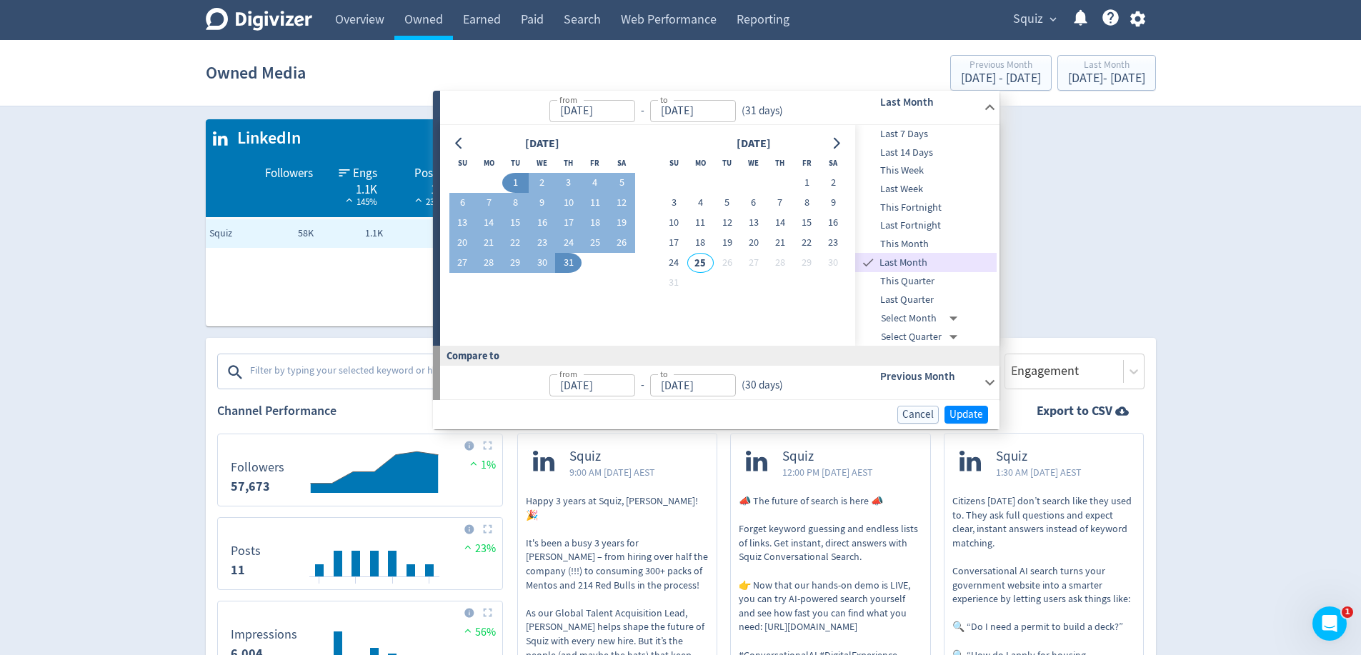
click at [947, 383] on h6 "Previous Month" at bounding box center [929, 376] width 98 height 17
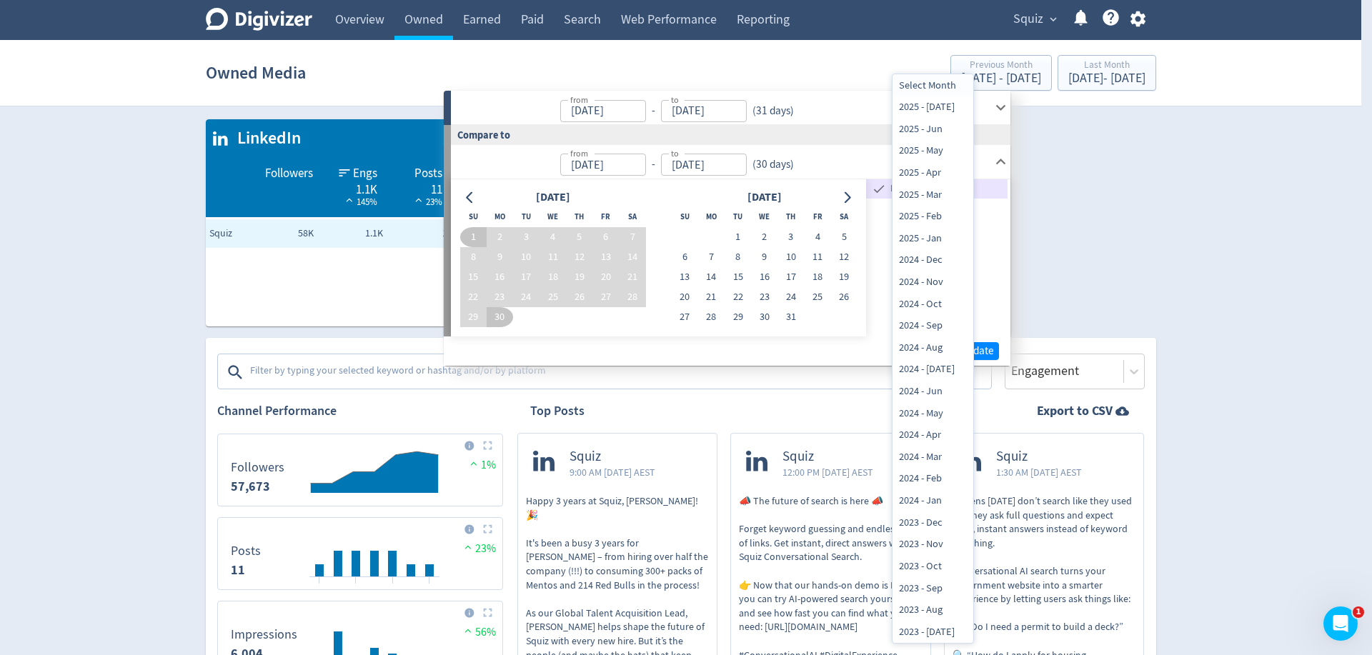
drag, startPoint x: 942, startPoint y: 109, endPoint x: 942, endPoint y: 86, distance: 23.6
click at [942, 86] on ul "Select Month 2025 - Jul 2025 - Jun 2025 - May 2025 - Apr 2025 - Mar 2025 - Feb …" at bounding box center [932, 358] width 81 height 569
click at [1191, 186] on div at bounding box center [686, 327] width 1372 height 655
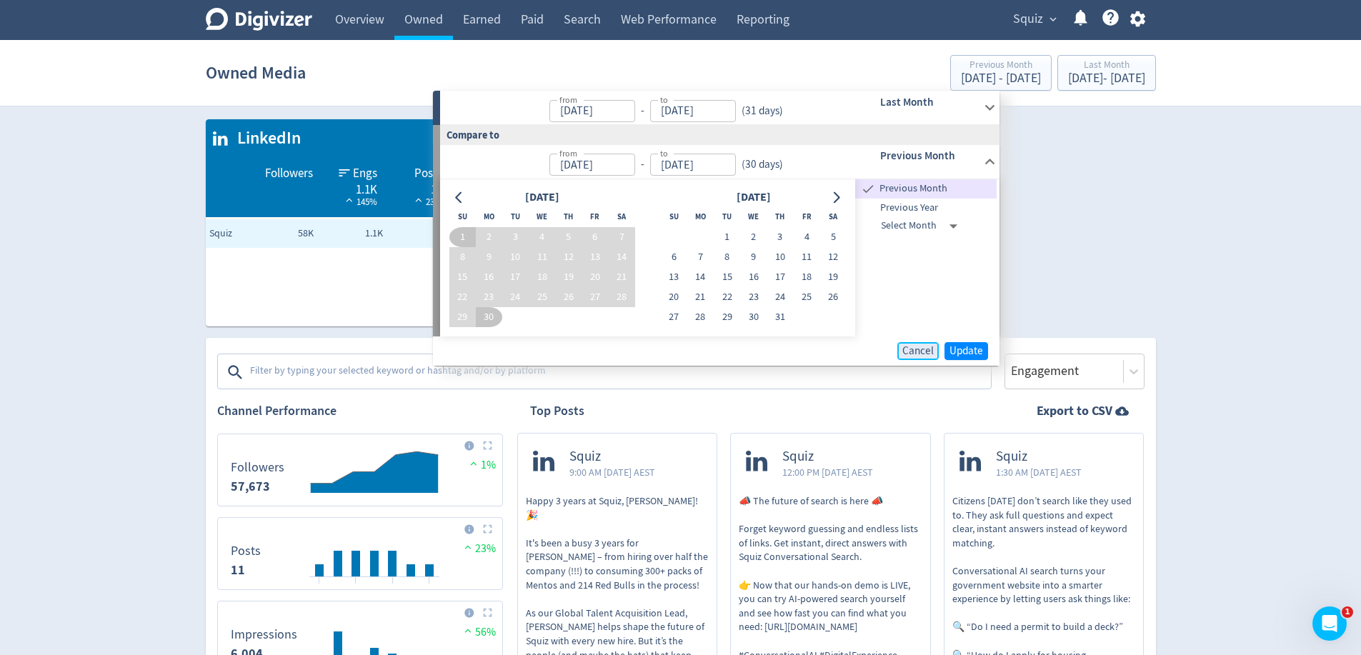
click at [917, 354] on span "Cancel" at bounding box center [917, 351] width 31 height 11
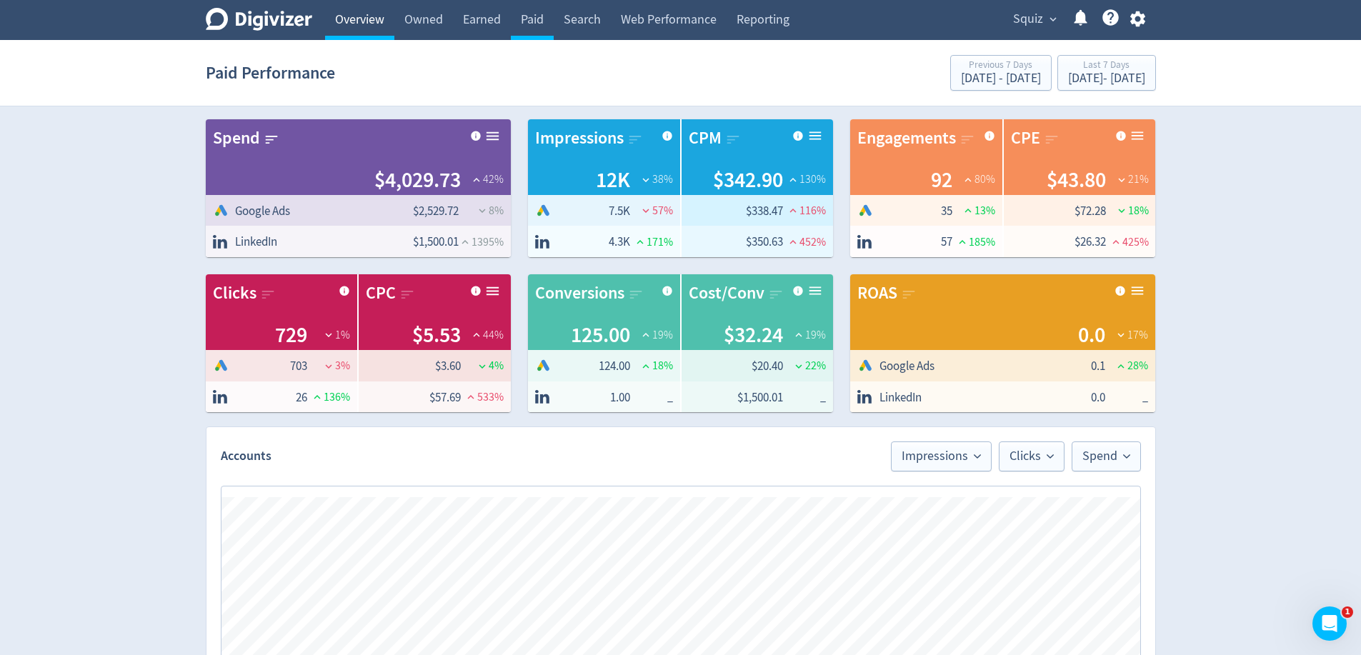
click at [361, 17] on link "Overview" at bounding box center [359, 20] width 69 height 40
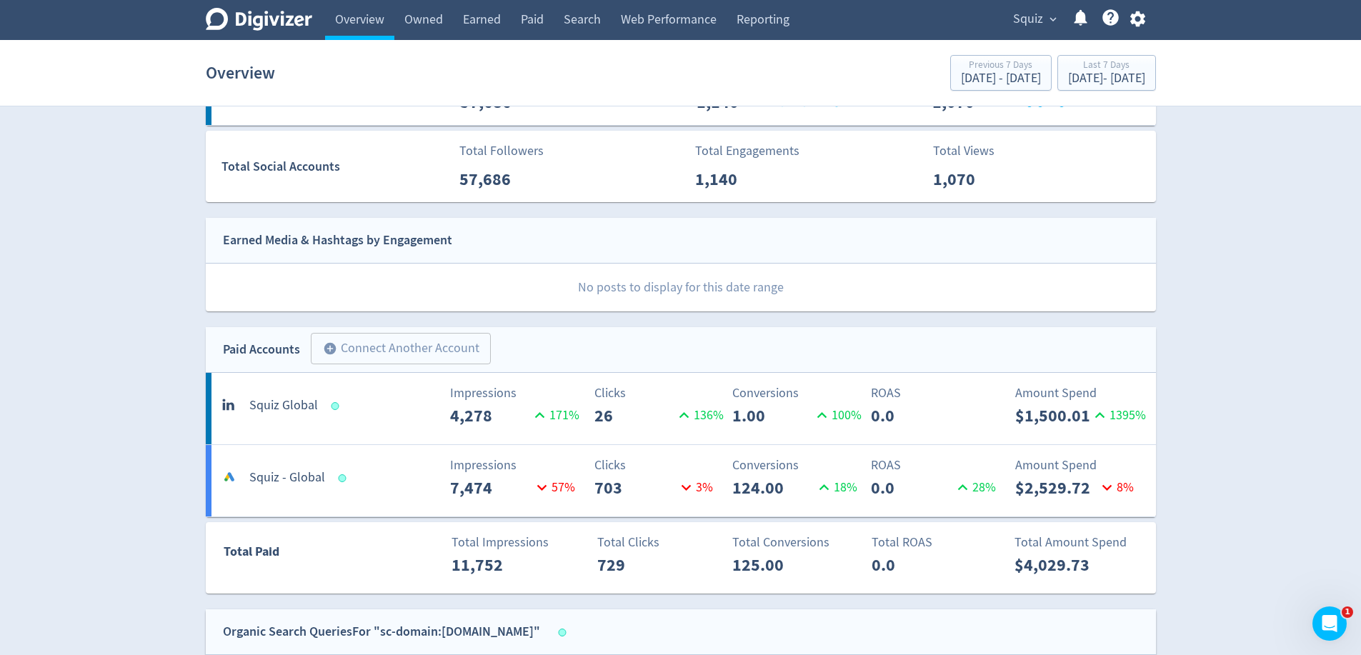
scroll to position [116, 0]
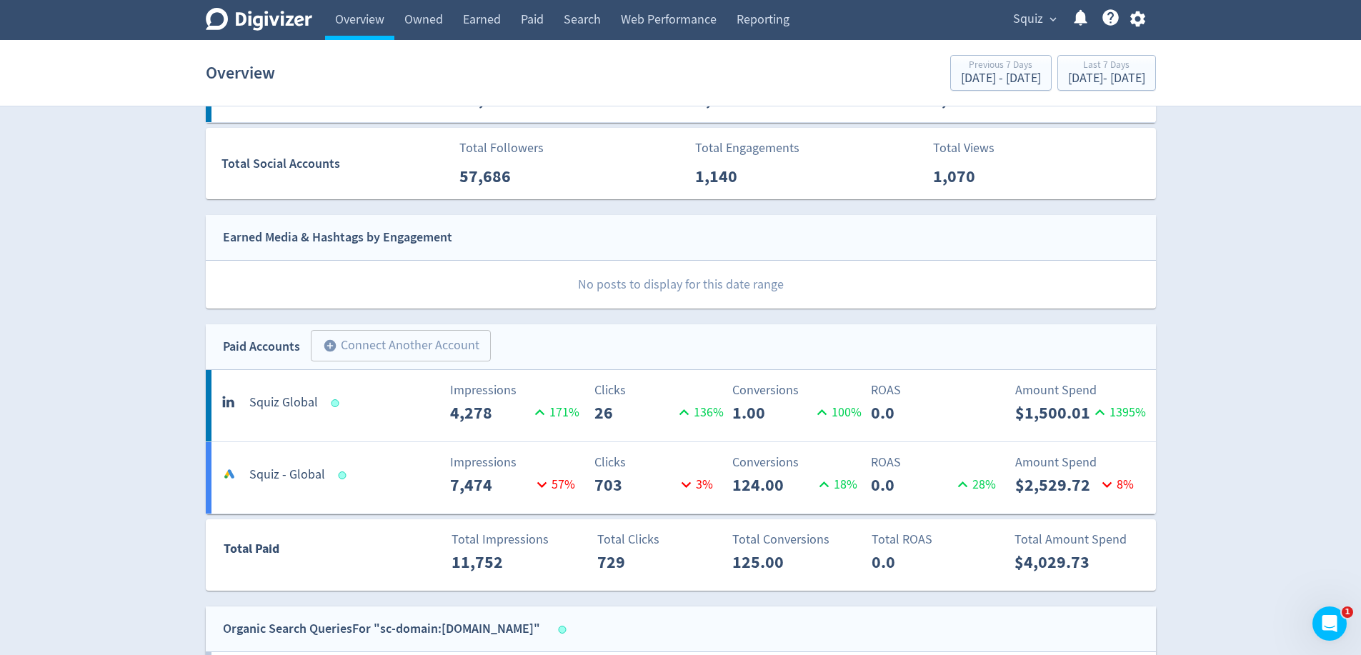
click at [894, 391] on p "ROAS" at bounding box center [935, 390] width 129 height 19
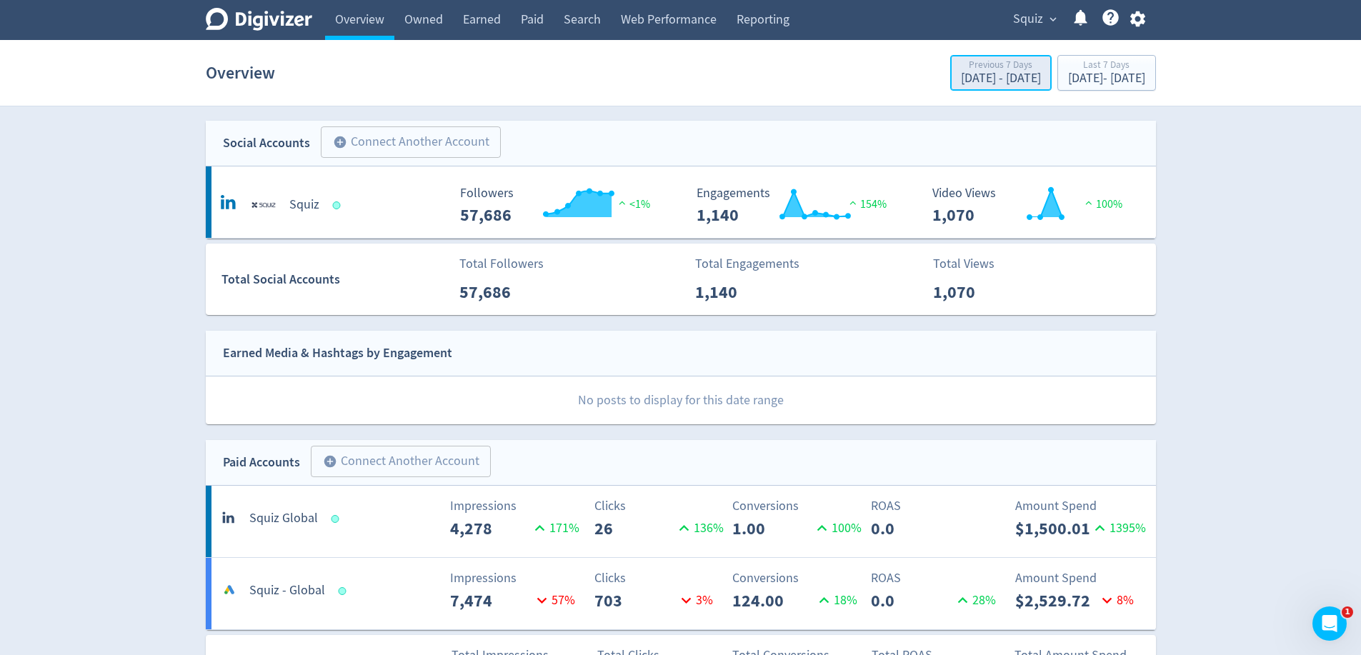
click at [961, 79] on div "[DATE] - [DATE]" at bounding box center [1001, 78] width 80 height 13
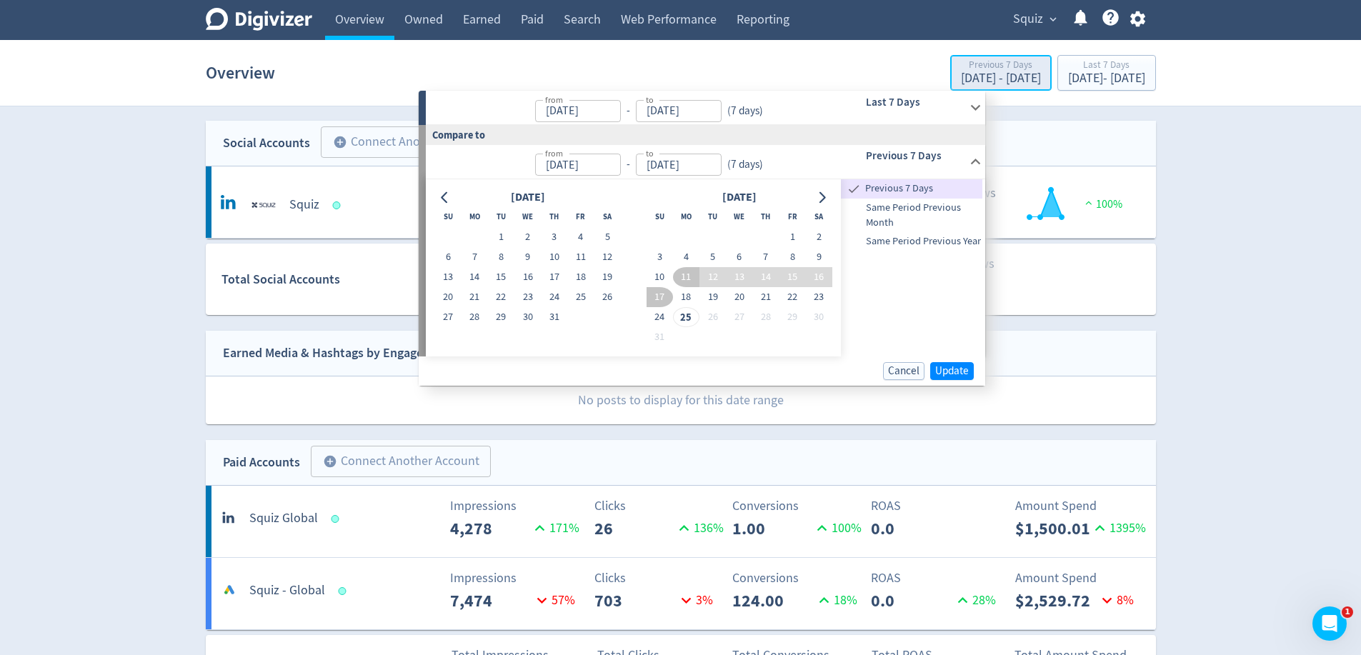
type input "[DATE]"
click at [1070, 73] on div "[DATE] - [DATE]" at bounding box center [1106, 78] width 77 height 13
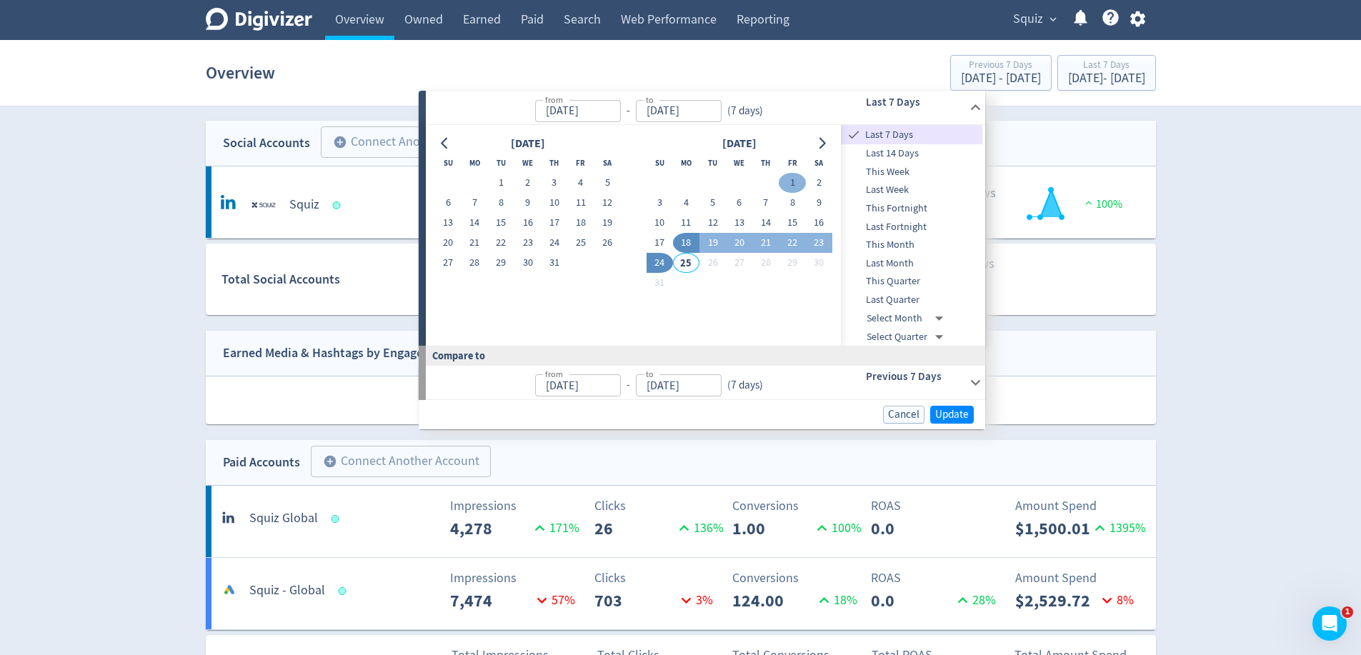
click at [793, 179] on button "1" at bounding box center [792, 183] width 26 height 20
type input "[DATE]"
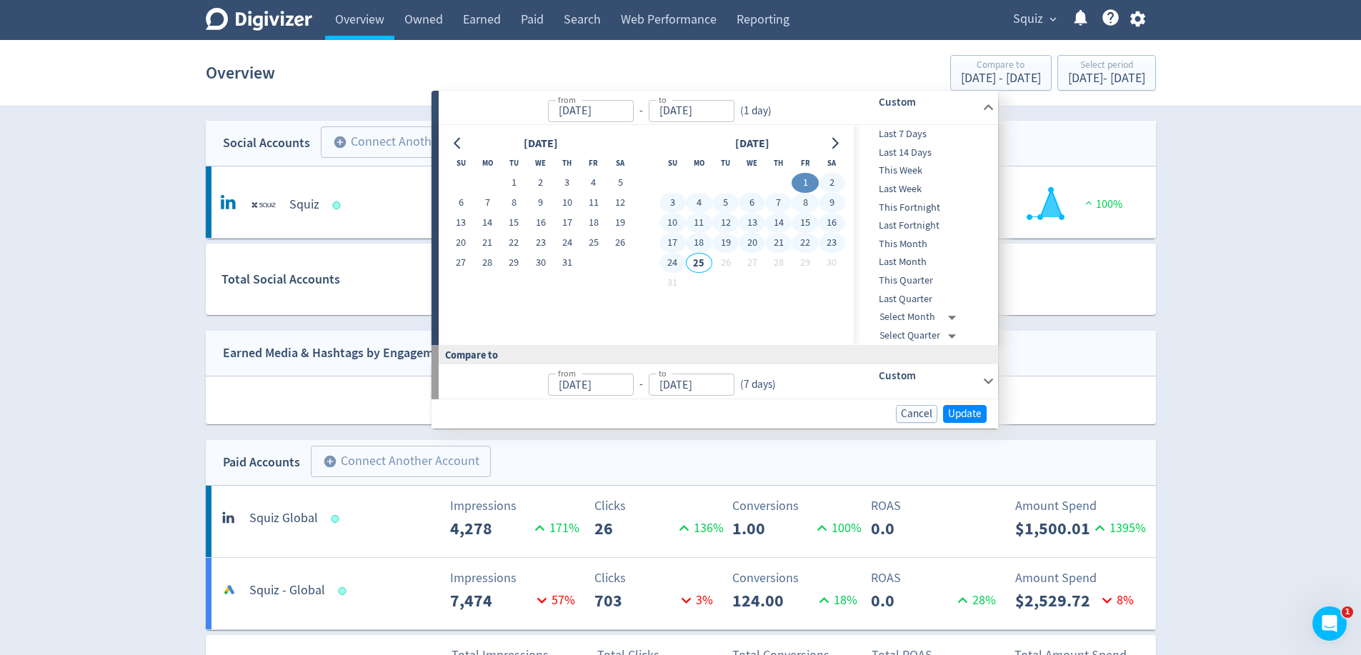
click at [674, 264] on button "24" at bounding box center [672, 263] width 26 height 20
type input "[DATE]"
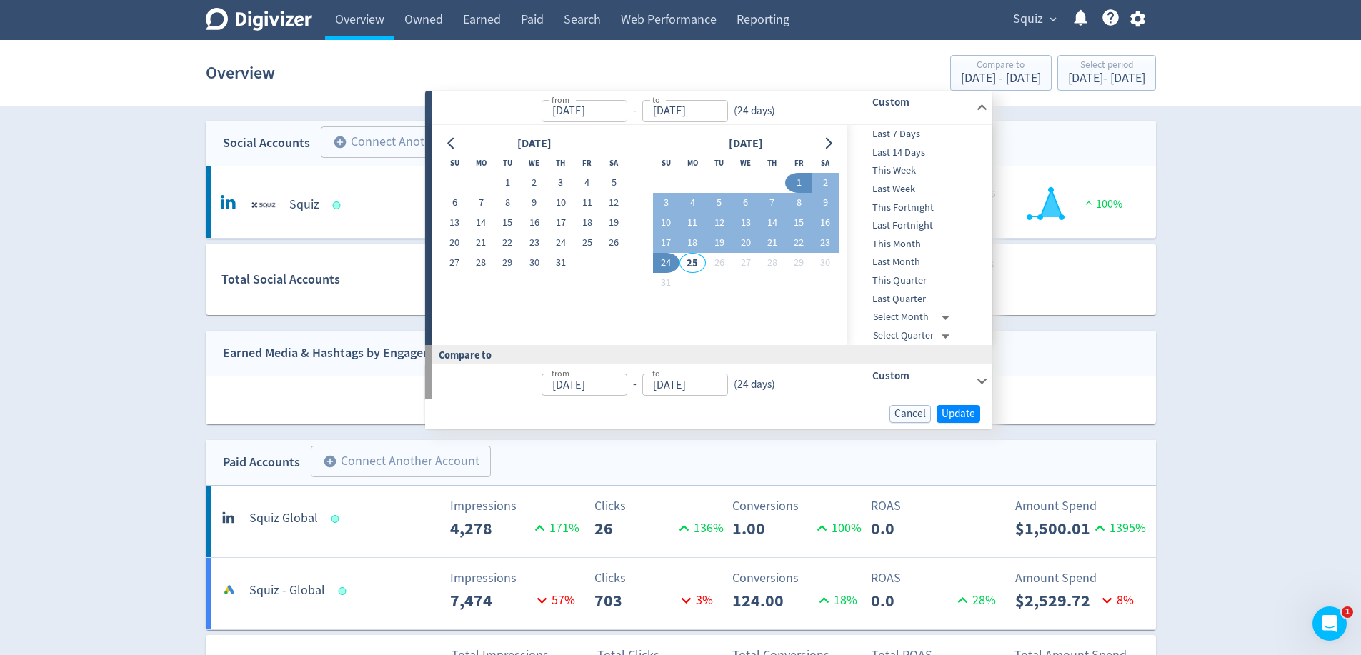
click at [927, 239] on span "This Month" at bounding box center [917, 244] width 141 height 16
type input "[DATE]"
click at [969, 411] on span "Update" at bounding box center [959, 414] width 34 height 11
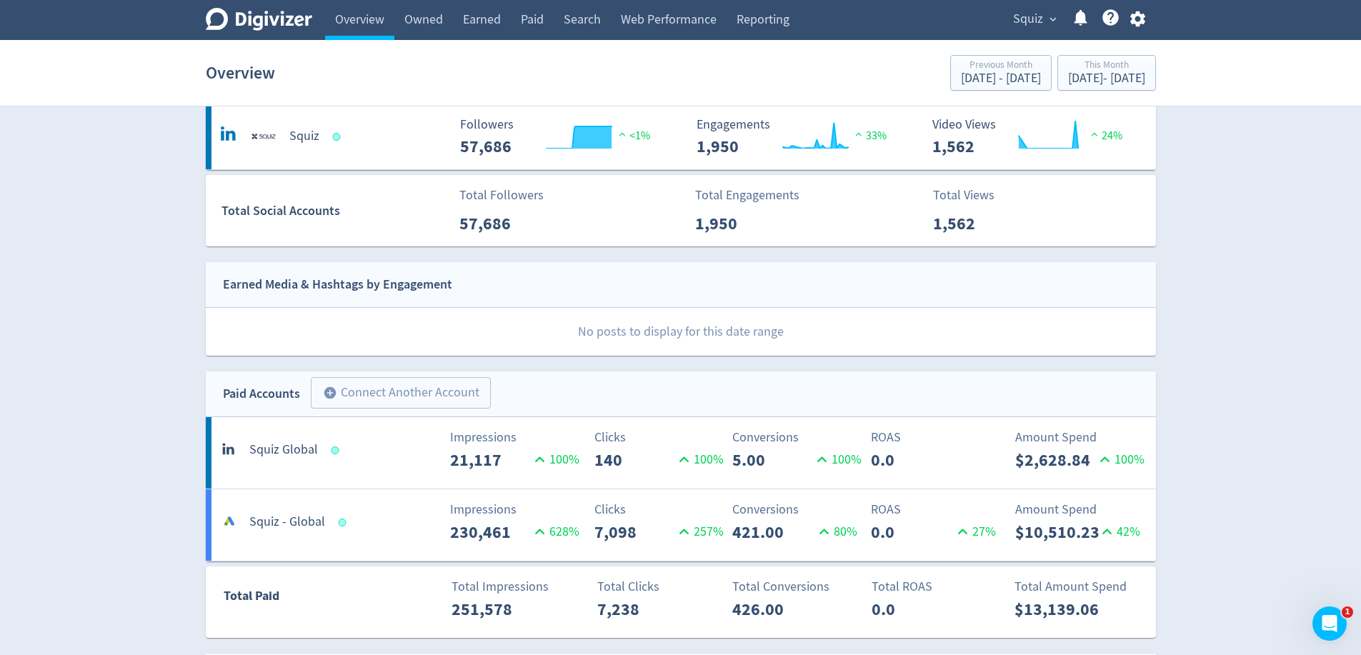
scroll to position [153, 0]
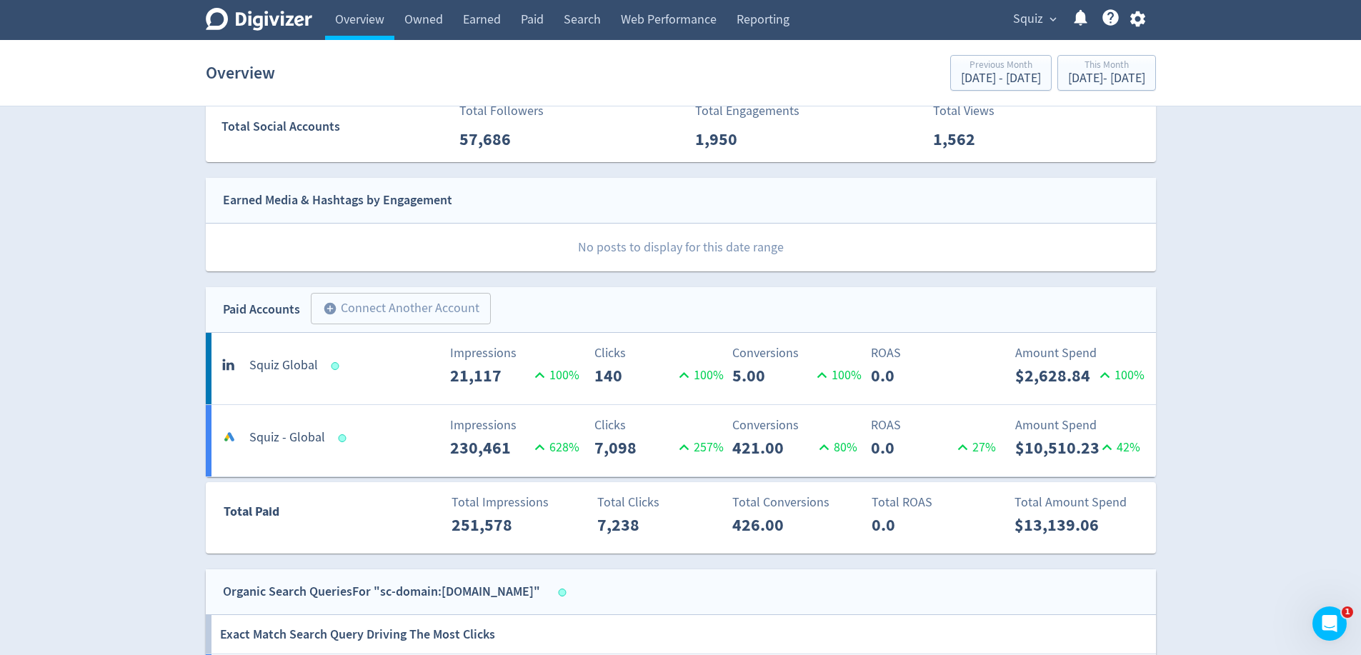
click at [738, 369] on p "5.00" at bounding box center [772, 376] width 80 height 26
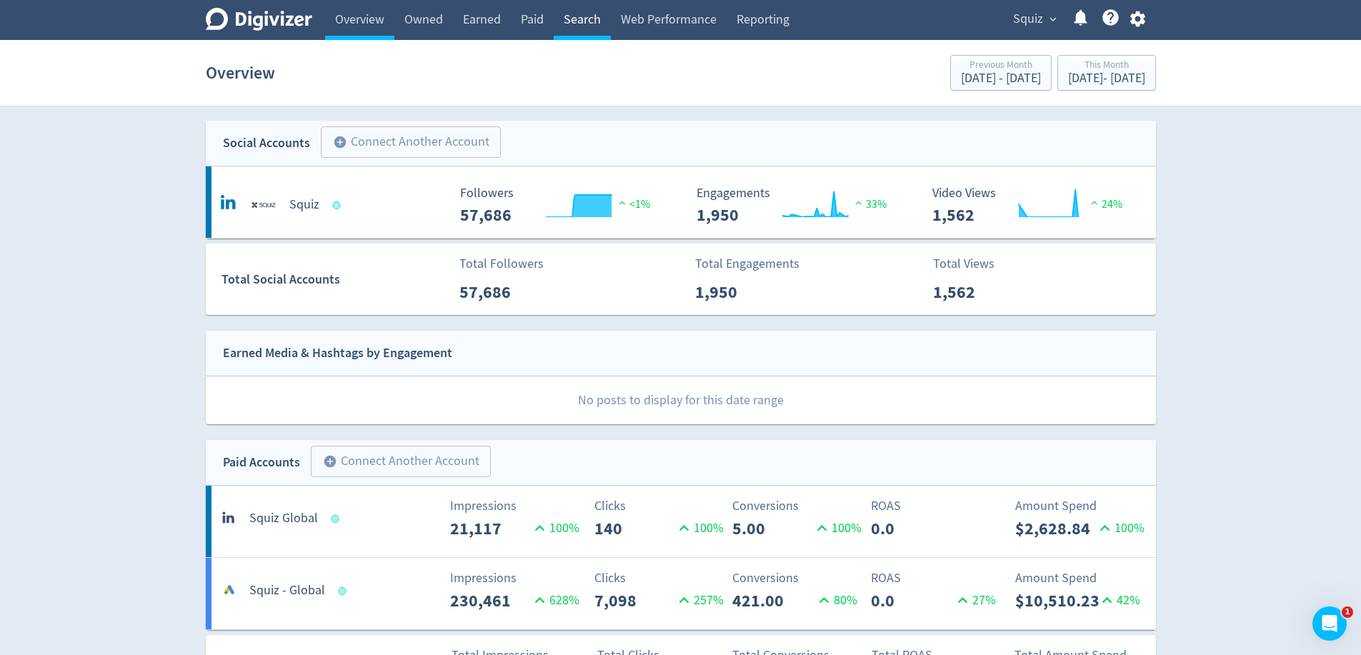
click at [579, 22] on link "Search" at bounding box center [582, 20] width 57 height 40
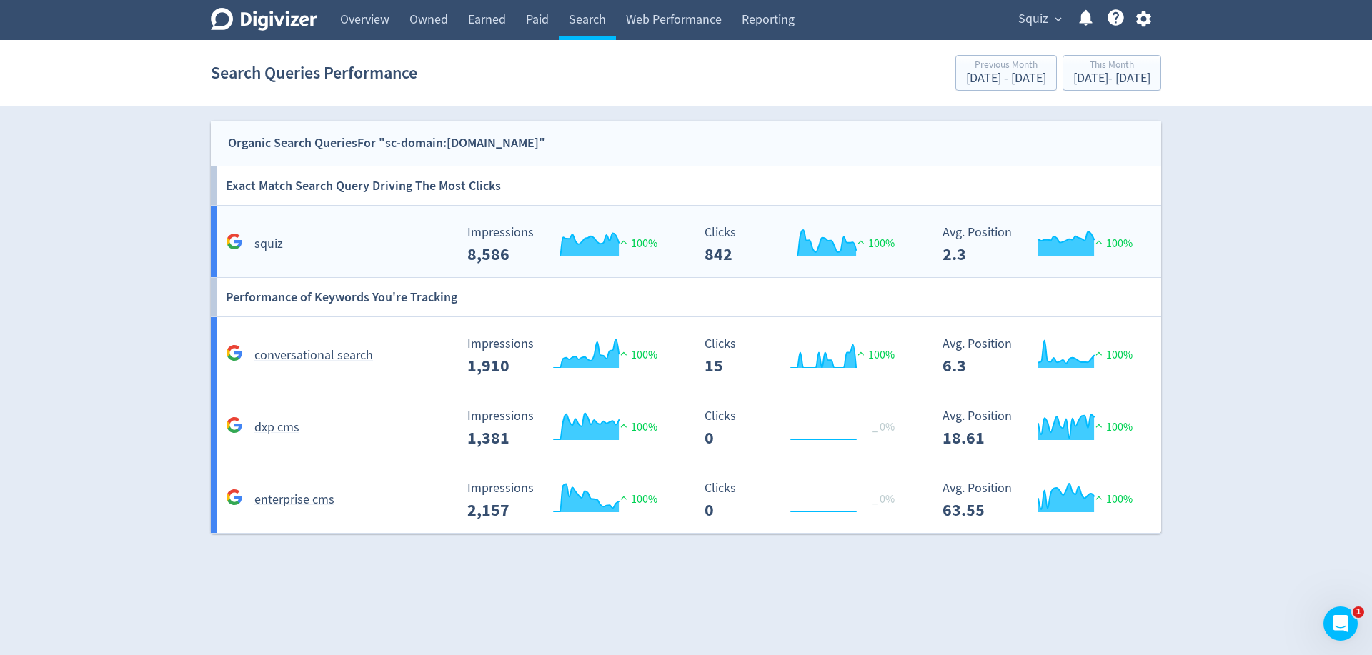
click at [304, 245] on div "squiz" at bounding box center [338, 244] width 232 height 22
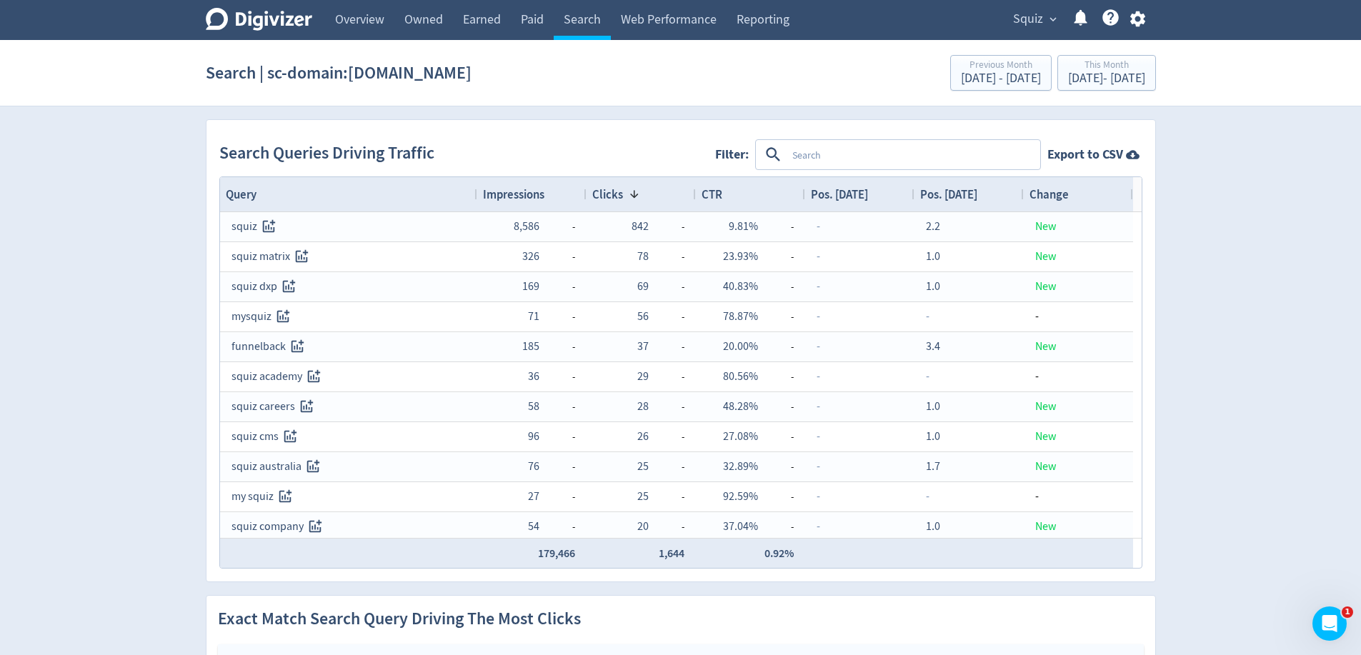
drag, startPoint x: 825, startPoint y: 166, endPoint x: 826, endPoint y: 154, distance: 11.5
click at [825, 166] on textarea at bounding box center [913, 154] width 252 height 26
type textarea "squiz"
click at [814, 154] on button "INCLUDES" at bounding box center [816, 155] width 51 height 23
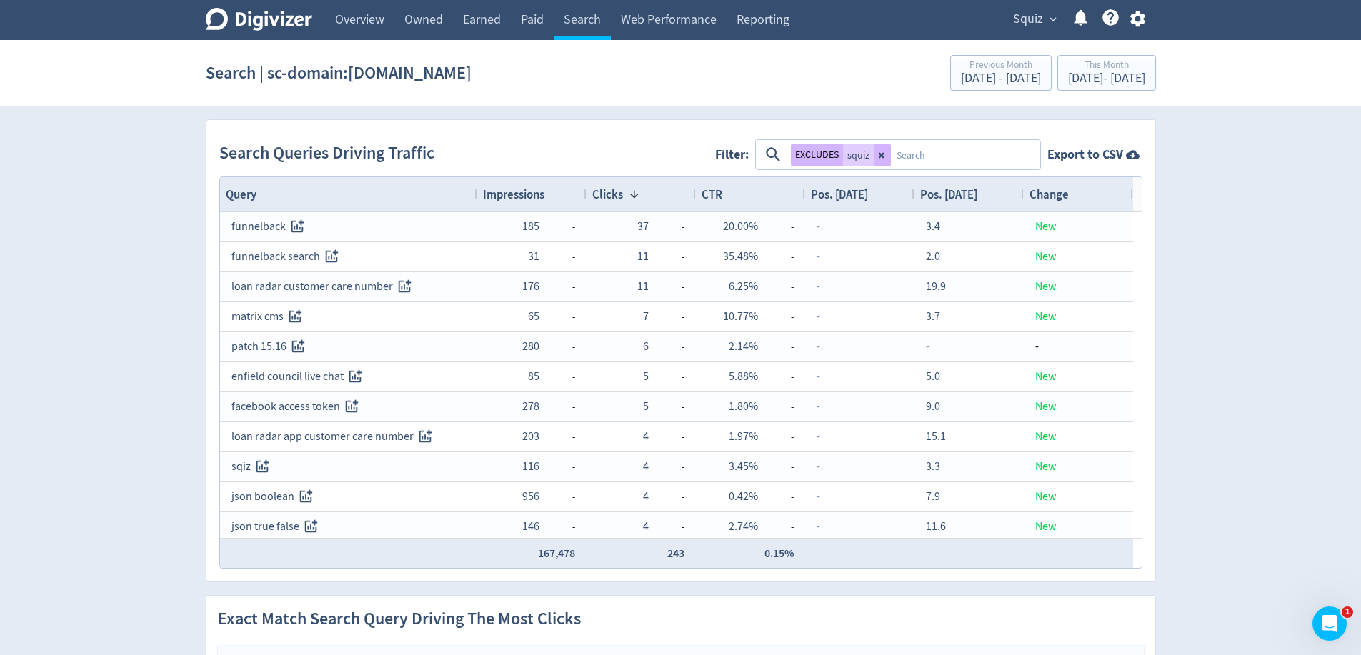
click at [534, 196] on span "Impressions" at bounding box center [513, 194] width 61 height 16
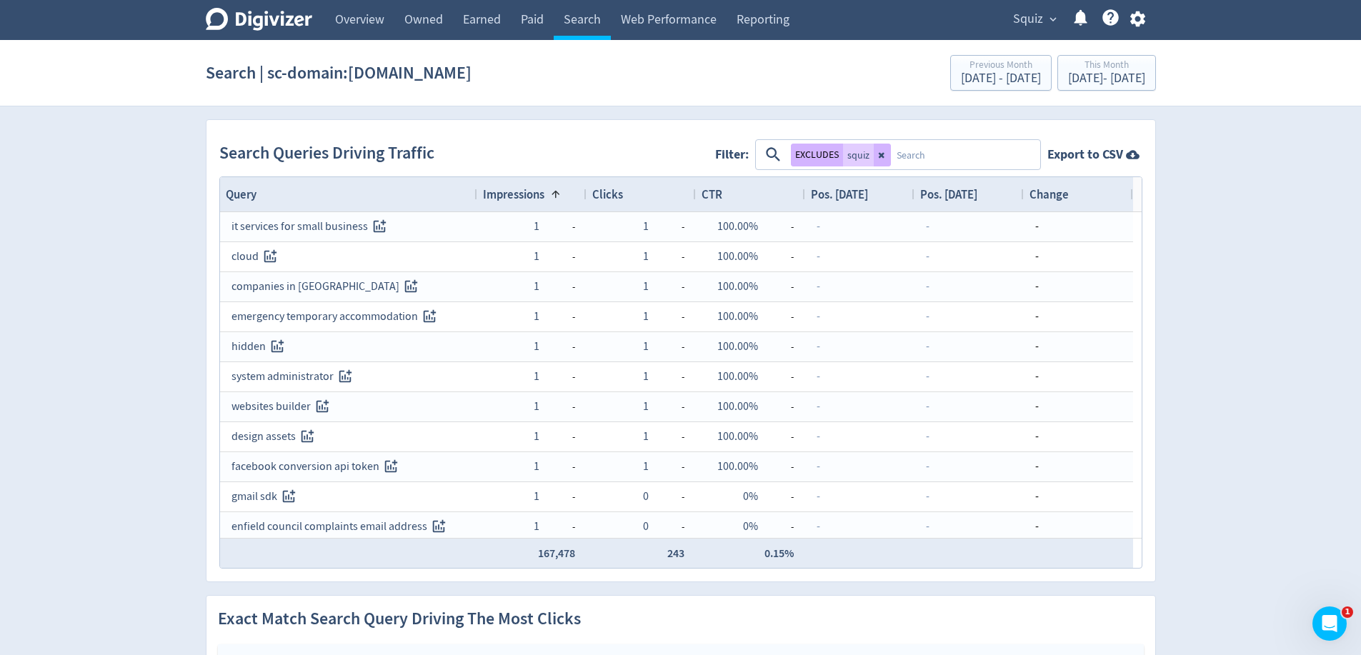
click at [536, 196] on span "Impressions" at bounding box center [513, 194] width 61 height 16
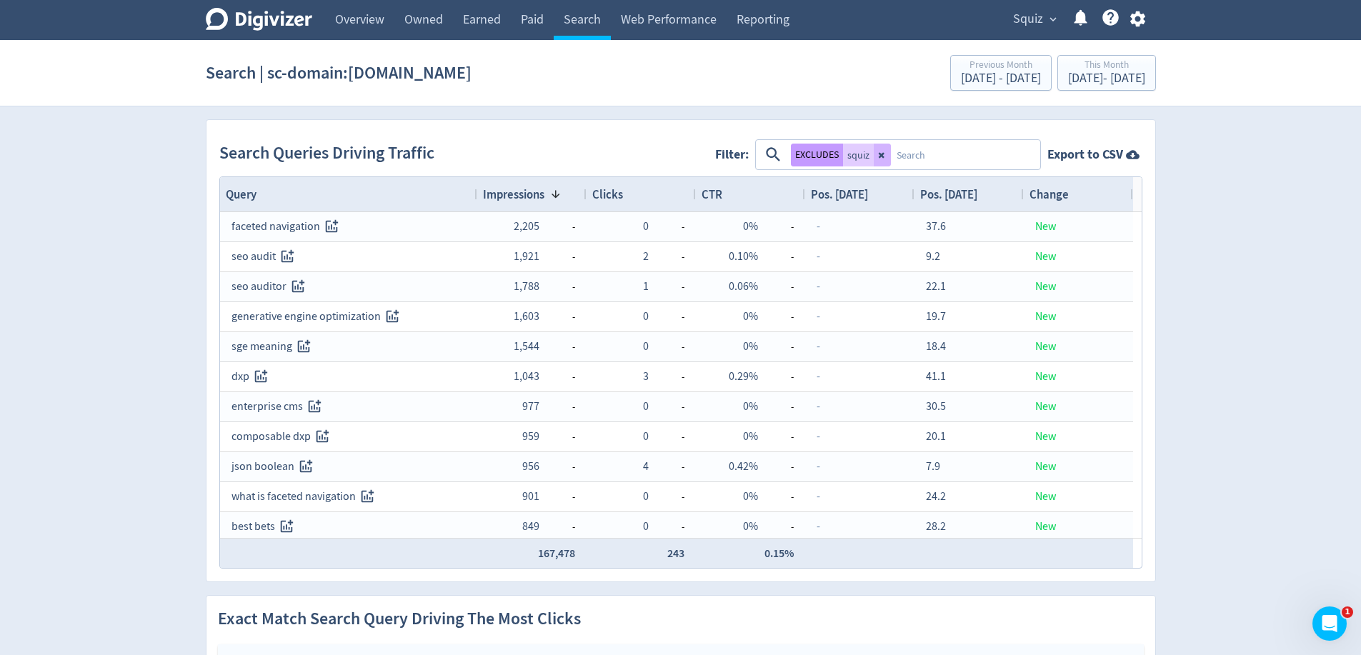
click at [822, 159] on button "EXCLUDES" at bounding box center [817, 155] width 52 height 23
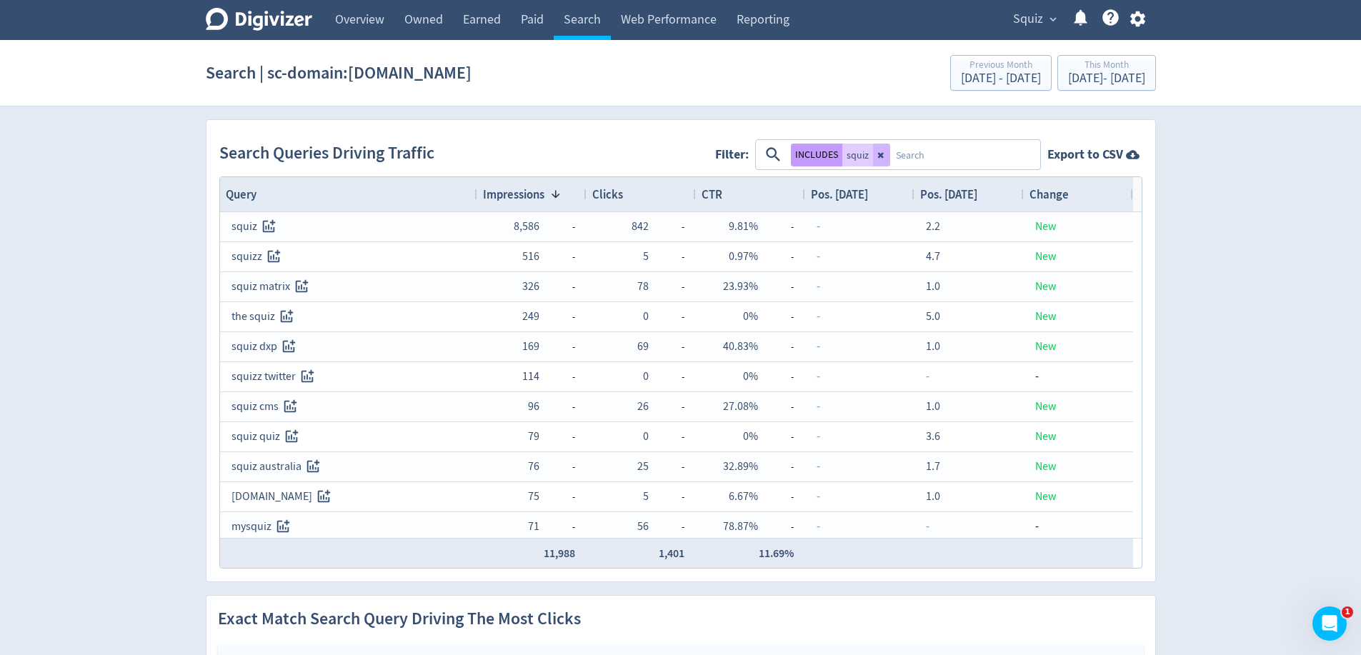
click at [822, 159] on button "INCLUDES" at bounding box center [816, 155] width 51 height 23
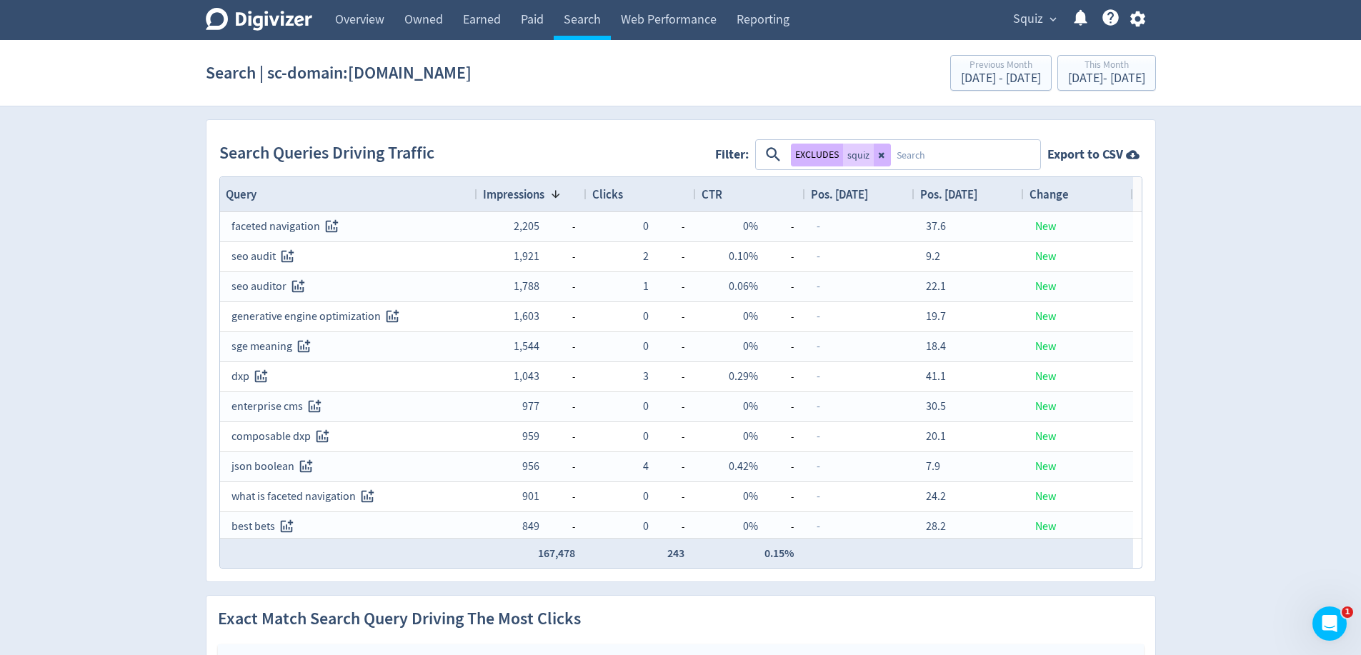
click at [917, 153] on textarea at bounding box center [965, 154] width 148 height 26
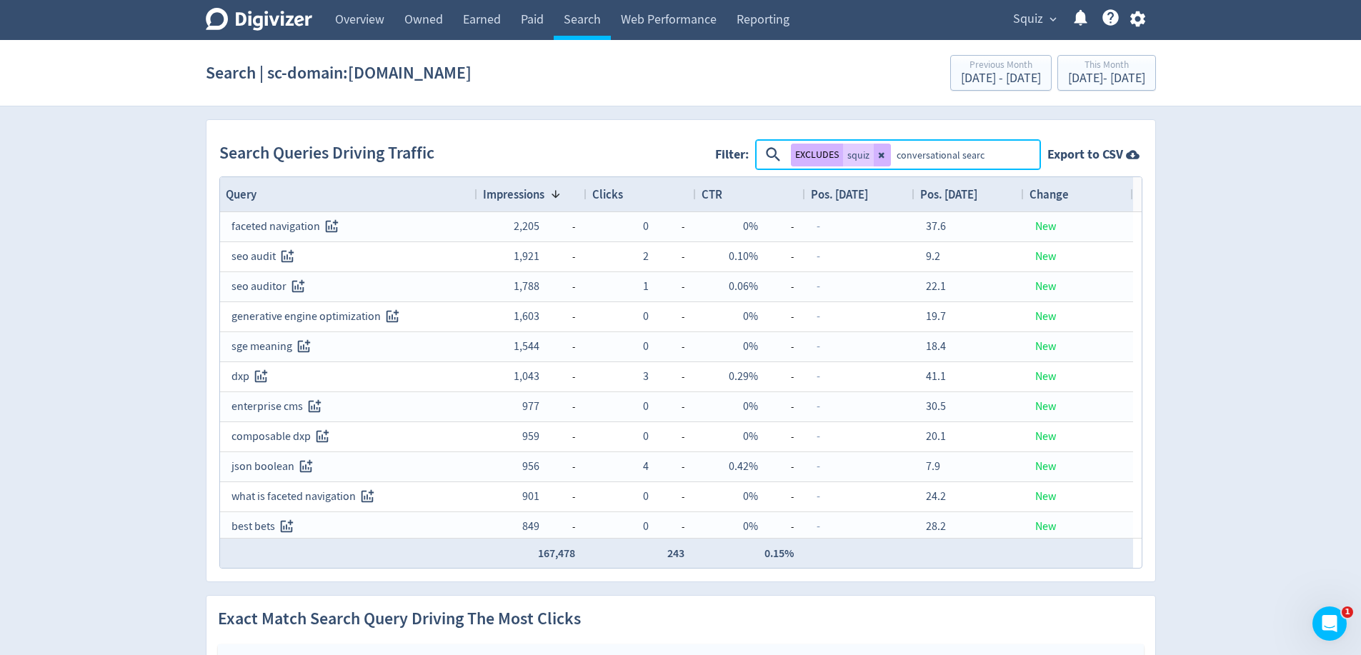
type textarea "conversational search"
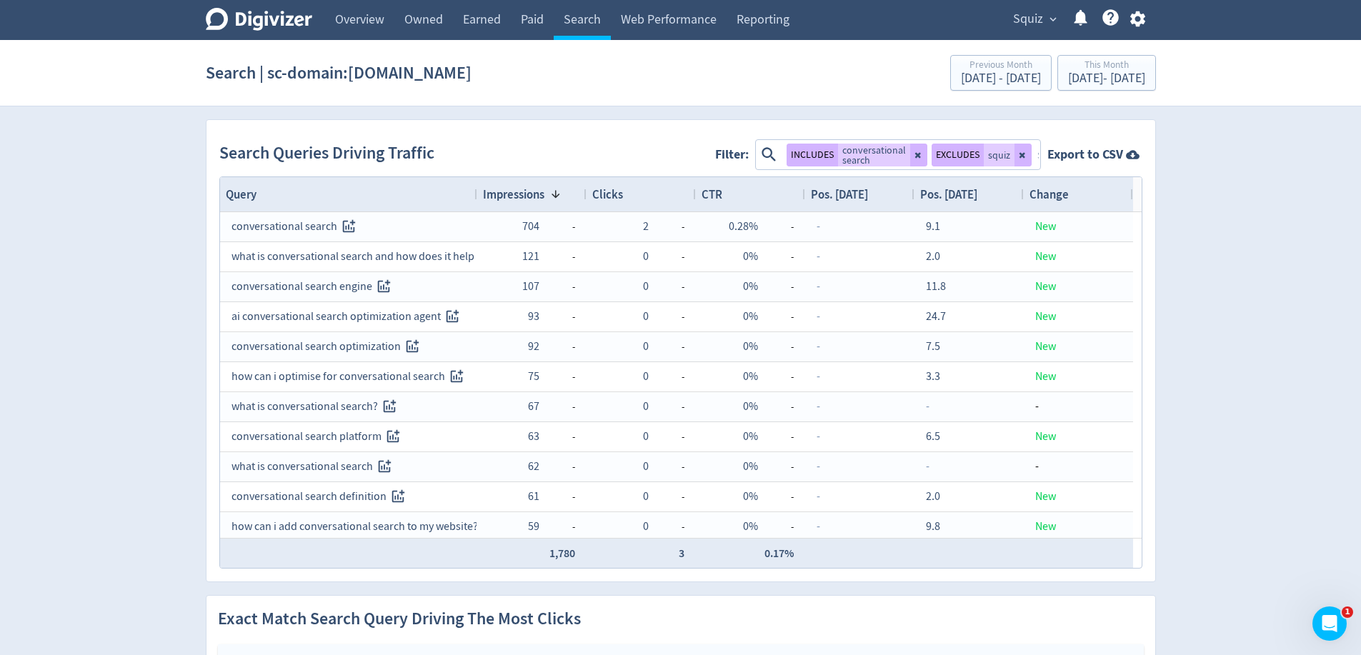
click at [529, 201] on span "Impressions" at bounding box center [513, 194] width 61 height 16
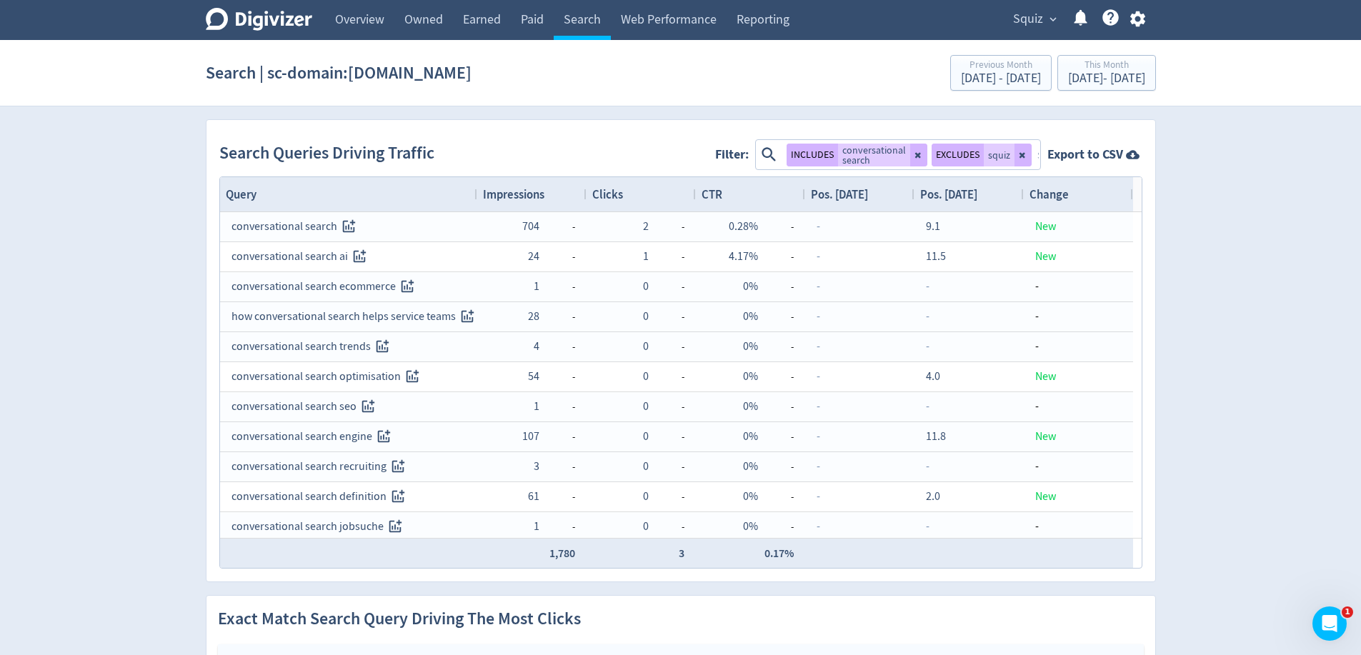
click at [529, 198] on span "Impressions" at bounding box center [513, 194] width 61 height 16
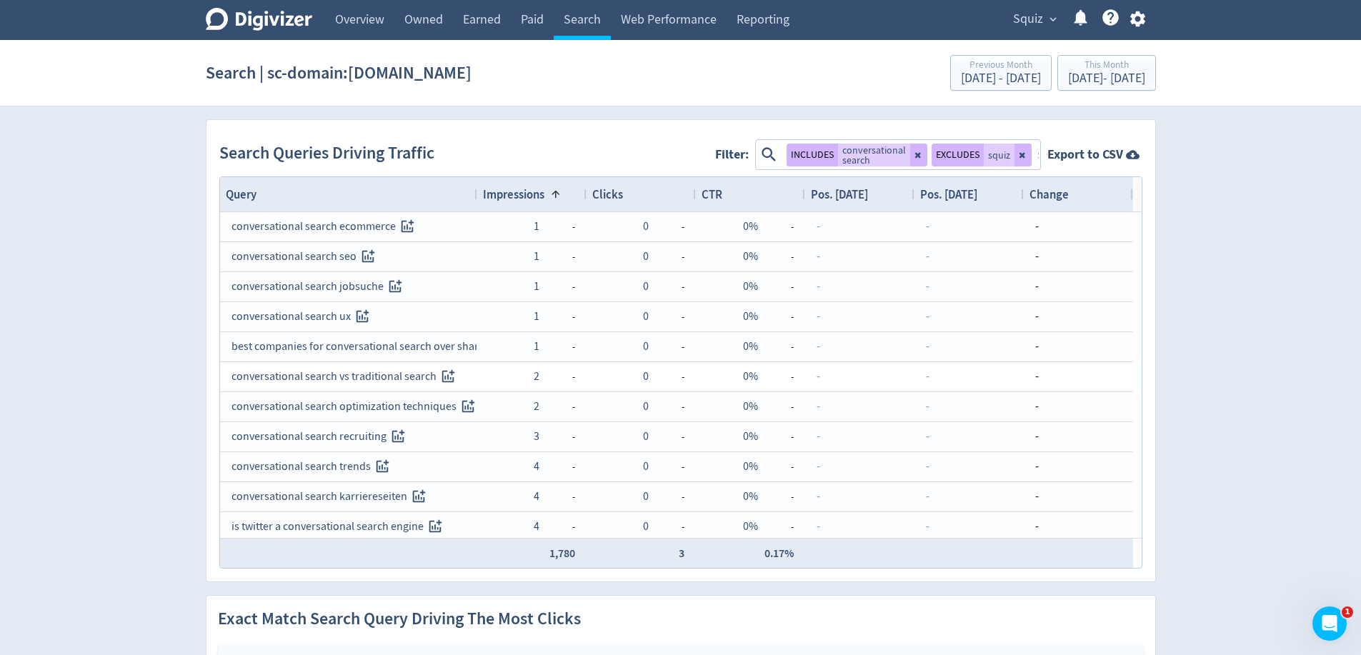
click at [529, 198] on span "Impressions" at bounding box center [513, 194] width 61 height 16
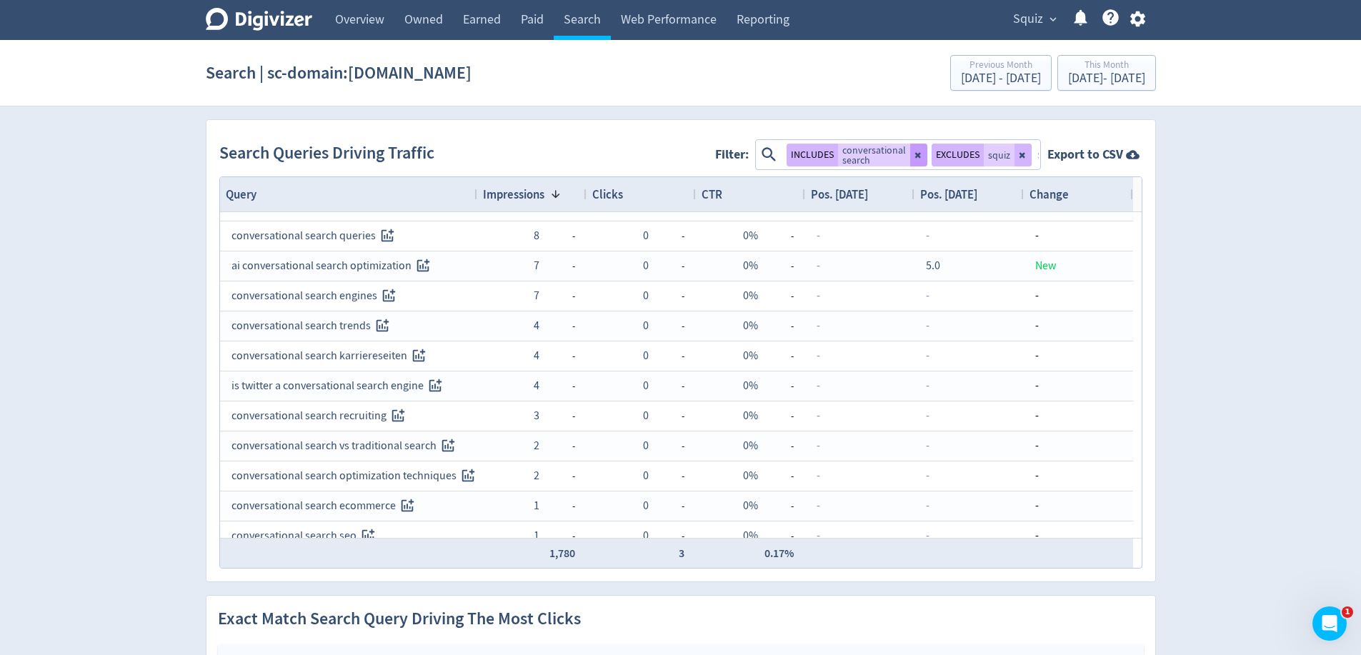
click at [921, 158] on icon at bounding box center [918, 155] width 9 height 9
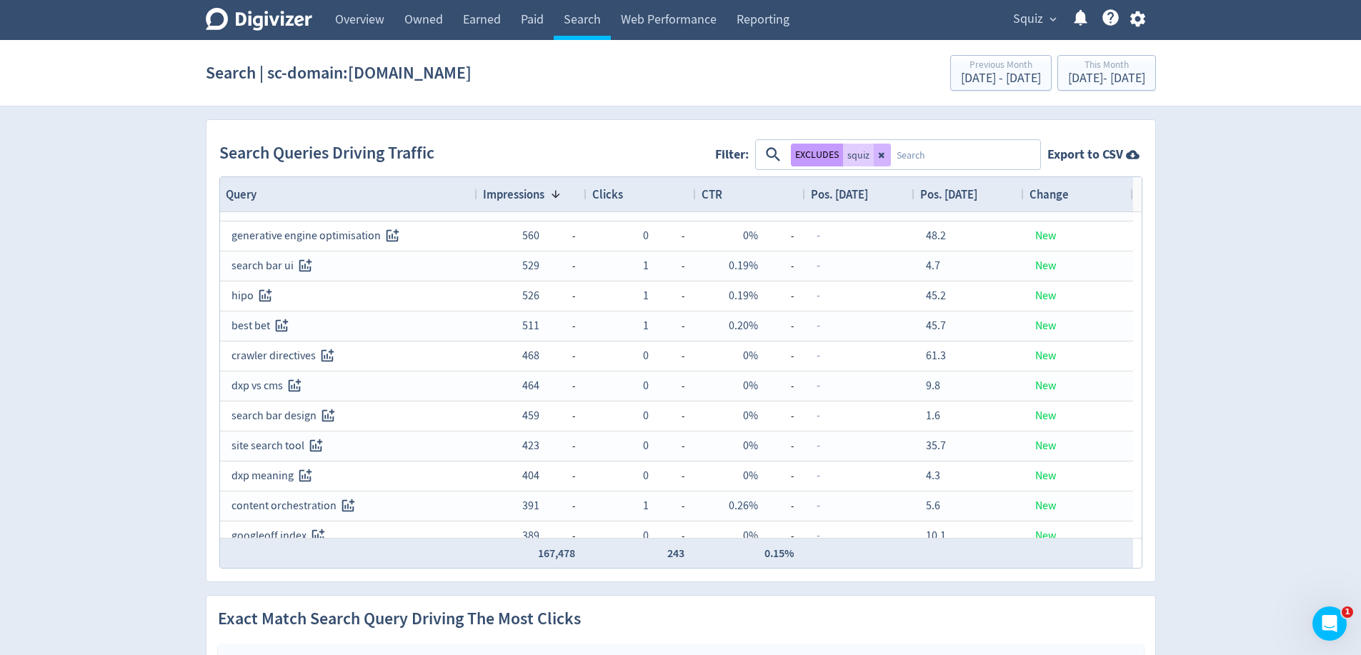
click at [804, 150] on button "EXCLUDES" at bounding box center [817, 155] width 52 height 23
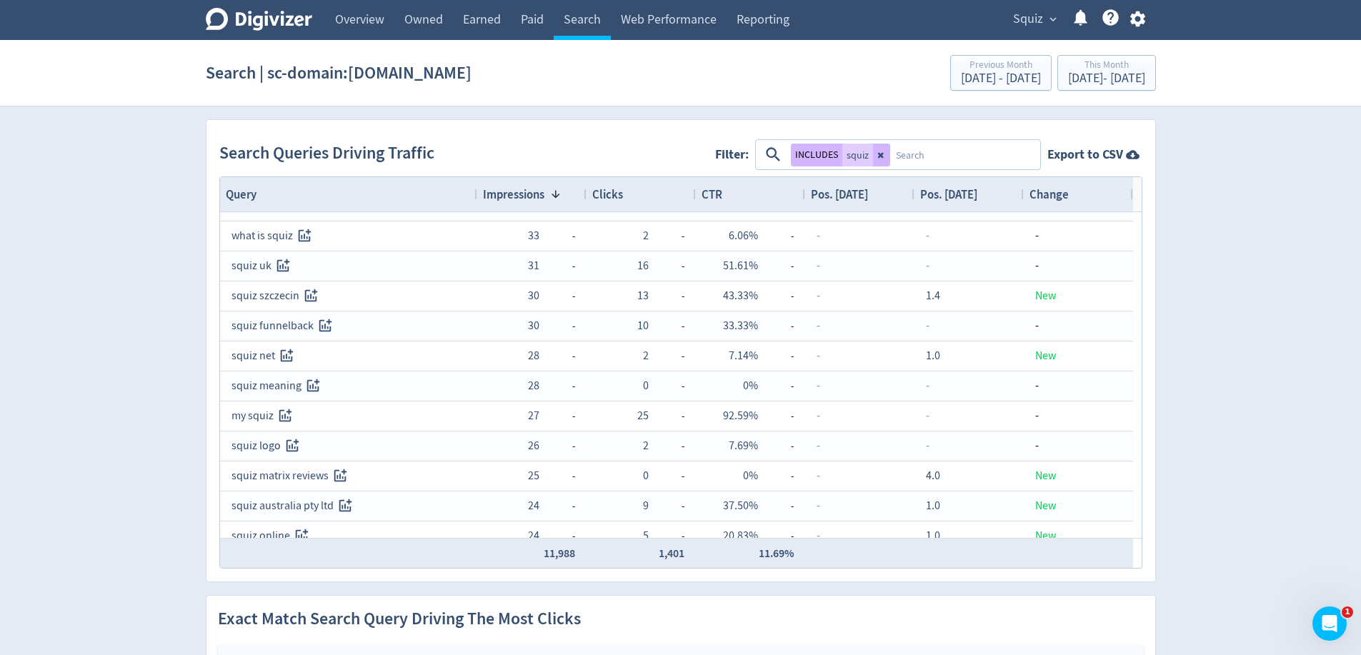
click at [506, 195] on span "Impressions" at bounding box center [513, 194] width 61 height 16
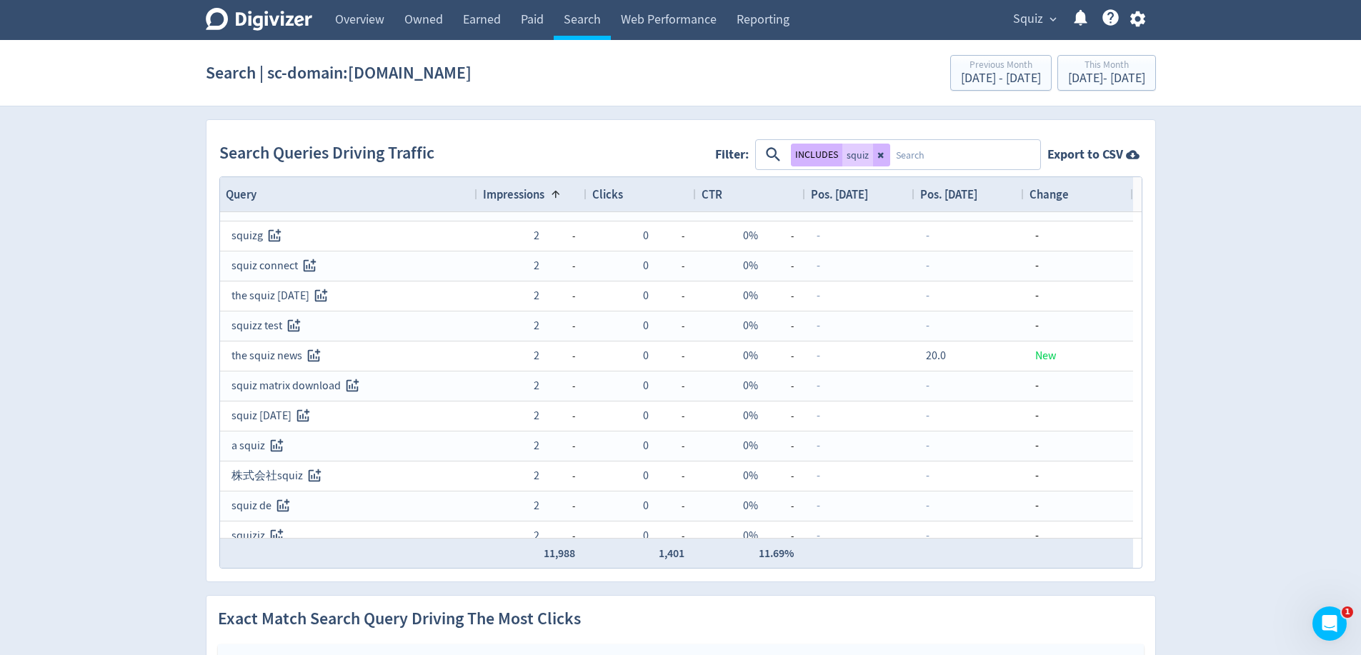
click at [511, 195] on span "Impressions" at bounding box center [513, 194] width 61 height 16
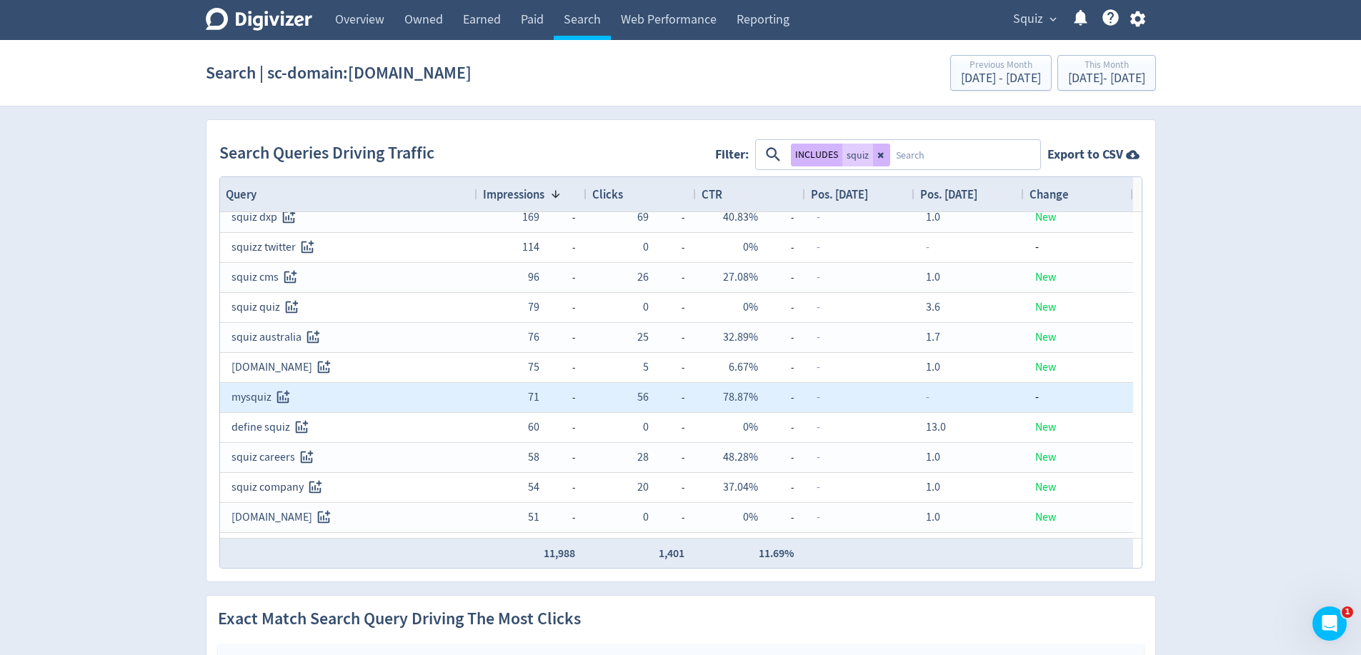
scroll to position [146, 0]
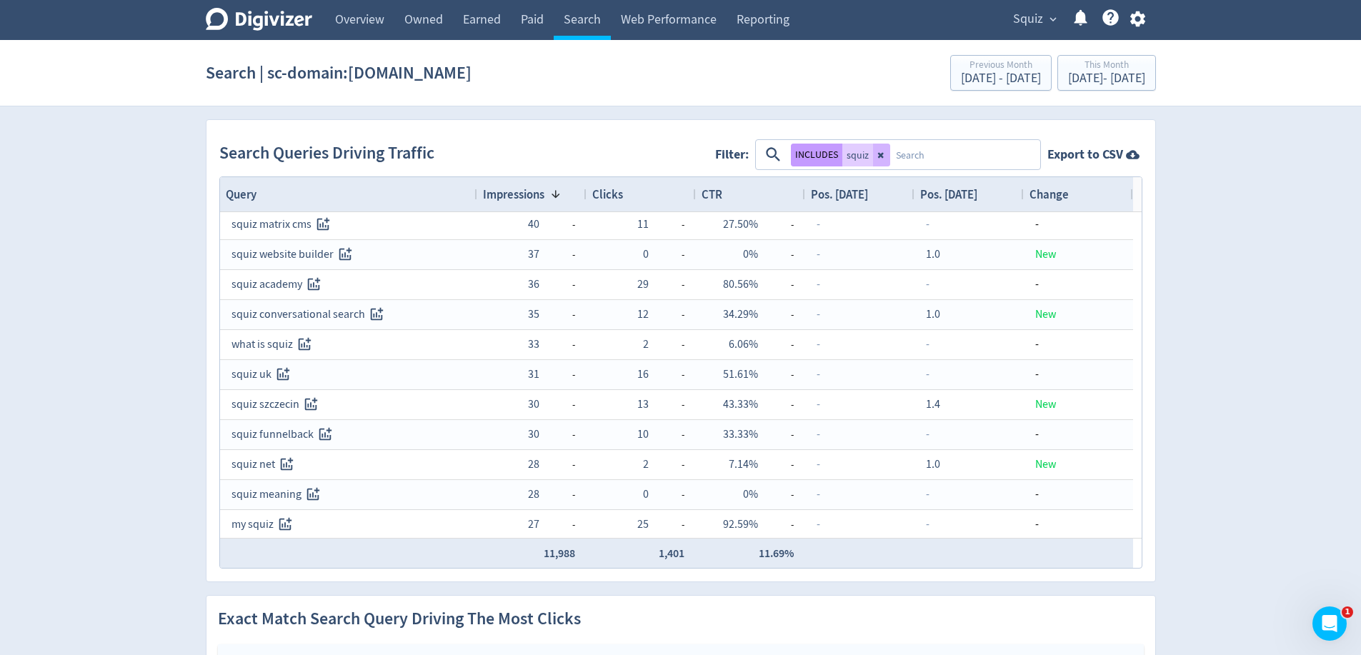
click at [812, 157] on button "INCLUDES" at bounding box center [816, 155] width 51 height 23
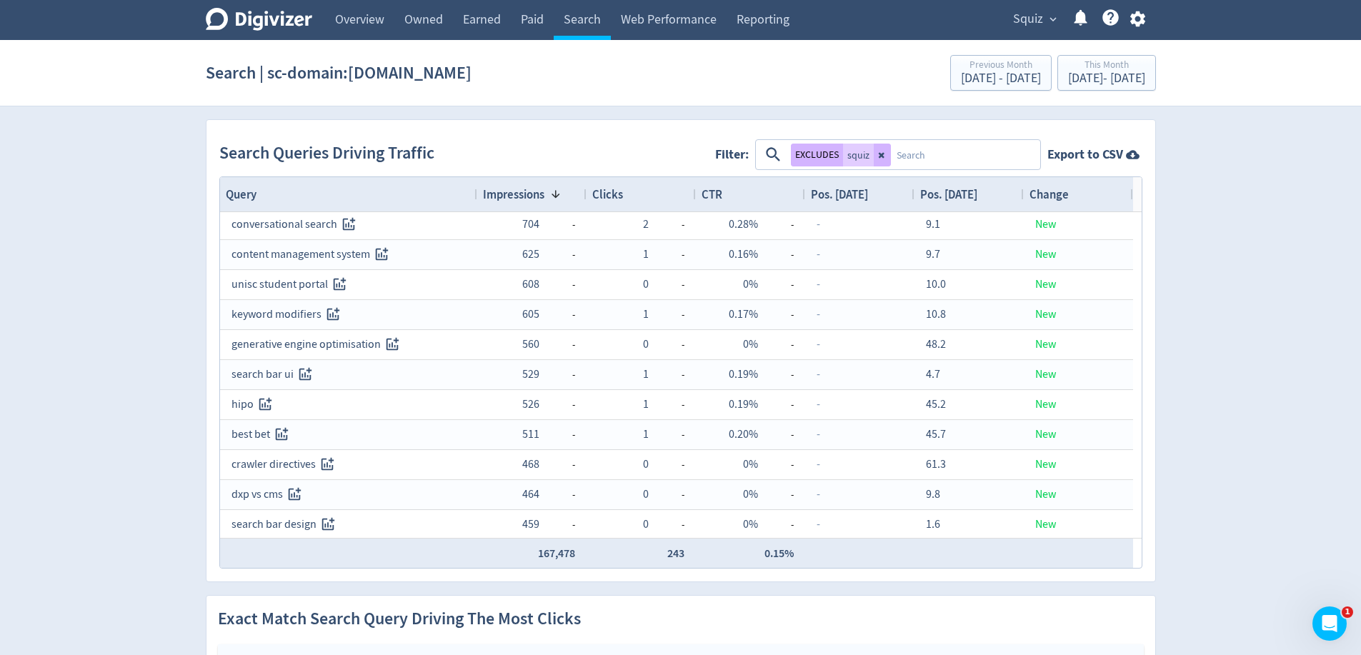
click at [899, 154] on textarea at bounding box center [965, 154] width 148 height 26
type textarea "funnelback"
